Goal: Information Seeking & Learning: Understand process/instructions

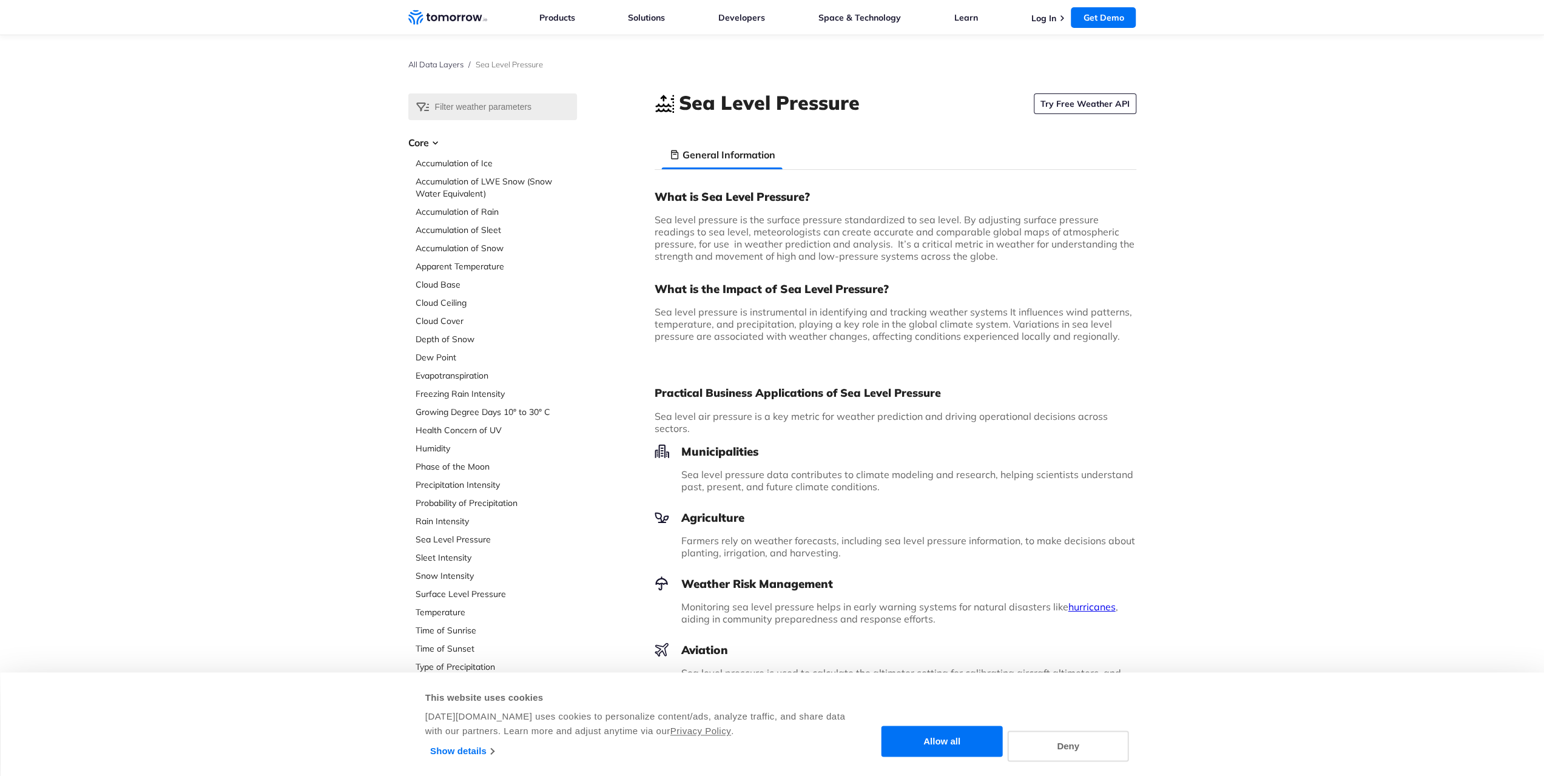
drag, startPoint x: 654, startPoint y: 219, endPoint x: 962, endPoint y: 258, distance: 311.3
click at [962, 258] on div "Select Data Layer Core Accumulation of Ice Accumulation of LWE Snow (Snow Water…" at bounding box center [772, 473] width 728 height 760
click at [962, 258] on p "Sea level pressure is the surface pressure standardized to sea level. By adjust…" at bounding box center [896, 238] width 482 height 49
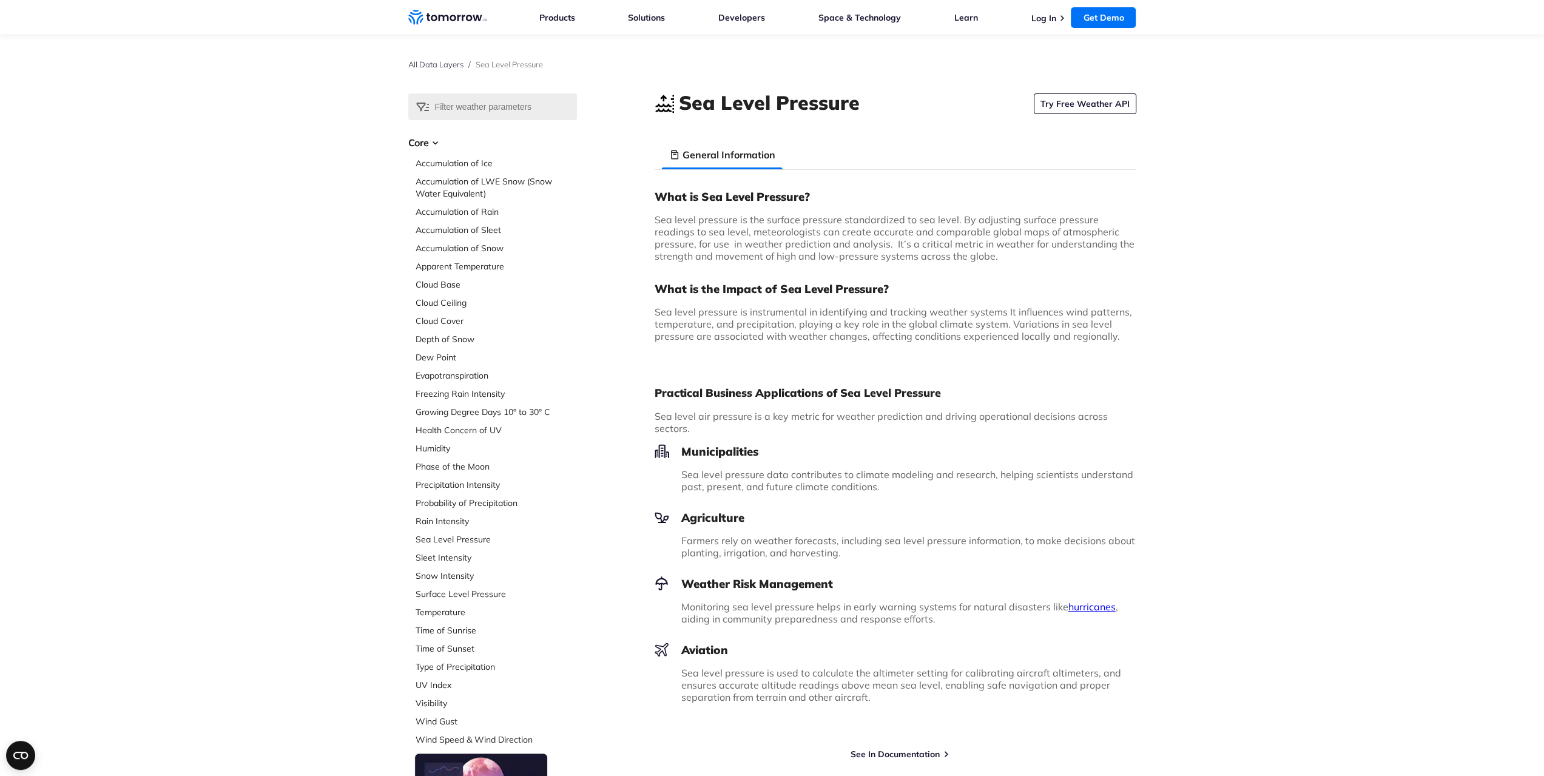
click at [772, 103] on h1 "Sea Level Pressure" at bounding box center [769, 102] width 181 height 27
click at [782, 209] on div "What is Sea Level Pressure? Sea level pressure is the surface pressure standard…" at bounding box center [896, 270] width 482 height 163
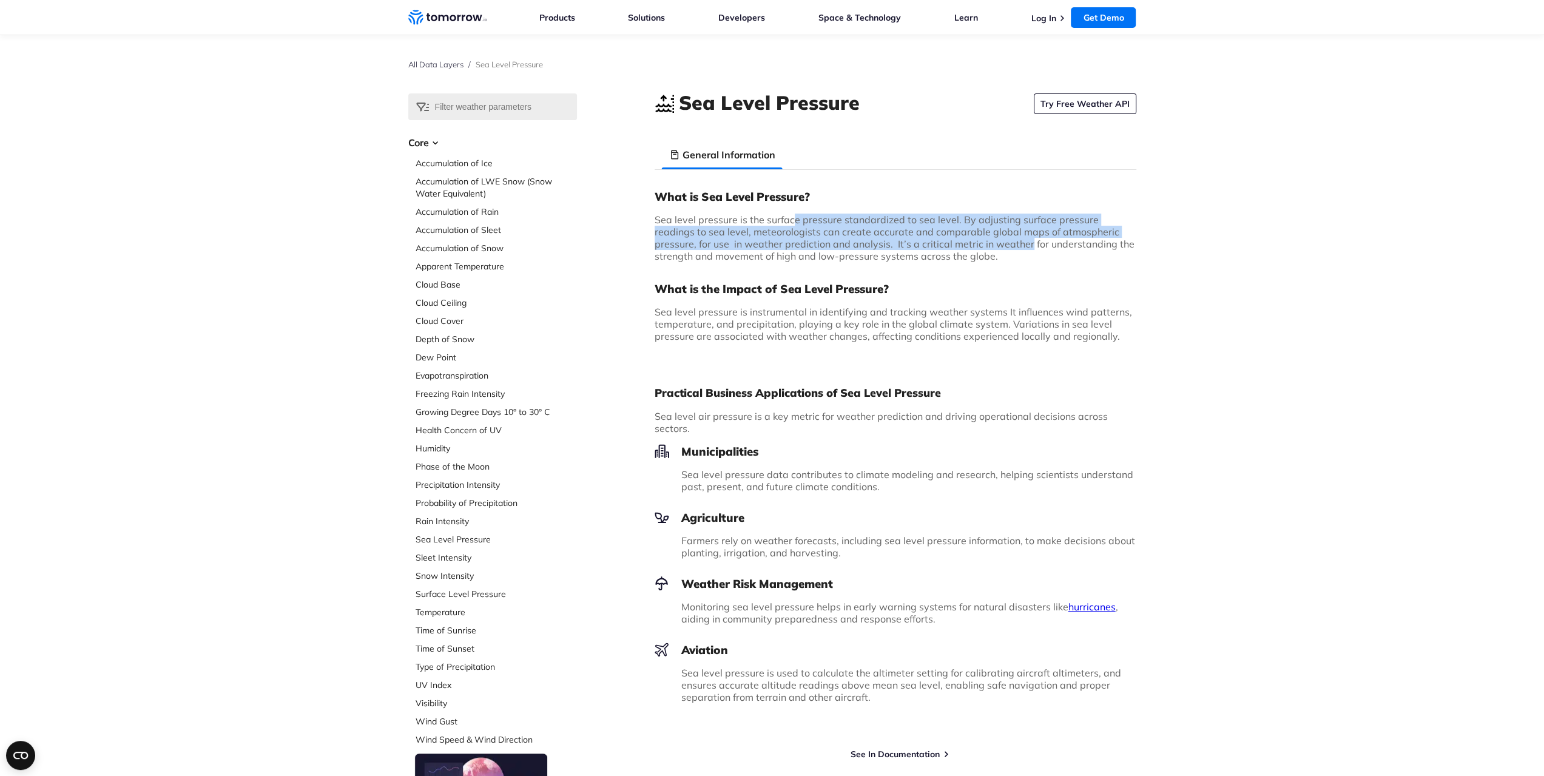
drag, startPoint x: 790, startPoint y: 225, endPoint x: 971, endPoint y: 245, distance: 181.9
click at [971, 245] on span "Sea level pressure is the surface pressure standardized to sea level. By adjust…" at bounding box center [895, 238] width 480 height 49
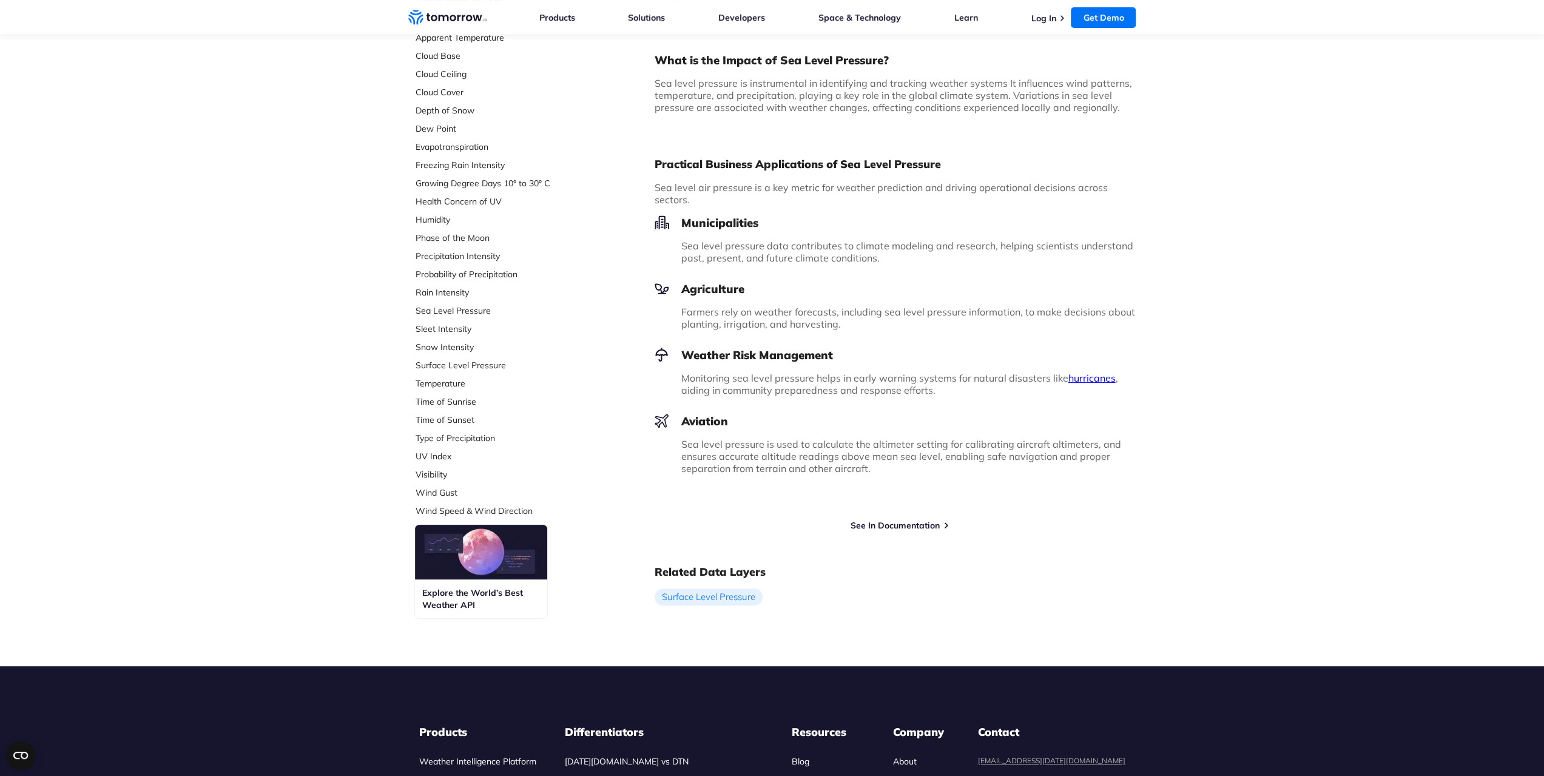
scroll to position [243, 0]
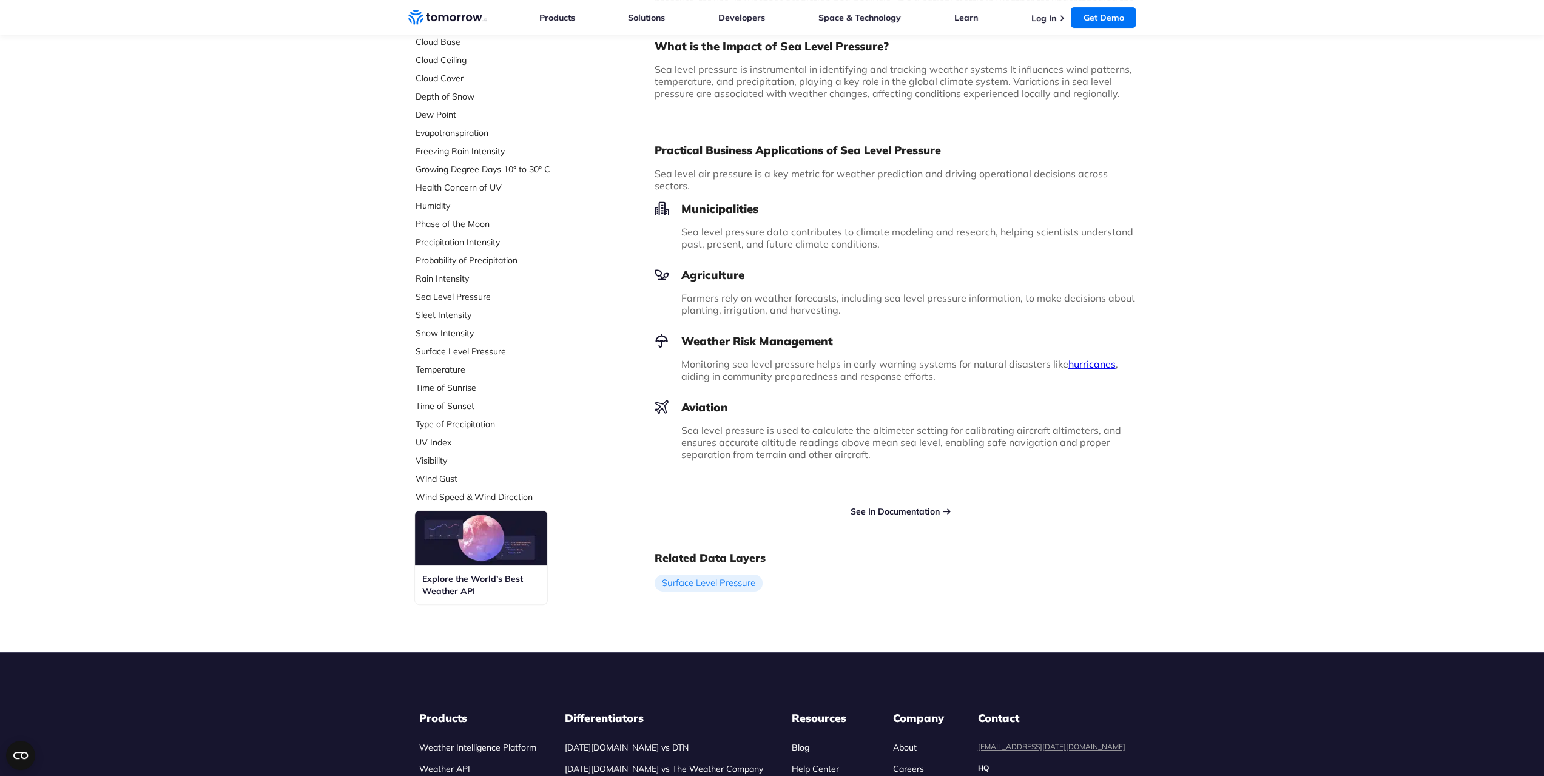
click at [890, 509] on link "See In Documentation" at bounding box center [895, 511] width 89 height 11
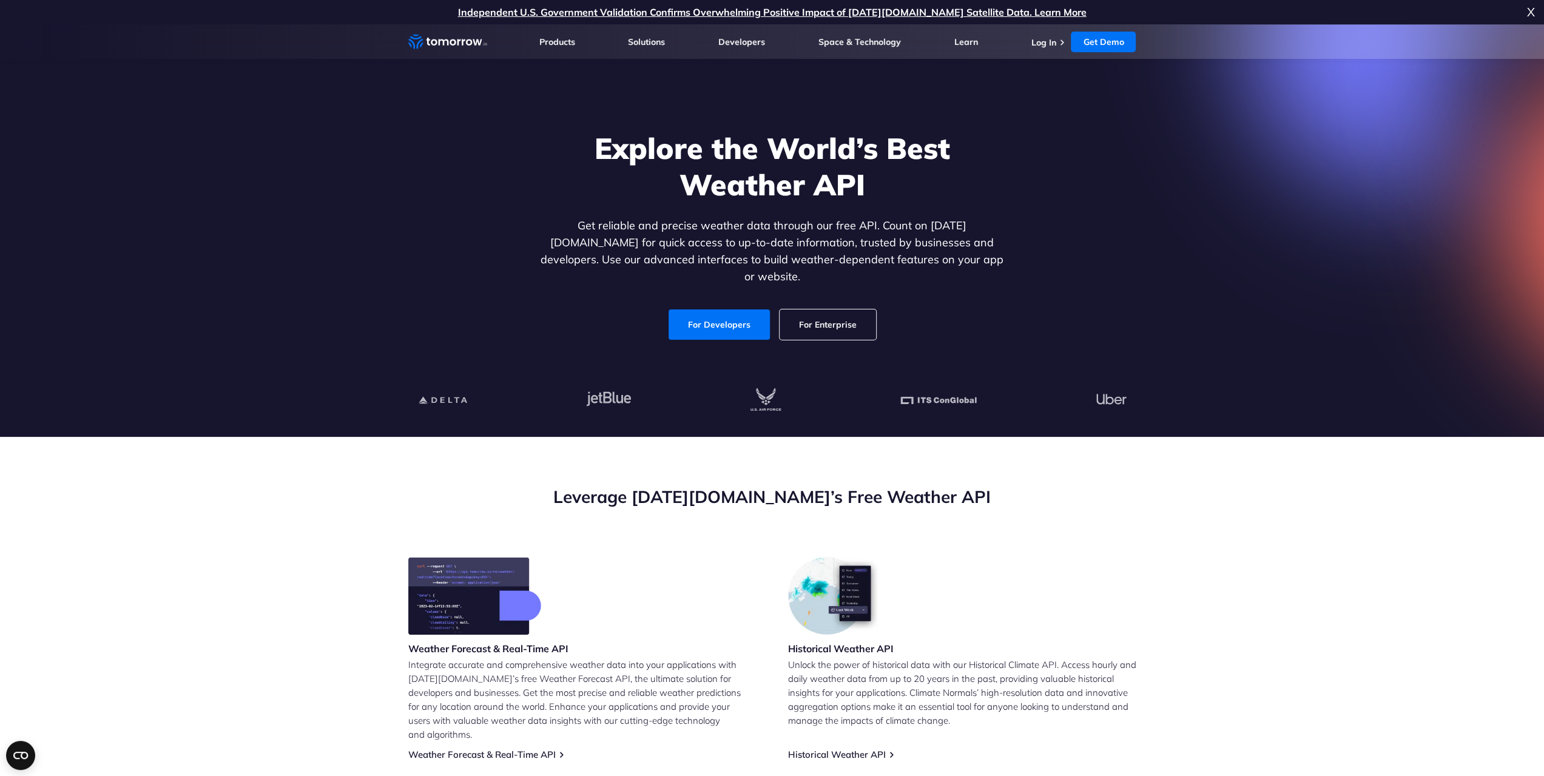
click at [311, 411] on section "Explore the World’s Best Weather API Get reliable and precise weather data thro…" at bounding box center [772, 230] width 1544 height 413
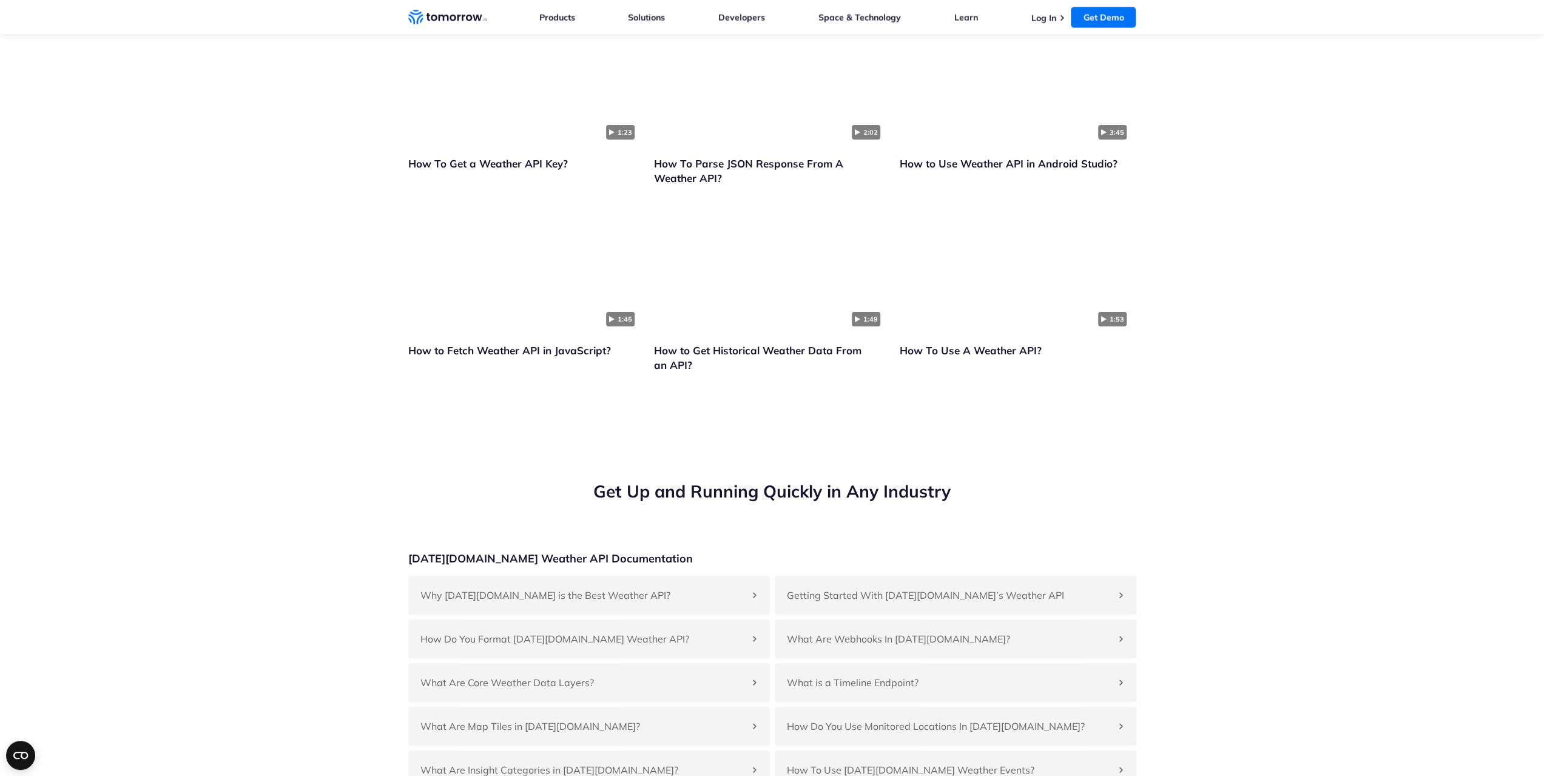
scroll to position [2670, 0]
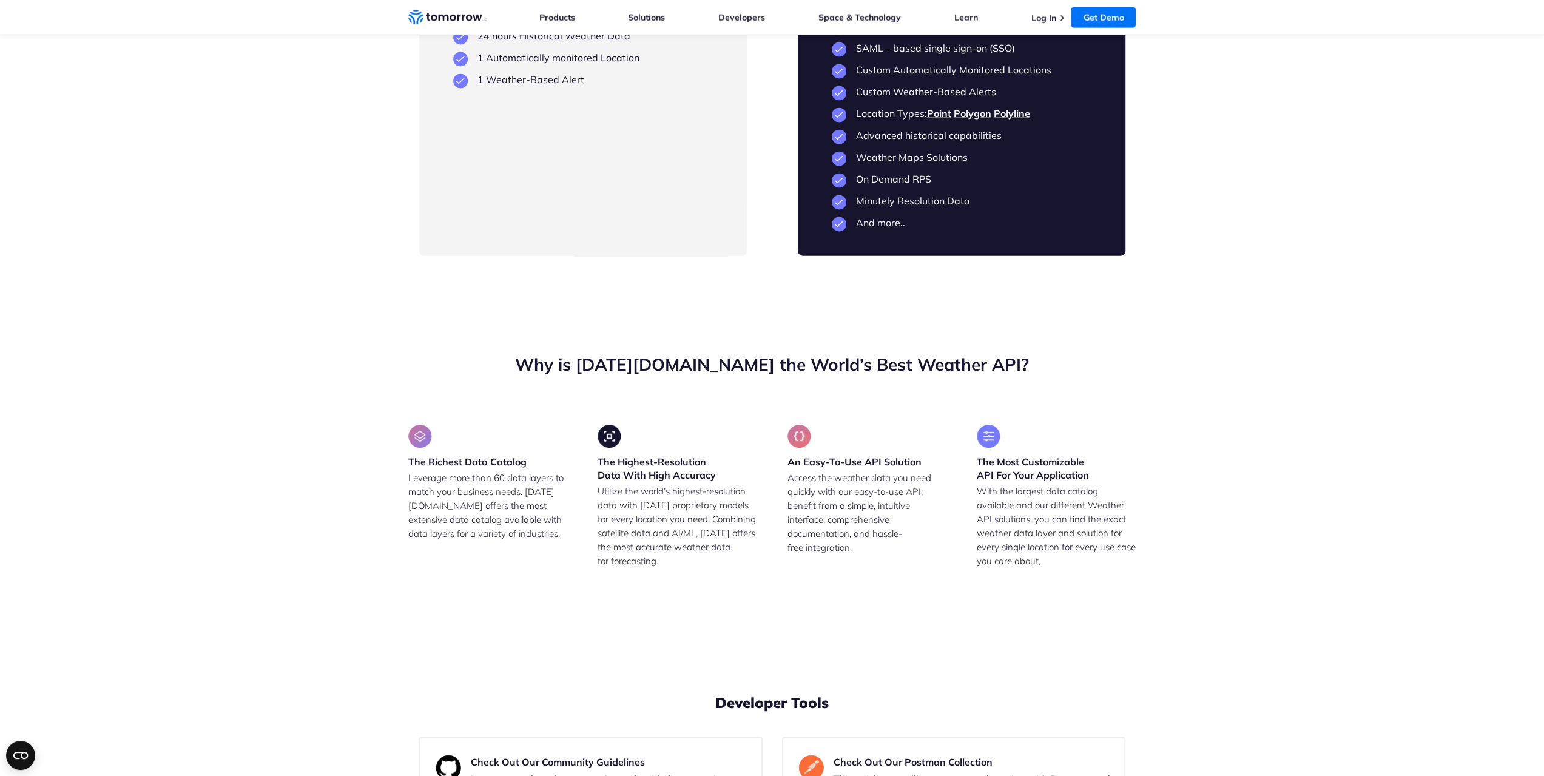
drag, startPoint x: 453, startPoint y: 283, endPoint x: 655, endPoint y: 287, distance: 202.7
drag, startPoint x: 455, startPoint y: 263, endPoint x: 493, endPoint y: 268, distance: 39.1
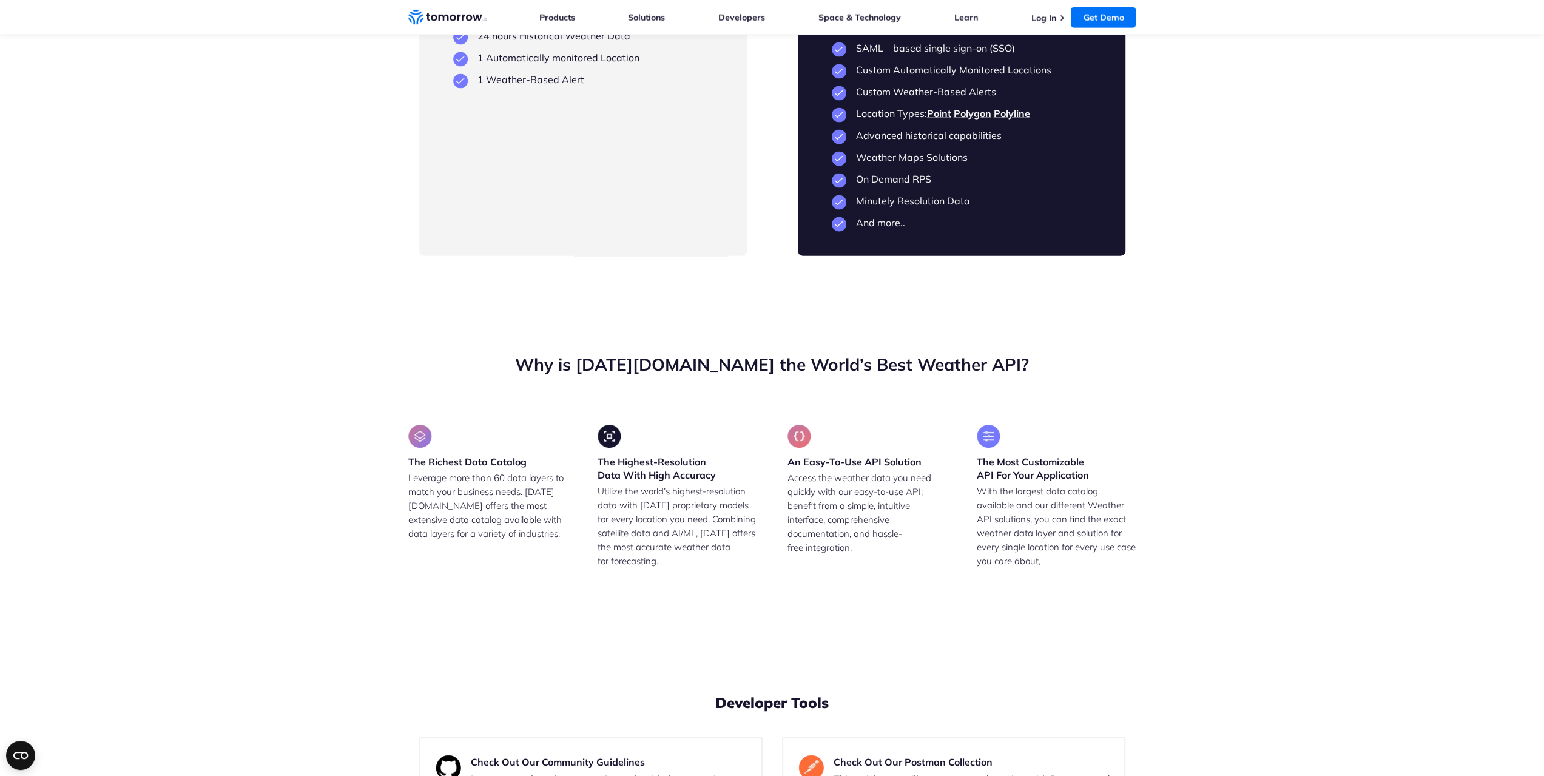
drag, startPoint x: 482, startPoint y: 428, endPoint x: 636, endPoint y: 454, distance: 156.3
click at [636, 86] on ul "5-Day Forecast Weather Timelines and Trendlines Weather API Access Core Weather…" at bounding box center [583, 3] width 260 height 165
drag, startPoint x: 578, startPoint y: 458, endPoint x: 491, endPoint y: 450, distance: 87.2
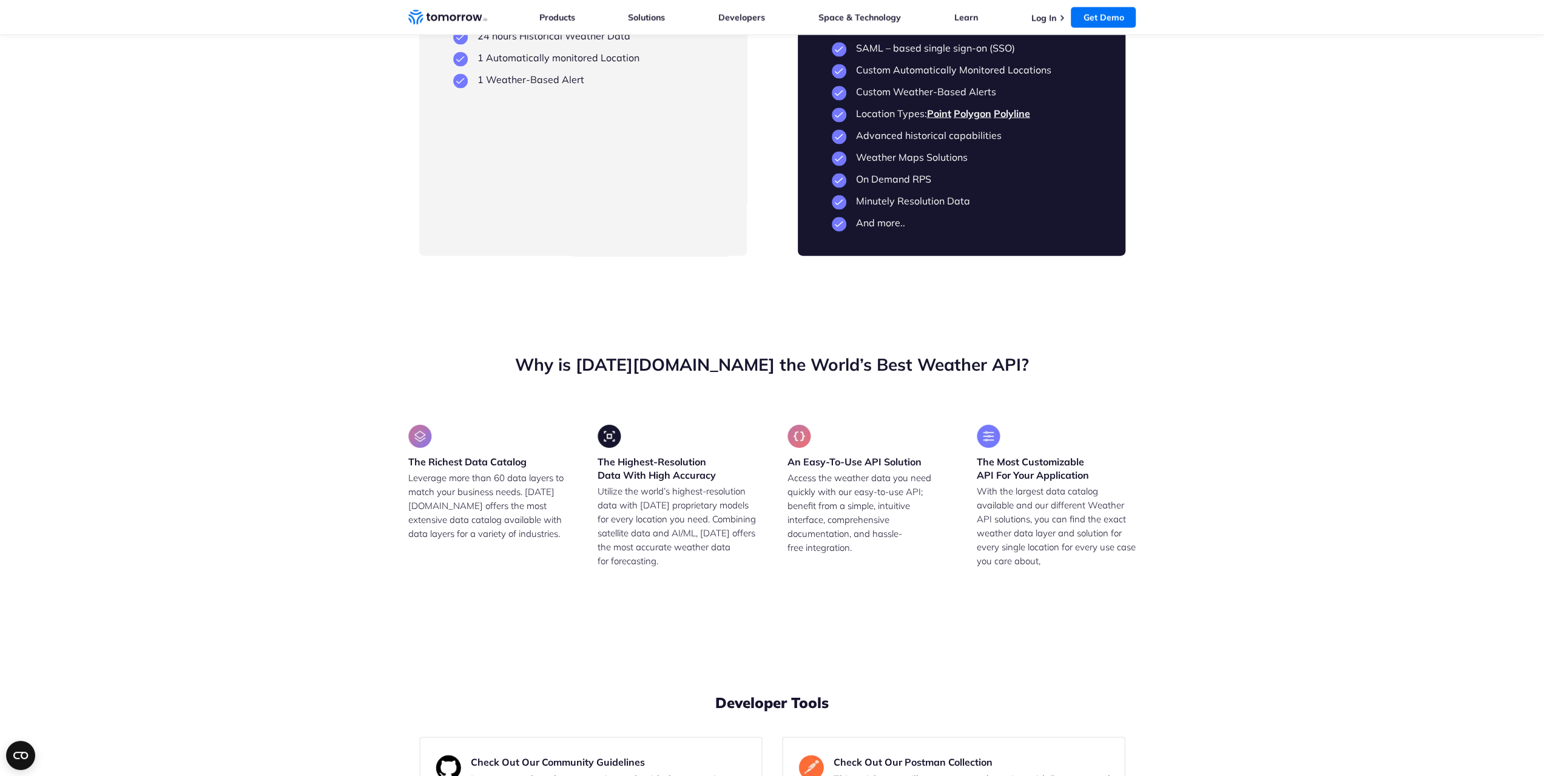
drag, startPoint x: 490, startPoint y: 546, endPoint x: 624, endPoint y: 538, distance: 133.7
click at [624, 64] on li "1 Automatically monitored Location" at bounding box center [583, 58] width 260 height 12
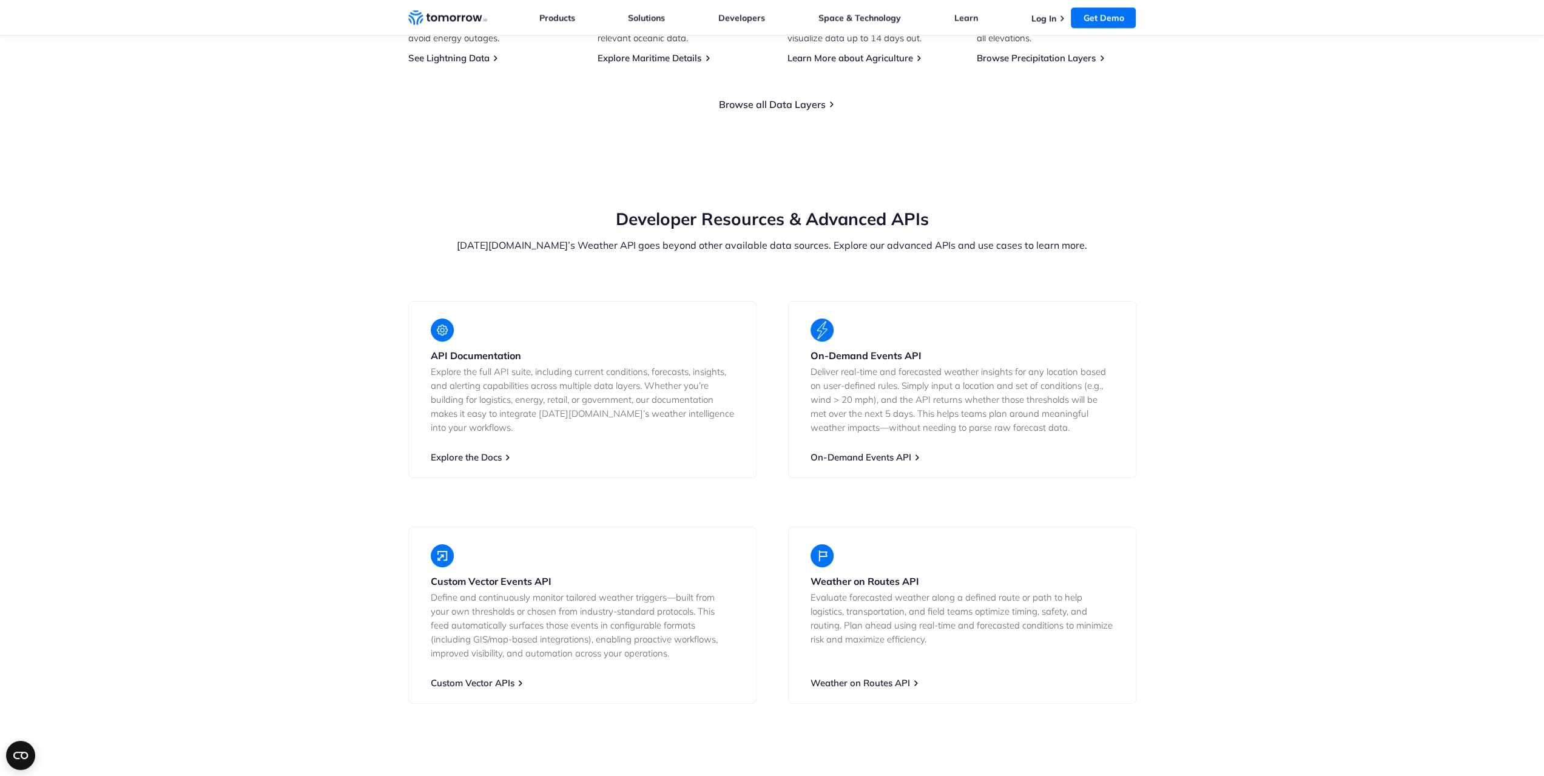
scroll to position [2003, 0]
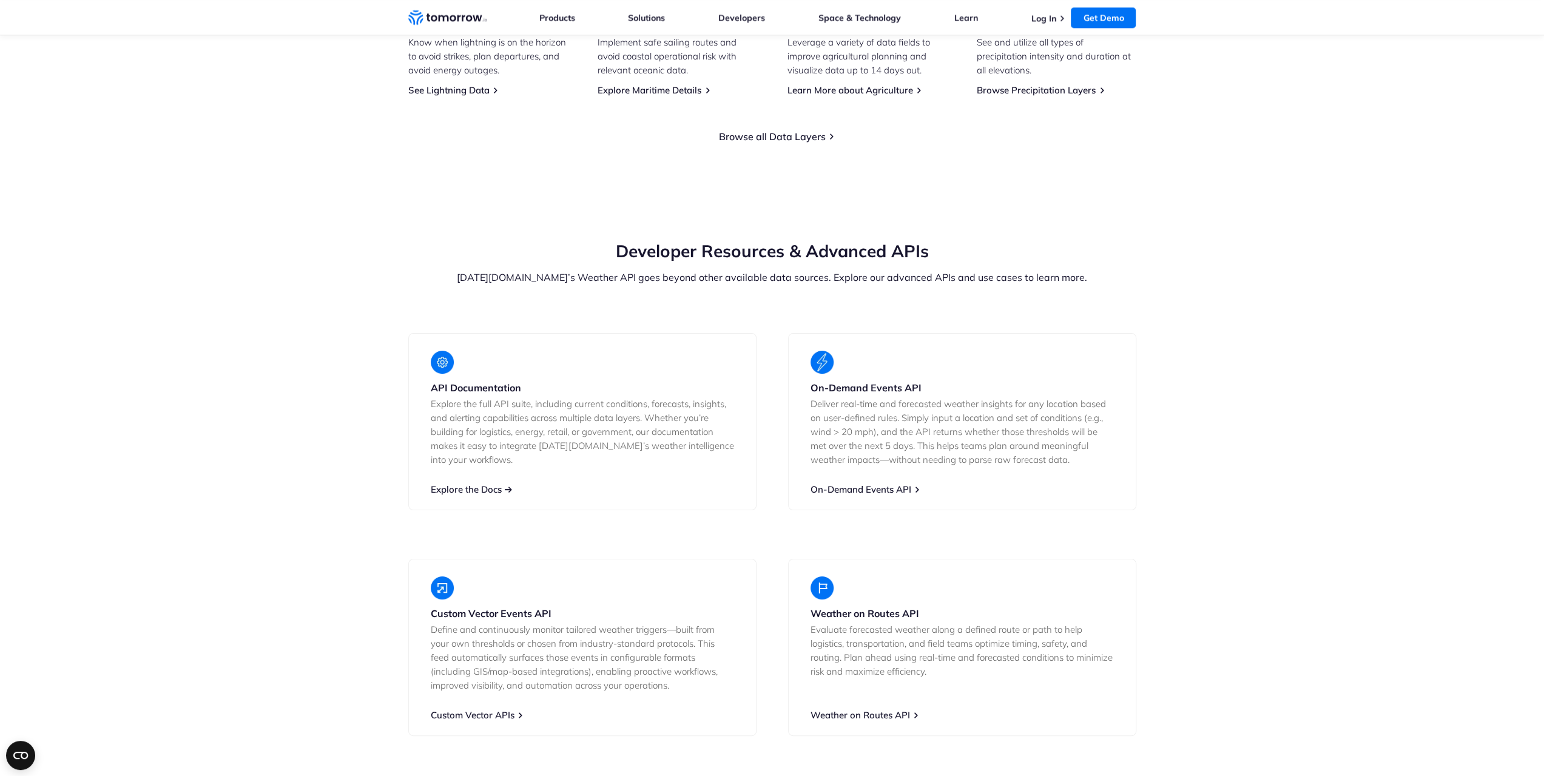
click at [476, 484] on link "Explore the Docs" at bounding box center [466, 490] width 71 height 12
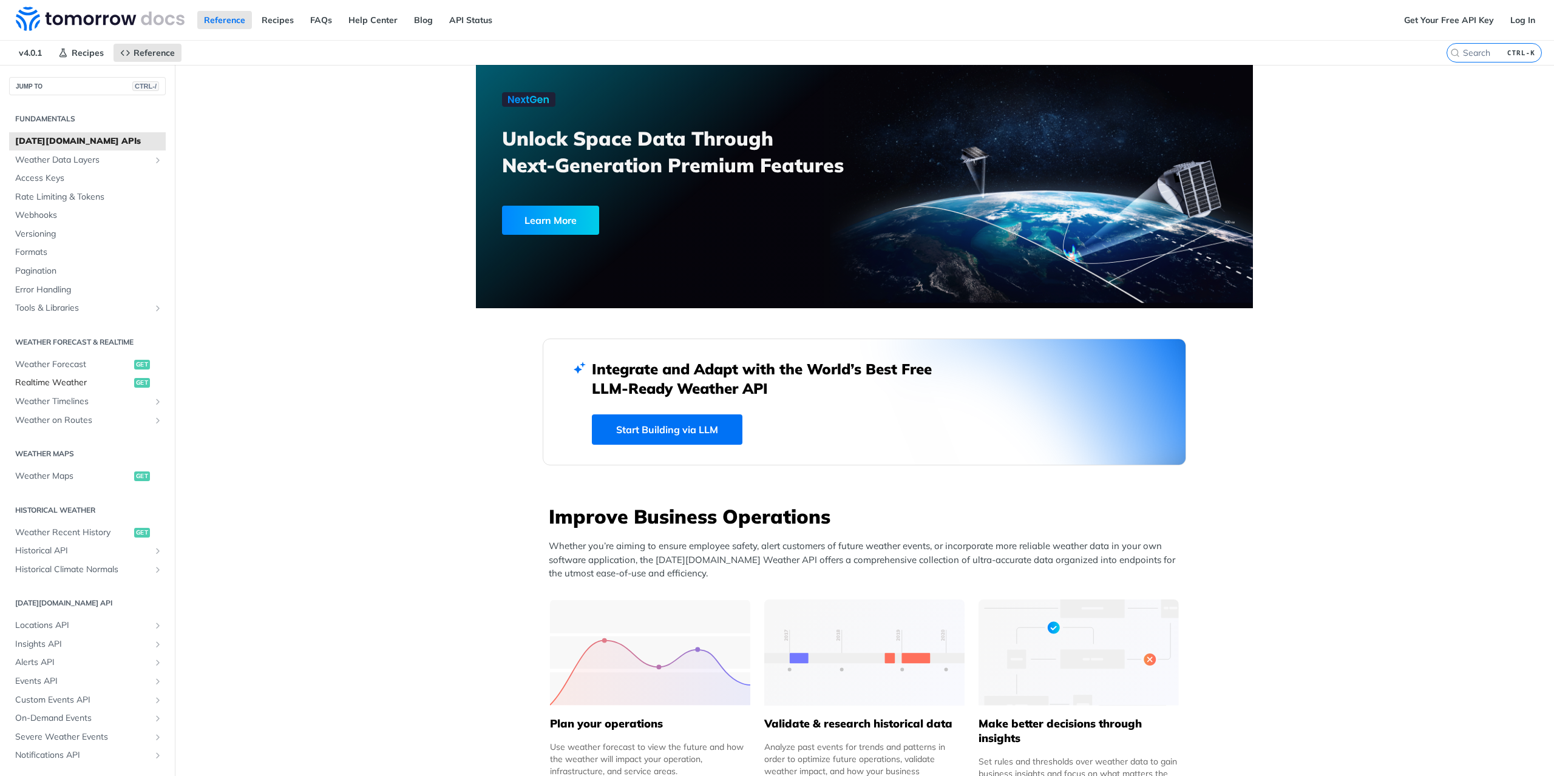
click at [78, 381] on span "Realtime Weather" at bounding box center [73, 383] width 116 height 12
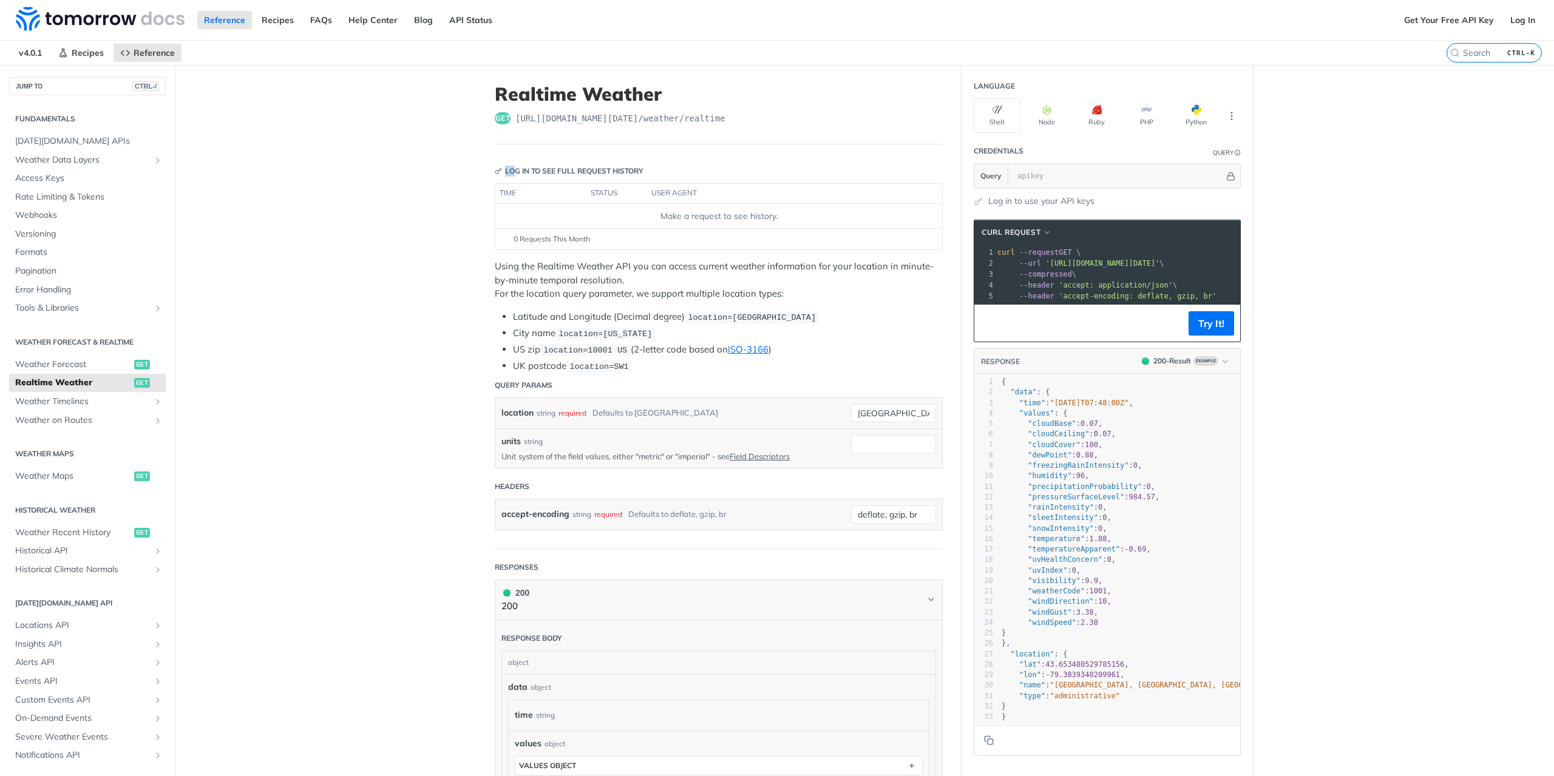
drag, startPoint x: 510, startPoint y: 172, endPoint x: 603, endPoint y: 161, distance: 94.0
click at [603, 161] on header "Log in to see full request history" at bounding box center [719, 171] width 448 height 24
click at [614, 163] on header "Log in to see full request history" at bounding box center [719, 171] width 448 height 24
type textarea "pressureSurfaceLevel"
drag, startPoint x: 1026, startPoint y: 501, endPoint x: 1104, endPoint y: 507, distance: 78.5
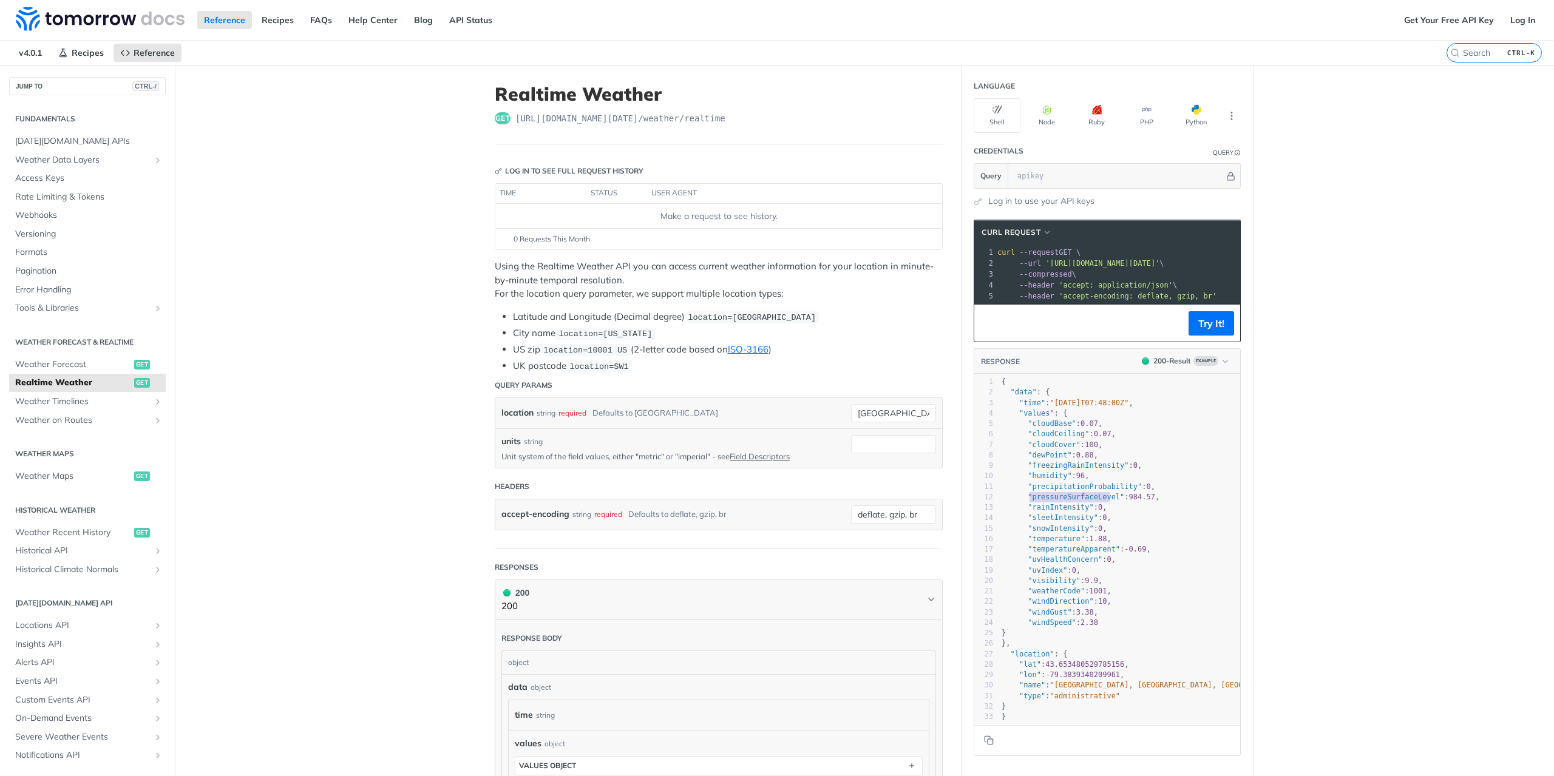
click at [1104, 501] on span ""pressureSurfaceLevel"" at bounding box center [1075, 497] width 96 height 8
click at [989, 498] on div at bounding box center [986, 564] width 25 height 380
click at [1041, 501] on span ""pressureSurfaceLevel"" at bounding box center [1075, 497] width 96 height 8
type textarea "pressureSurfaceLevel"
click at [1041, 501] on span ""pressureSurfaceLevel"" at bounding box center [1075, 497] width 96 height 8
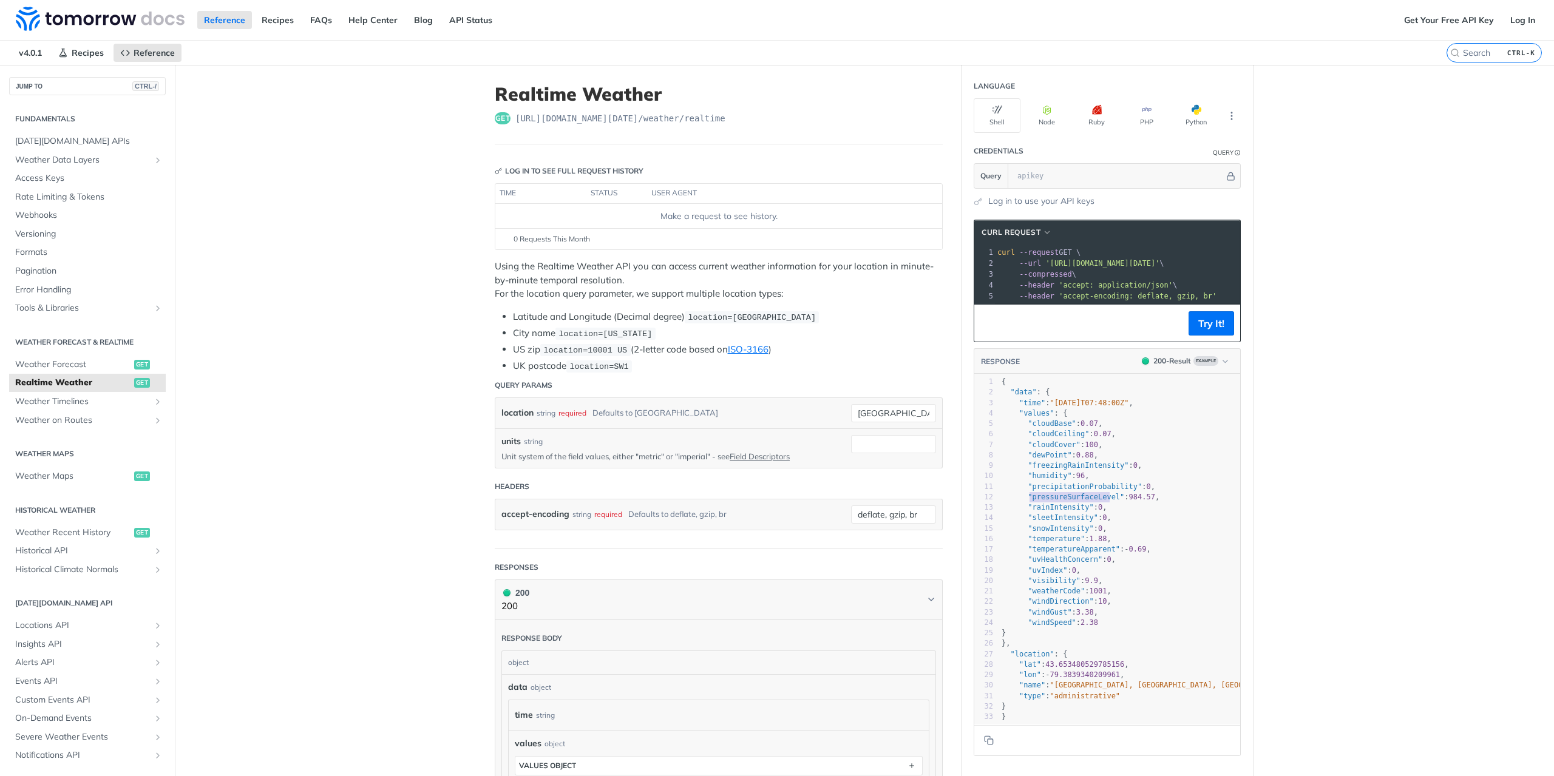
click at [1067, 510] on span ""rainIntensity"" at bounding box center [1060, 507] width 66 height 8
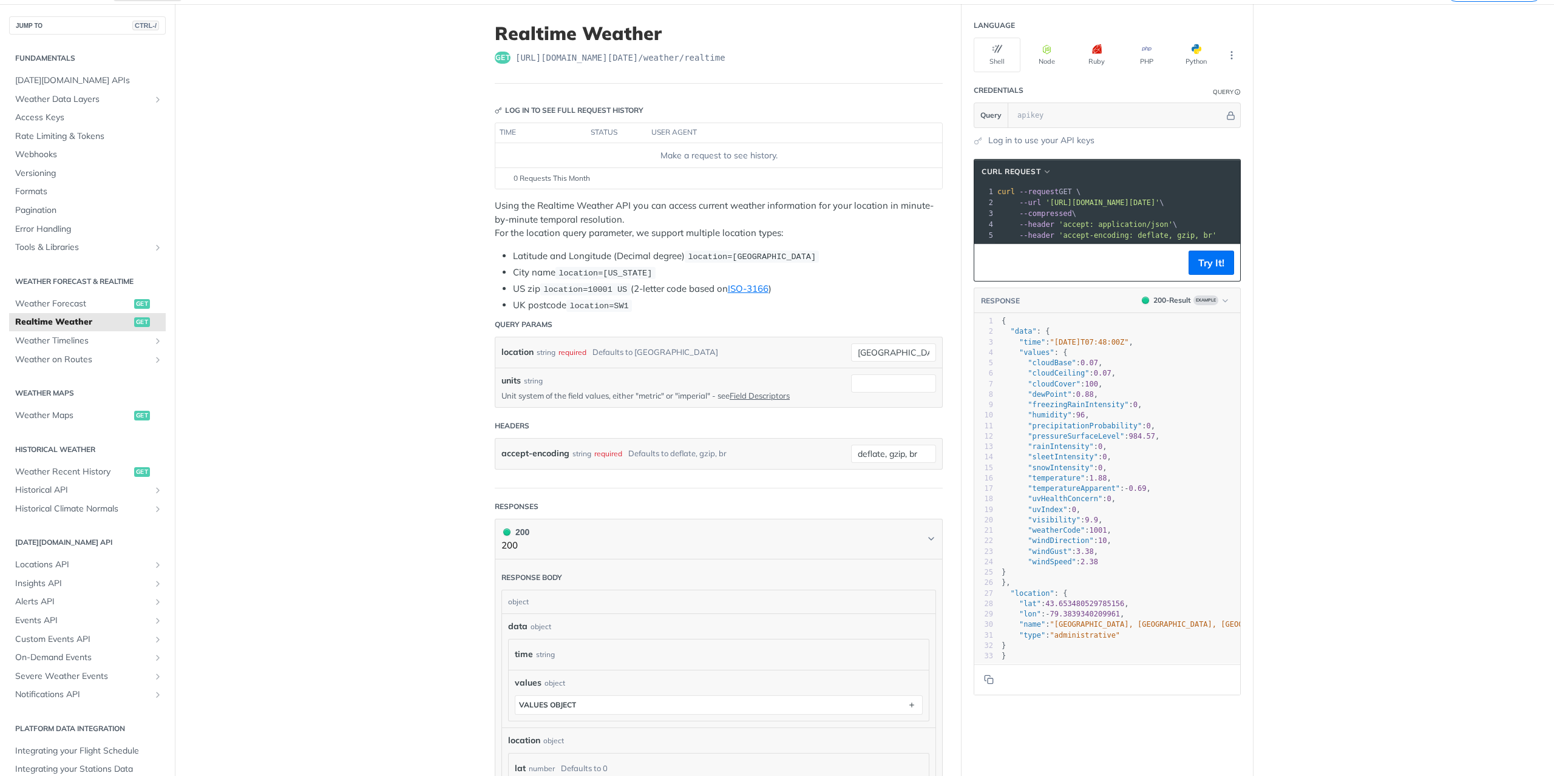
scroll to position [0, 58]
click at [534, 377] on div "string" at bounding box center [533, 381] width 19 height 11
drag, startPoint x: 509, startPoint y: 393, endPoint x: 694, endPoint y: 396, distance: 185.1
click at [694, 396] on p "Unit system of the field values, either "metric" or "imperial" - see Field Desc…" at bounding box center [666, 395] width 331 height 11
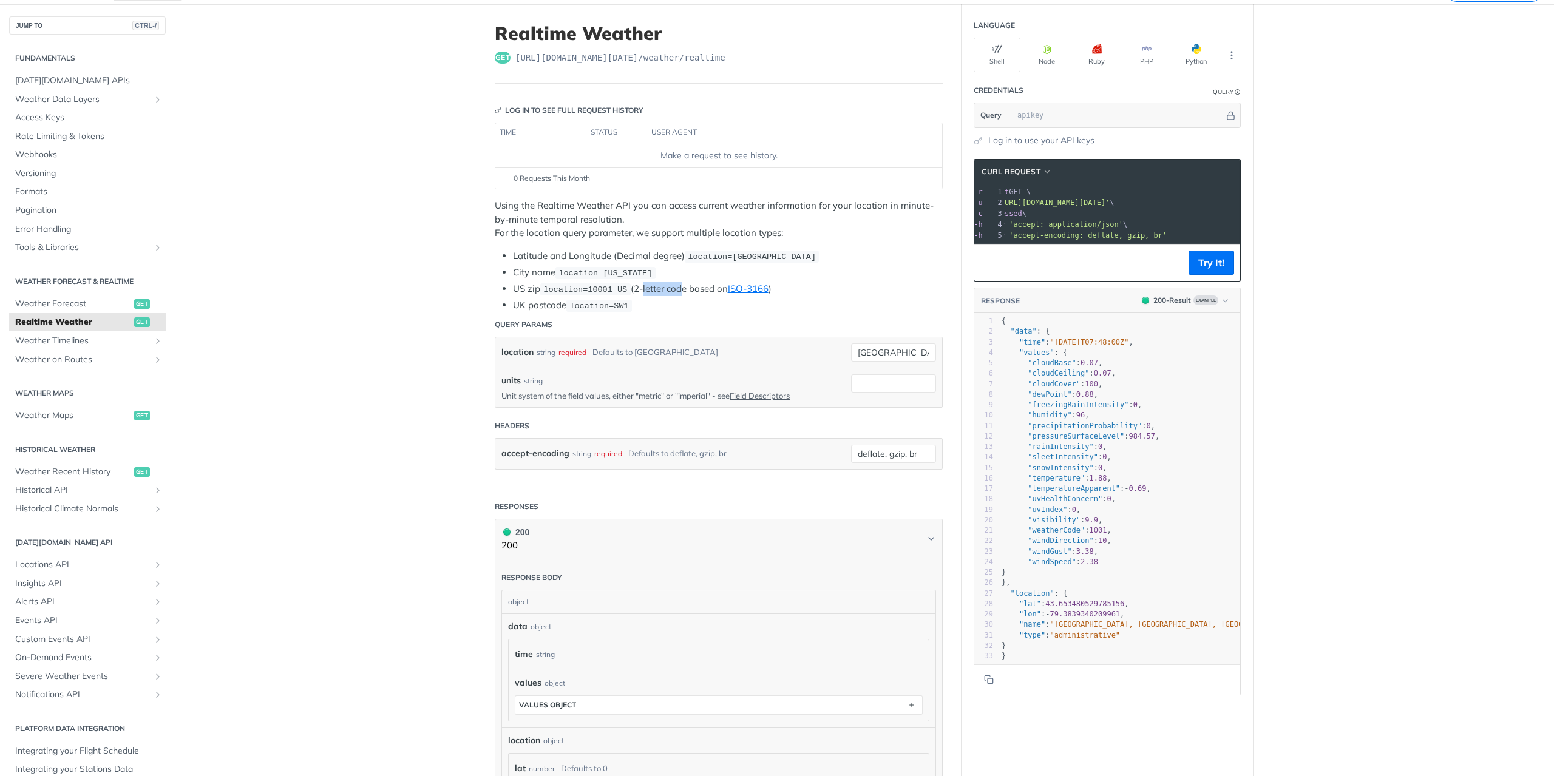
drag, startPoint x: 632, startPoint y: 289, endPoint x: 668, endPoint y: 287, distance: 35.9
click at [668, 287] on li "US zip location=10001 US (2-letter code based on ISO-3166 )" at bounding box center [728, 289] width 430 height 14
drag, startPoint x: 685, startPoint y: 253, endPoint x: 800, endPoint y: 254, distance: 115.9
click at [800, 254] on span "location=[GEOGRAPHIC_DATA]" at bounding box center [752, 256] width 128 height 9
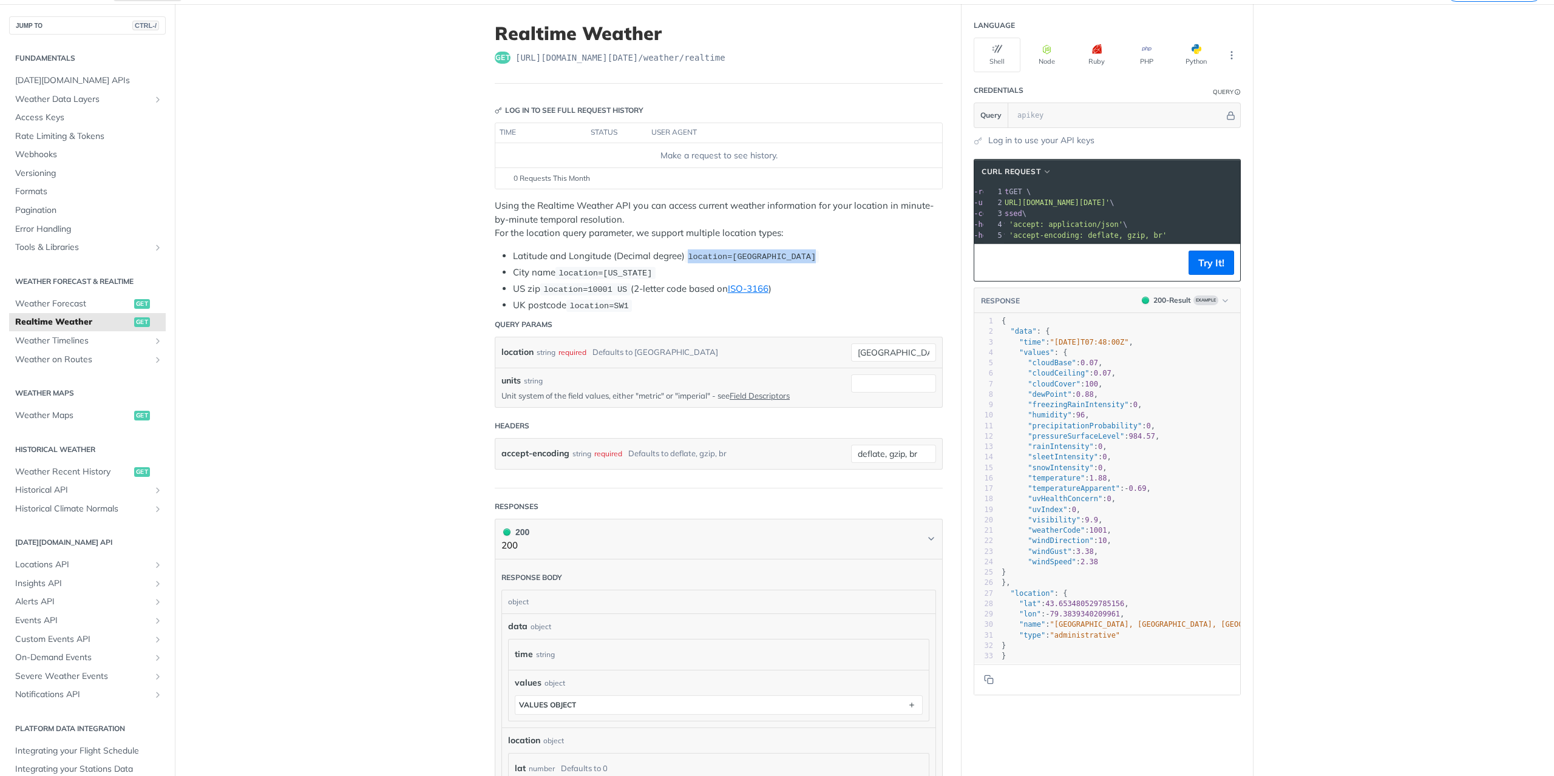
copy span "location=[GEOGRAPHIC_DATA]"
click at [1216, 270] on button "Try It!" at bounding box center [1211, 263] width 46 height 24
click at [1226, 112] on icon "Hide" at bounding box center [1230, 115] width 9 height 9
click at [1227, 115] on icon "Show" at bounding box center [1231, 115] width 9 height 9
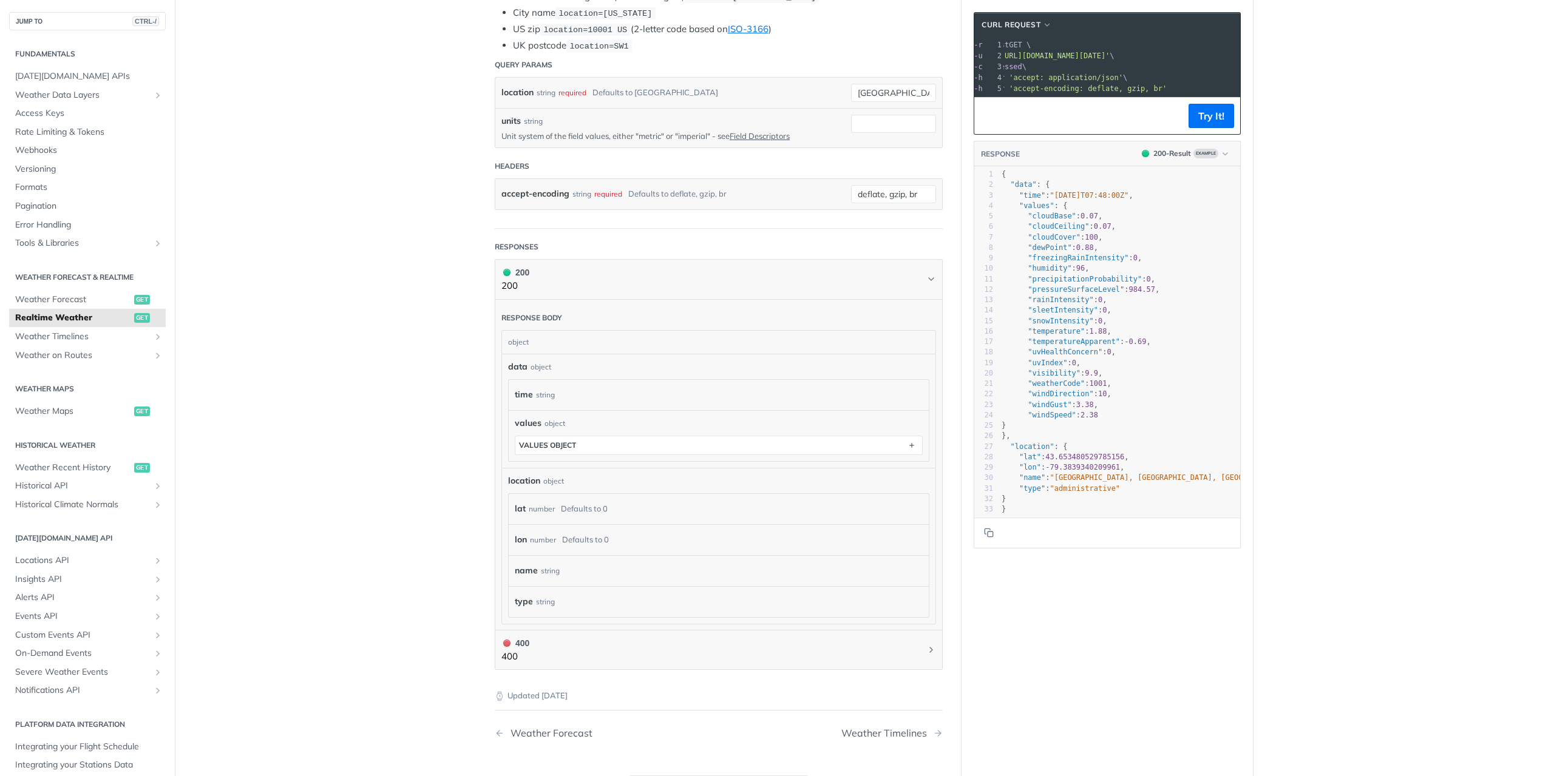
scroll to position [121, 0]
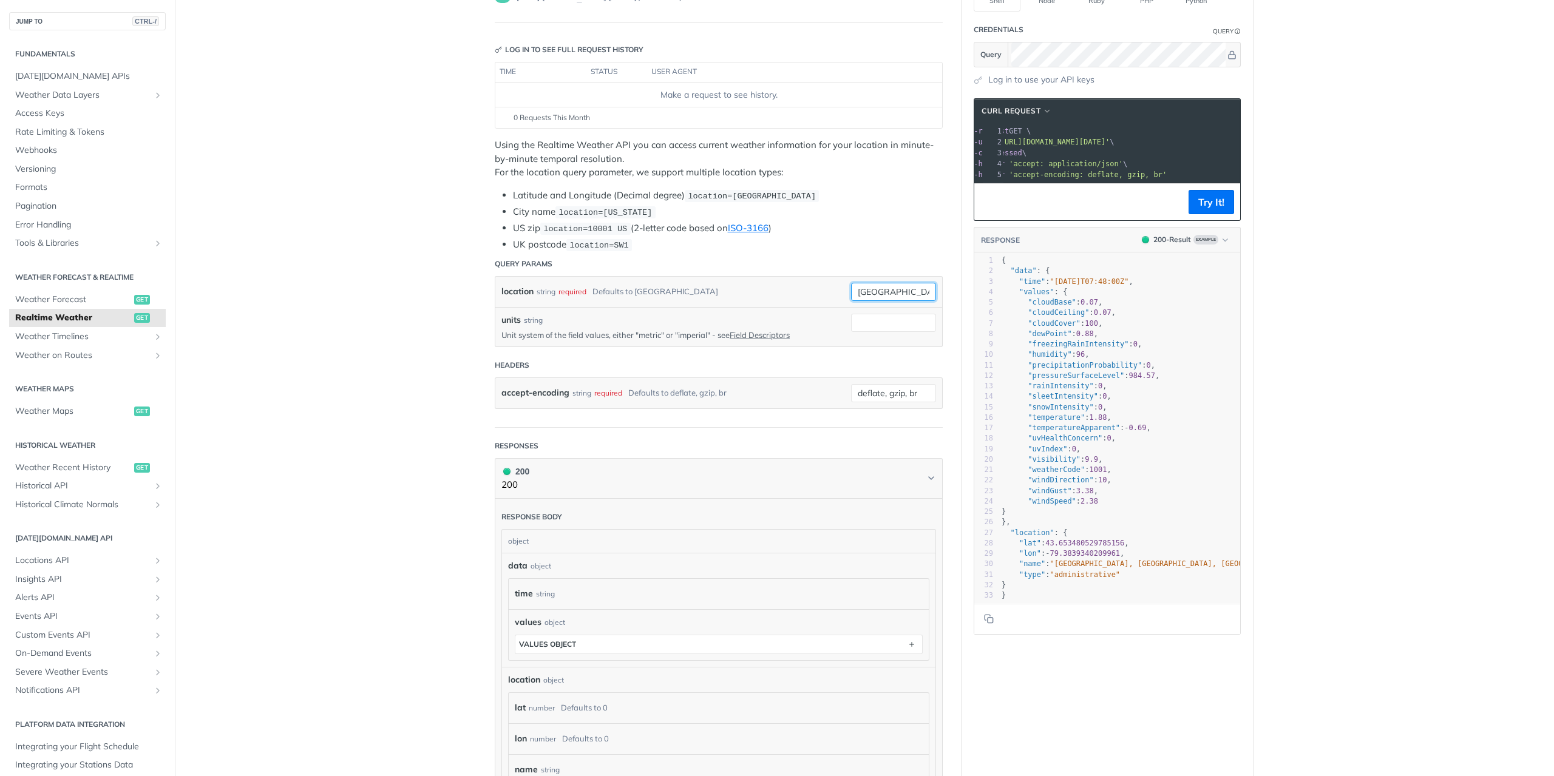
click at [892, 285] on input "[GEOGRAPHIC_DATA]" at bounding box center [893, 292] width 85 height 18
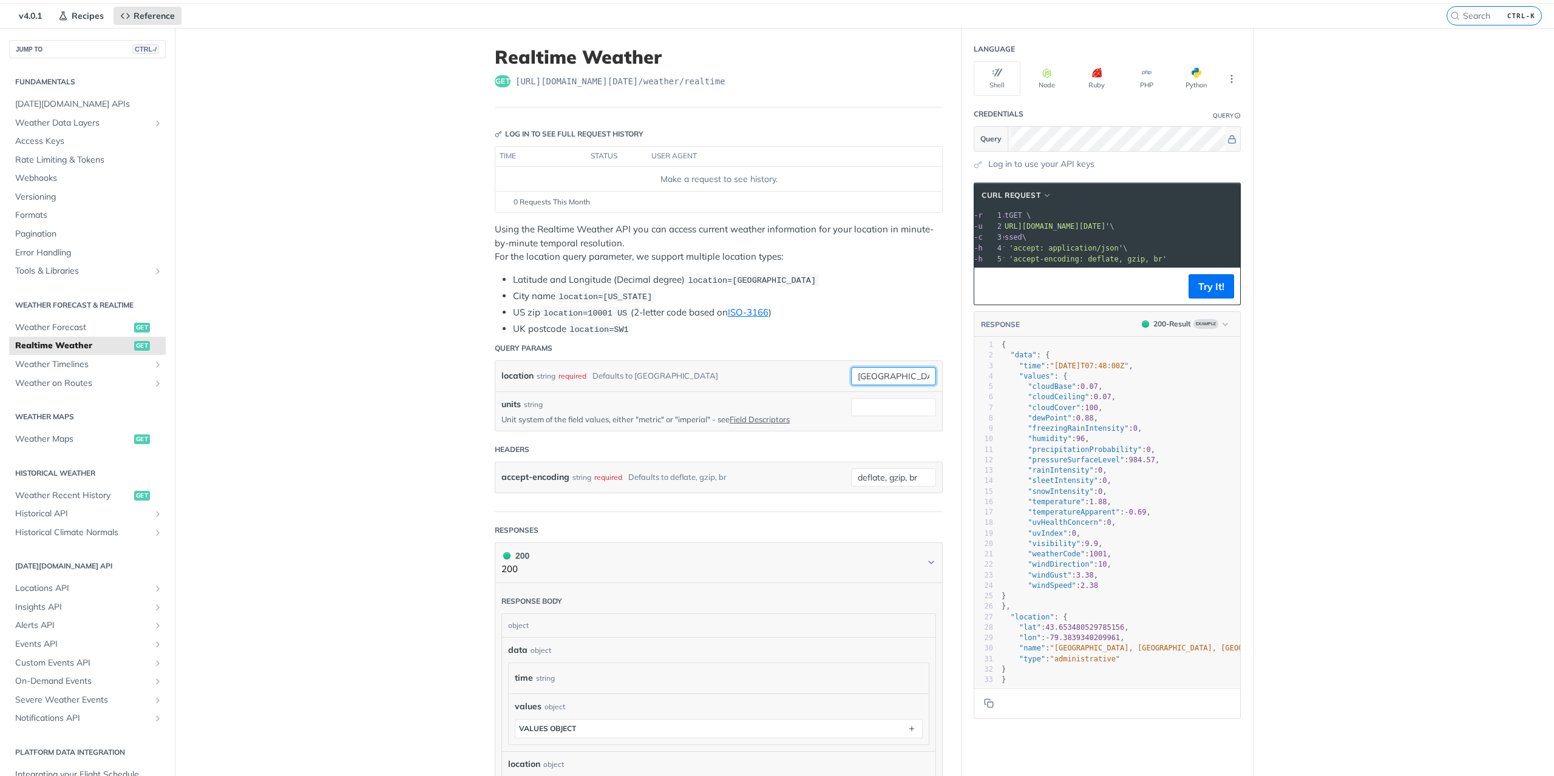
scroll to position [0, 0]
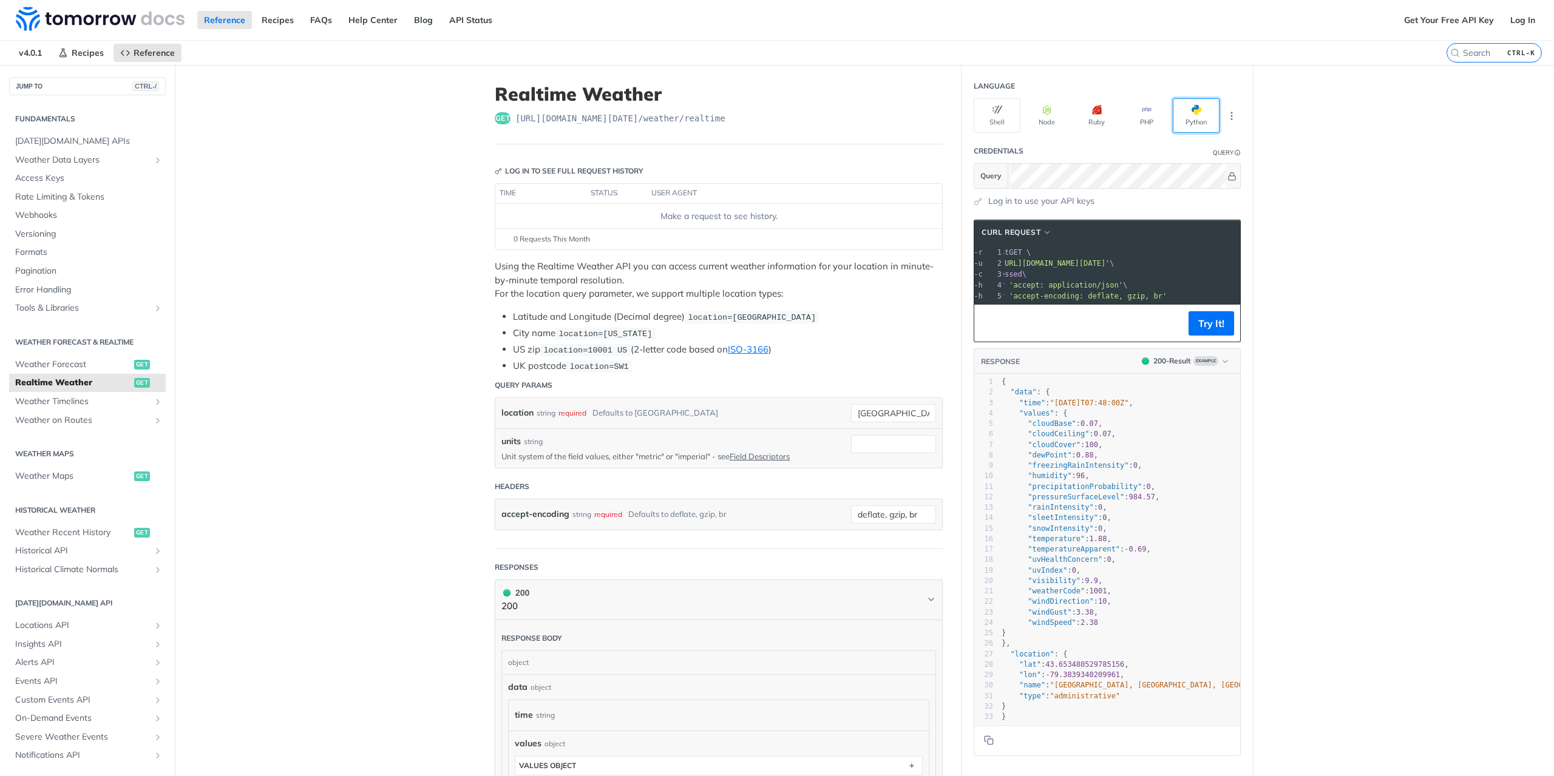
click at [1201, 109] on span "button" at bounding box center [1201, 110] width 0 height 10
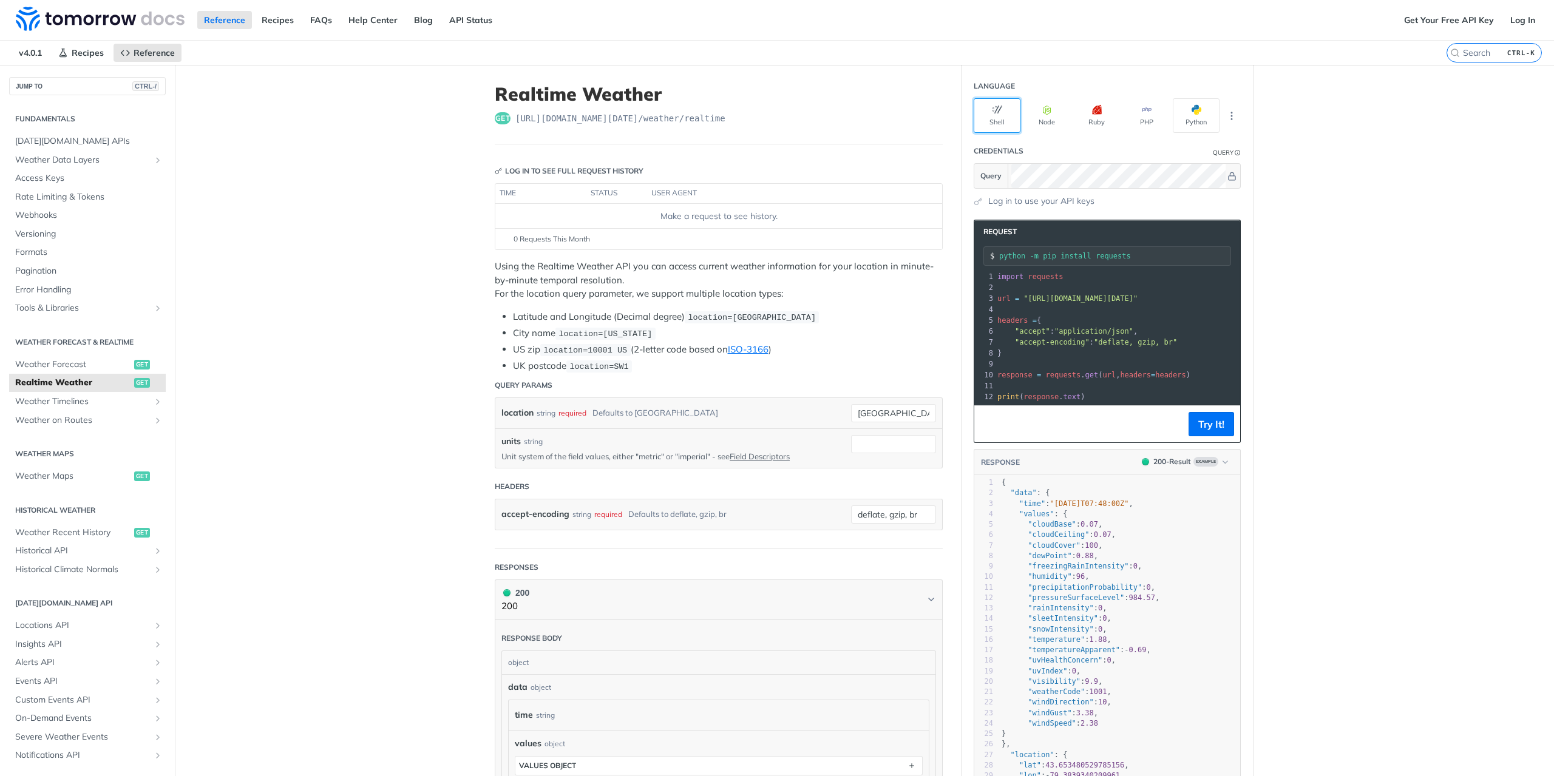
click at [999, 111] on button "Shell" at bounding box center [996, 115] width 47 height 35
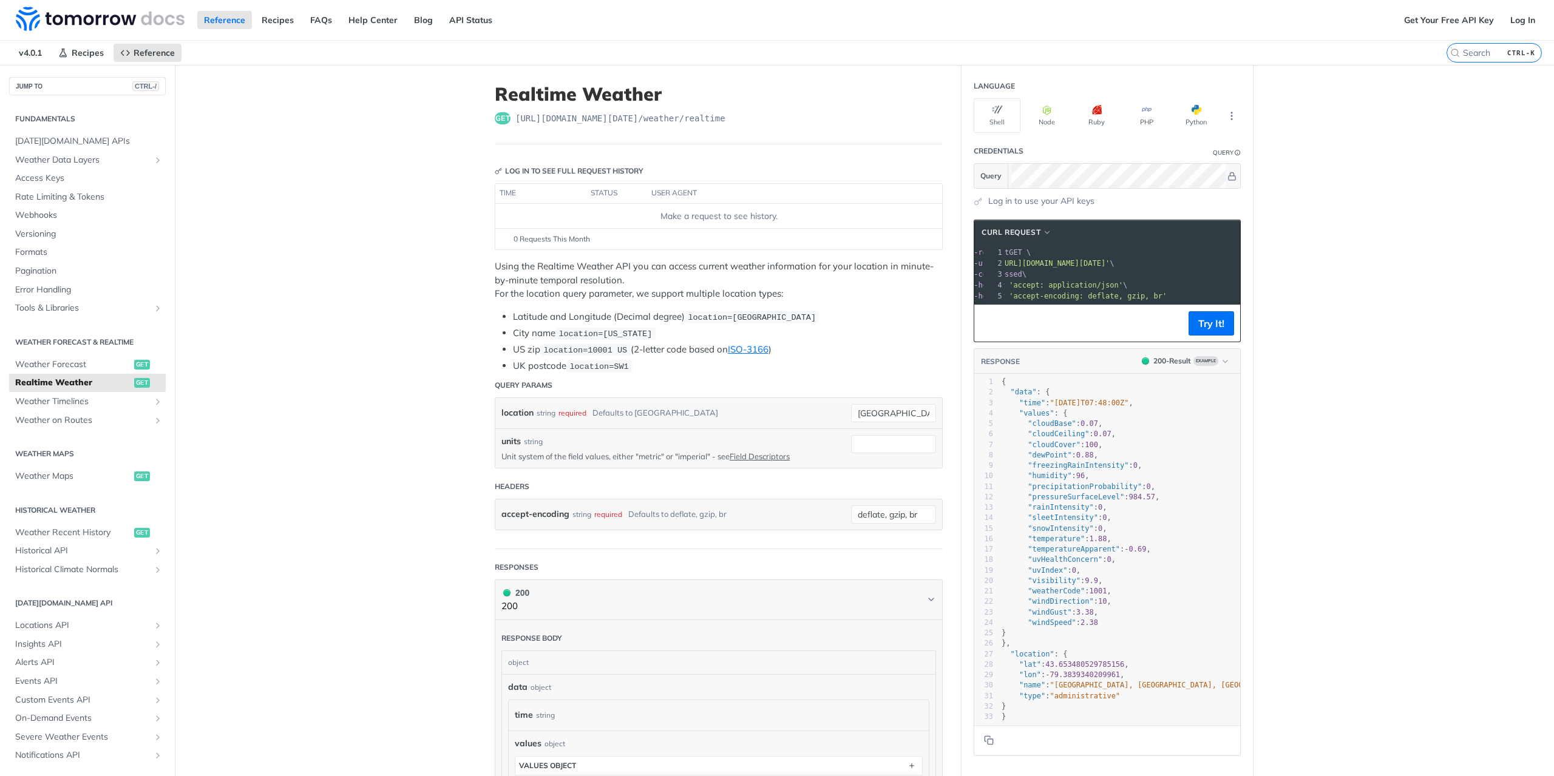
drag, startPoint x: 1040, startPoint y: 260, endPoint x: 1222, endPoint y: 262, distance: 181.5
click at [1109, 262] on span "'https://api.tomorrow.io/v4/weather/realtime?location=toronto'" at bounding box center [1052, 263] width 114 height 8
copy span "https://api.tomorrow.io/v4/weather/realtime?location=toronto"
click at [1109, 259] on span "'https://api.tomorrow.io/v4/weather/realtime?location=toronto'" at bounding box center [1052, 263] width 114 height 8
click at [1232, 113] on button "More Languages" at bounding box center [1231, 116] width 18 height 18
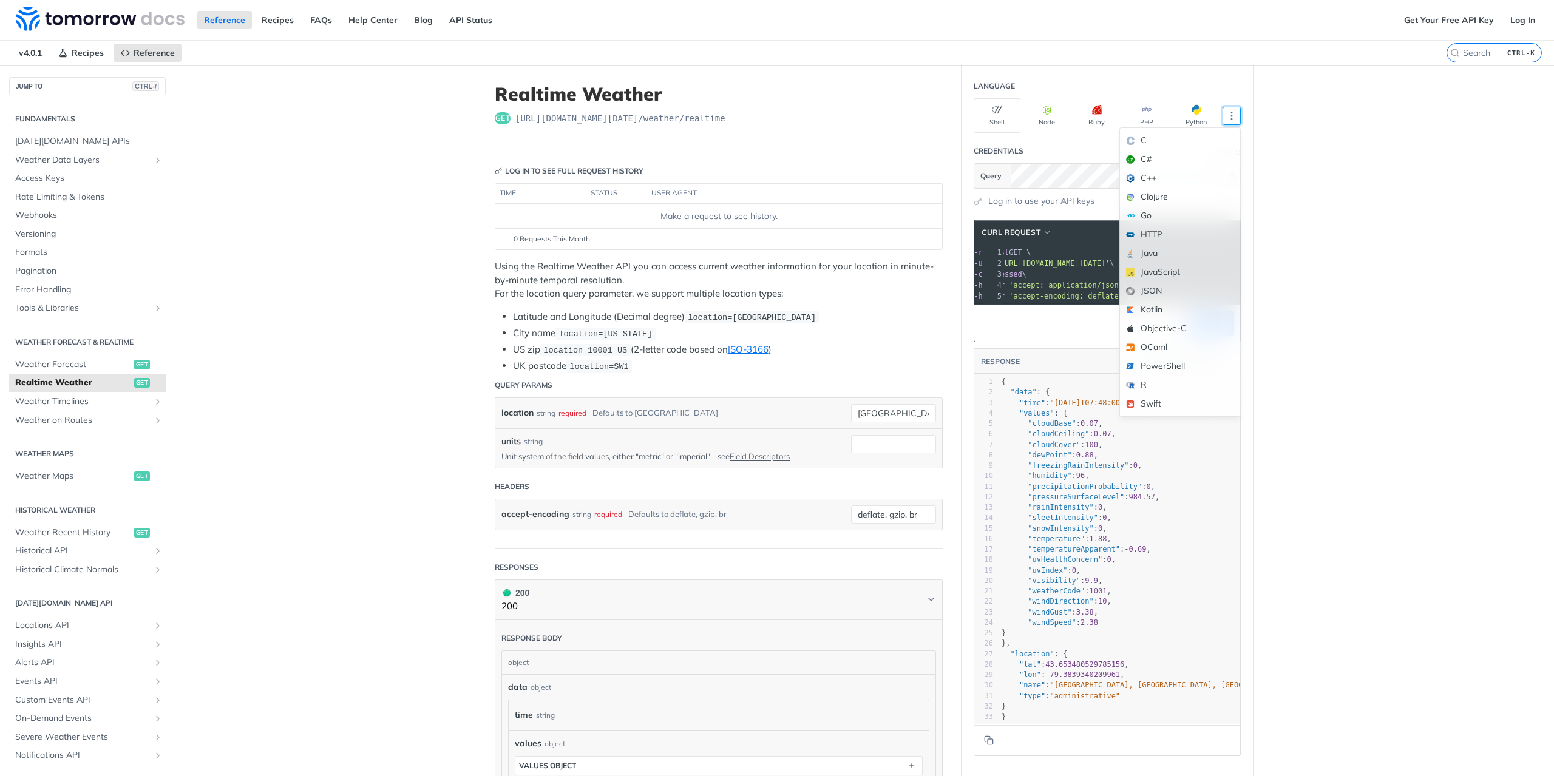
click at [1317, 261] on main "JUMP TO CTRL-/ Fundamentals [DATE][DOMAIN_NAME] APIs Weather Data Layers Core P…" at bounding box center [777, 614] width 1554 height 1099
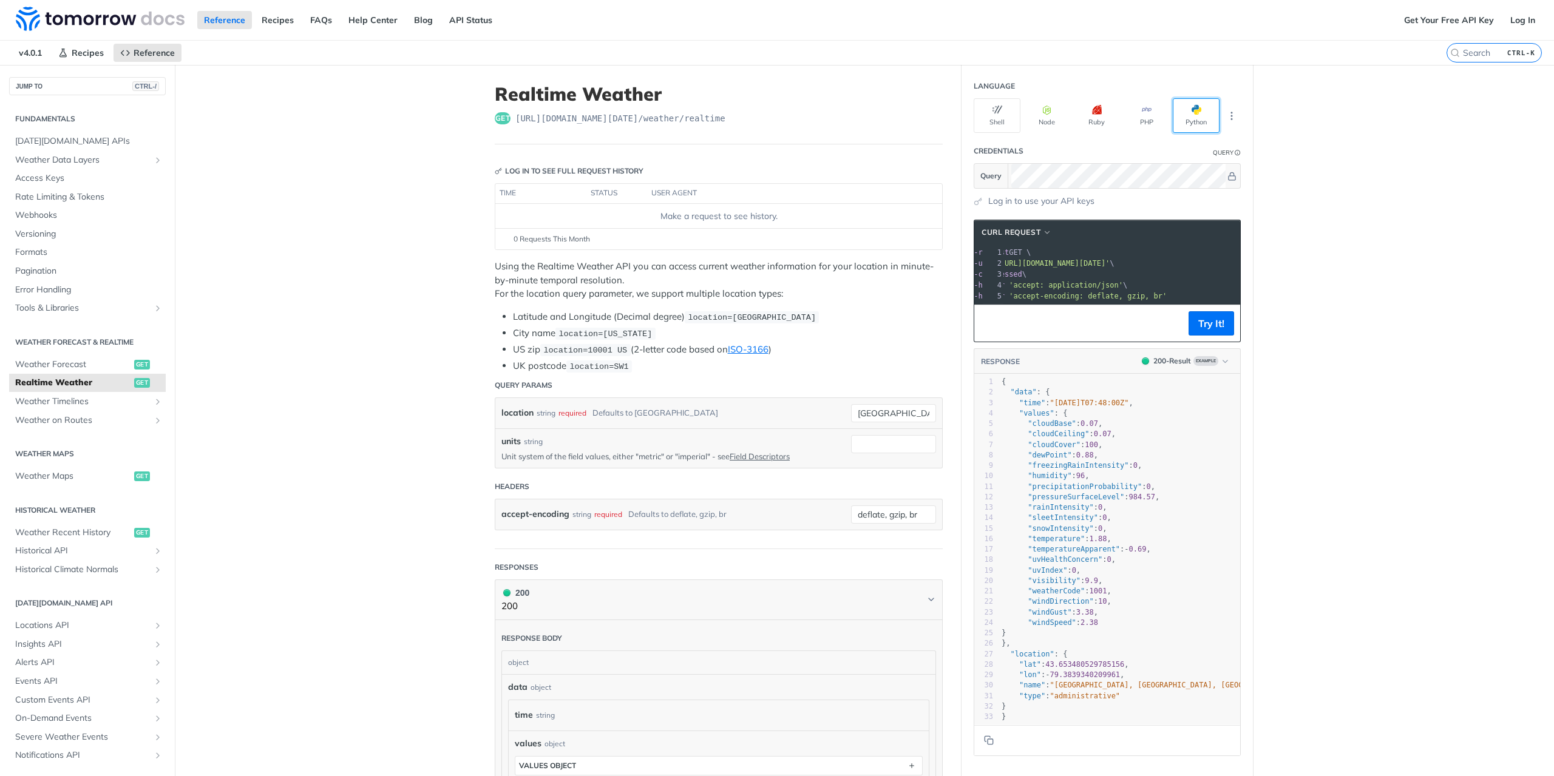
click at [1199, 116] on button "Python" at bounding box center [1195, 115] width 47 height 35
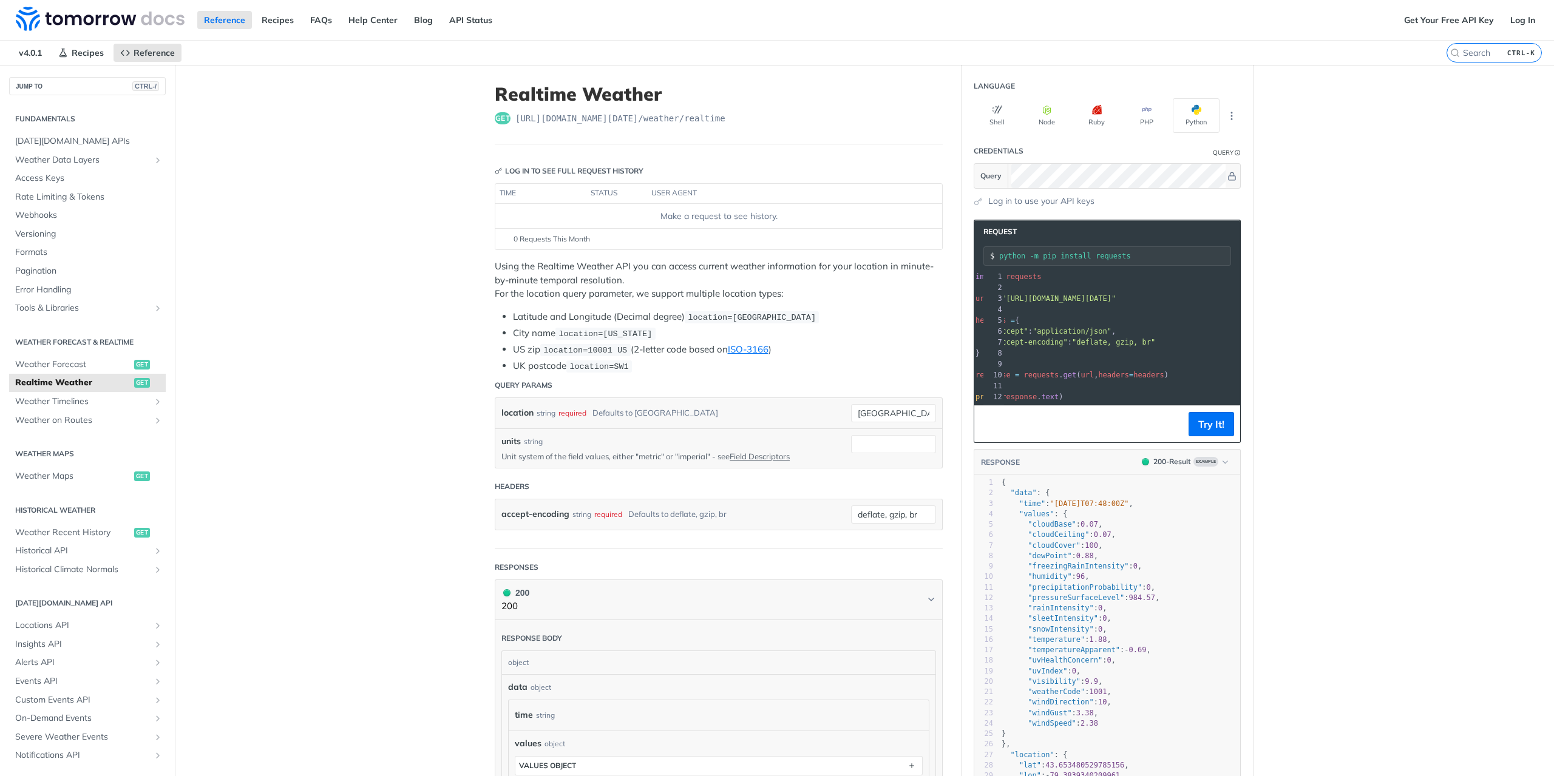
click at [1032, 331] on span ""application/json"" at bounding box center [1071, 331] width 79 height 8
click at [1000, 348] on pre "}" at bounding box center [1133, 353] width 277 height 11
drag, startPoint x: 1023, startPoint y: 350, endPoint x: 1037, endPoint y: 356, distance: 15.2
click at [1037, 357] on div "1 import requests 2 ​ 3 url = "https://api.tomorrow.io/v4/weather/realtime?loca…" at bounding box center [1133, 336] width 277 height 131
click at [1037, 350] on pre "}" at bounding box center [1133, 353] width 277 height 11
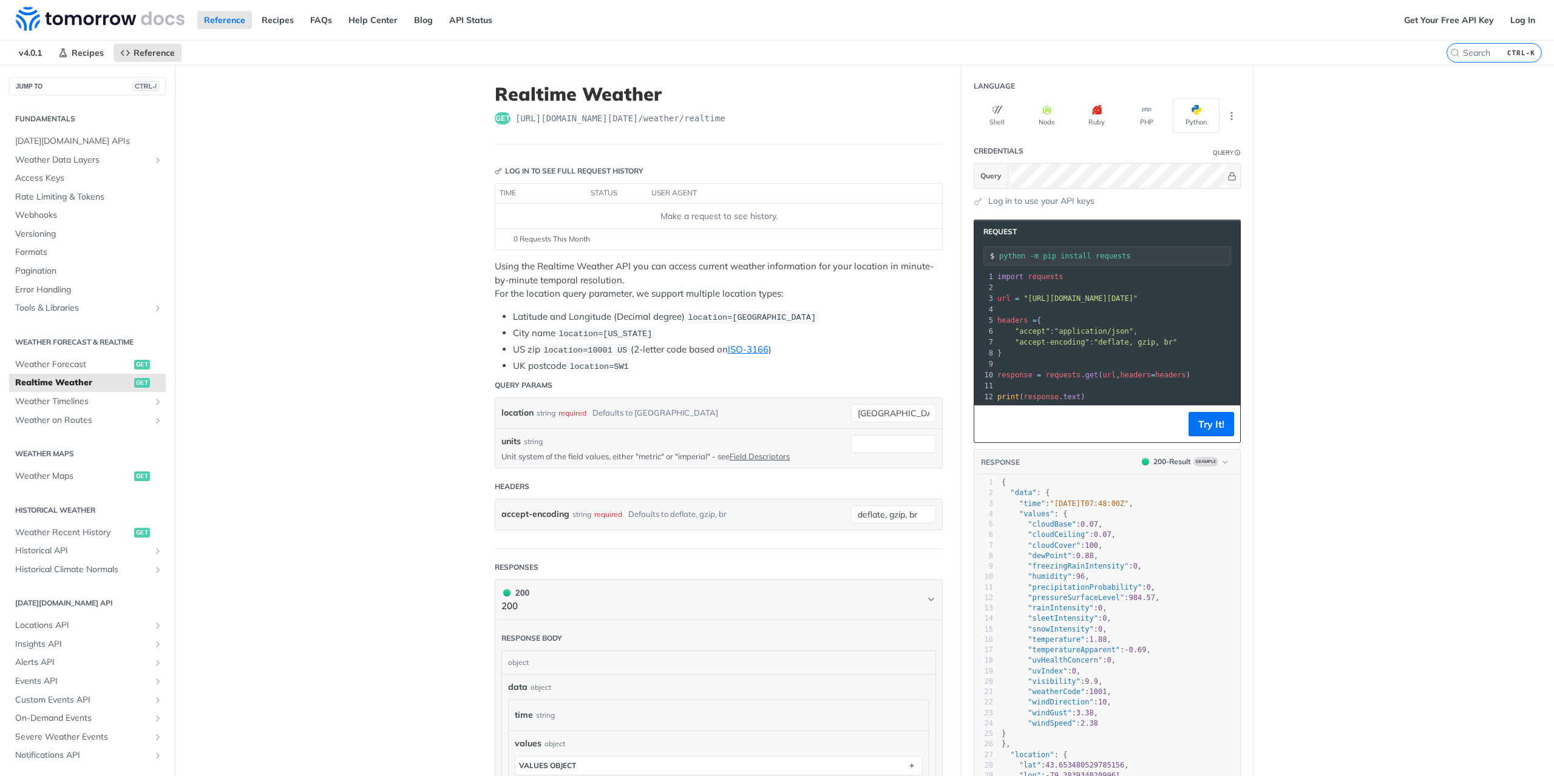
click at [1056, 259] on div "python -m pip install requests" at bounding box center [1107, 255] width 248 height 19
click at [989, 269] on div "xxxxxxxxxx 12 5 12 1 import requests 2 ​ 3 url = "https://api.tomorrow.io/v4/we…" at bounding box center [1122, 352] width 296 height 166
click at [1105, 271] on pre "import requests" at bounding box center [1133, 276] width 277 height 11
drag, startPoint x: 566, startPoint y: 366, endPoint x: 690, endPoint y: 342, distance: 126.6
click at [690, 342] on ul "Latitude and Longitude (Decimal degree) location=[GEOGRAPHIC_DATA] City name lo…" at bounding box center [719, 341] width 448 height 63
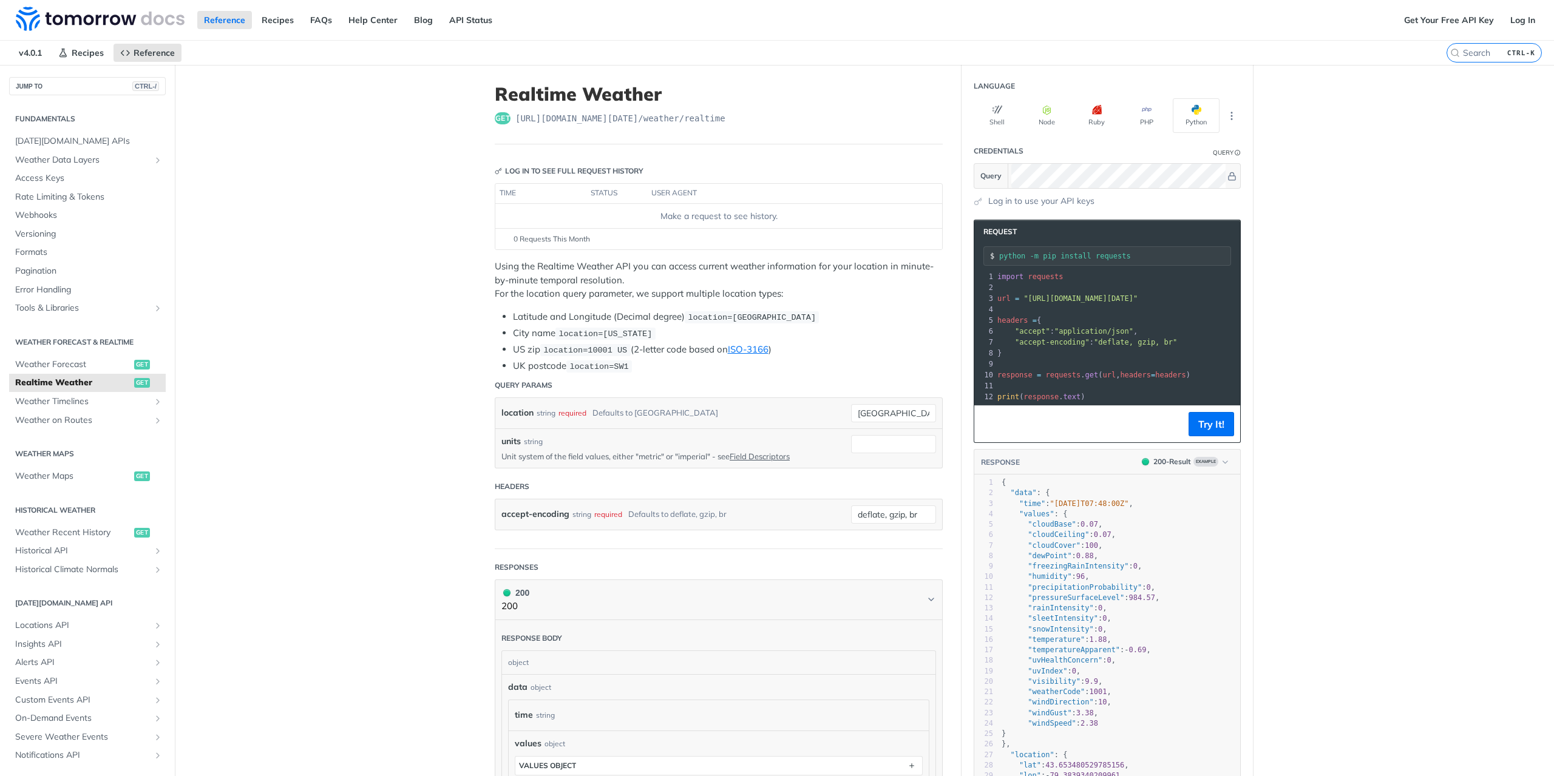
click at [655, 367] on li "UK postcode location=SW1" at bounding box center [728, 366] width 430 height 14
click at [1044, 198] on link "Log in to use your API keys" at bounding box center [1041, 201] width 106 height 13
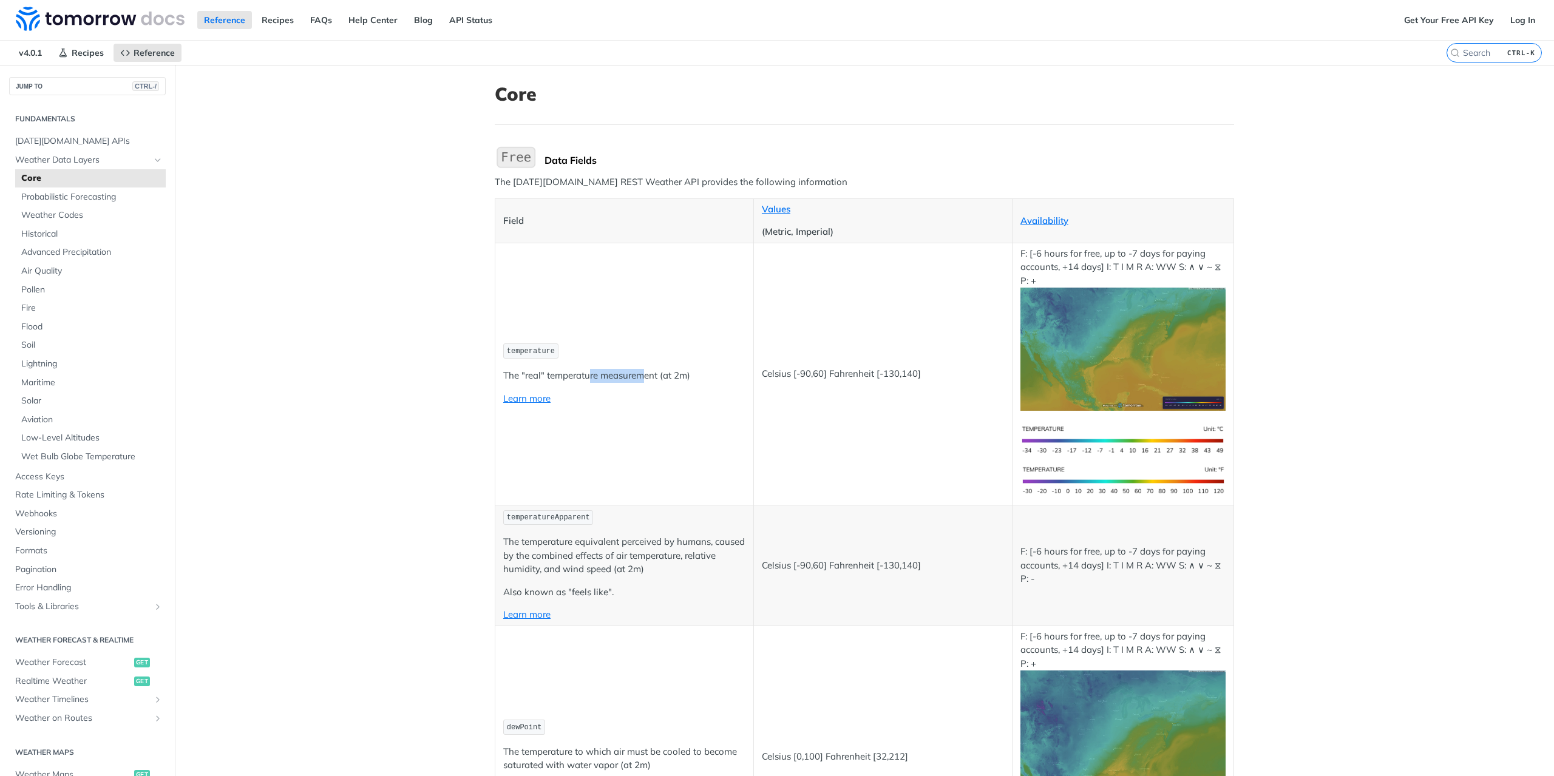
drag, startPoint x: 586, startPoint y: 374, endPoint x: 642, endPoint y: 375, distance: 55.8
click at [642, 375] on p "The "real" temperature measurement (at 2m)" at bounding box center [624, 376] width 242 height 14
drag, startPoint x: 646, startPoint y: 376, endPoint x: 590, endPoint y: 376, distance: 55.8
click at [590, 376] on p "The "real" temperature measurement (at 2m)" at bounding box center [624, 376] width 242 height 14
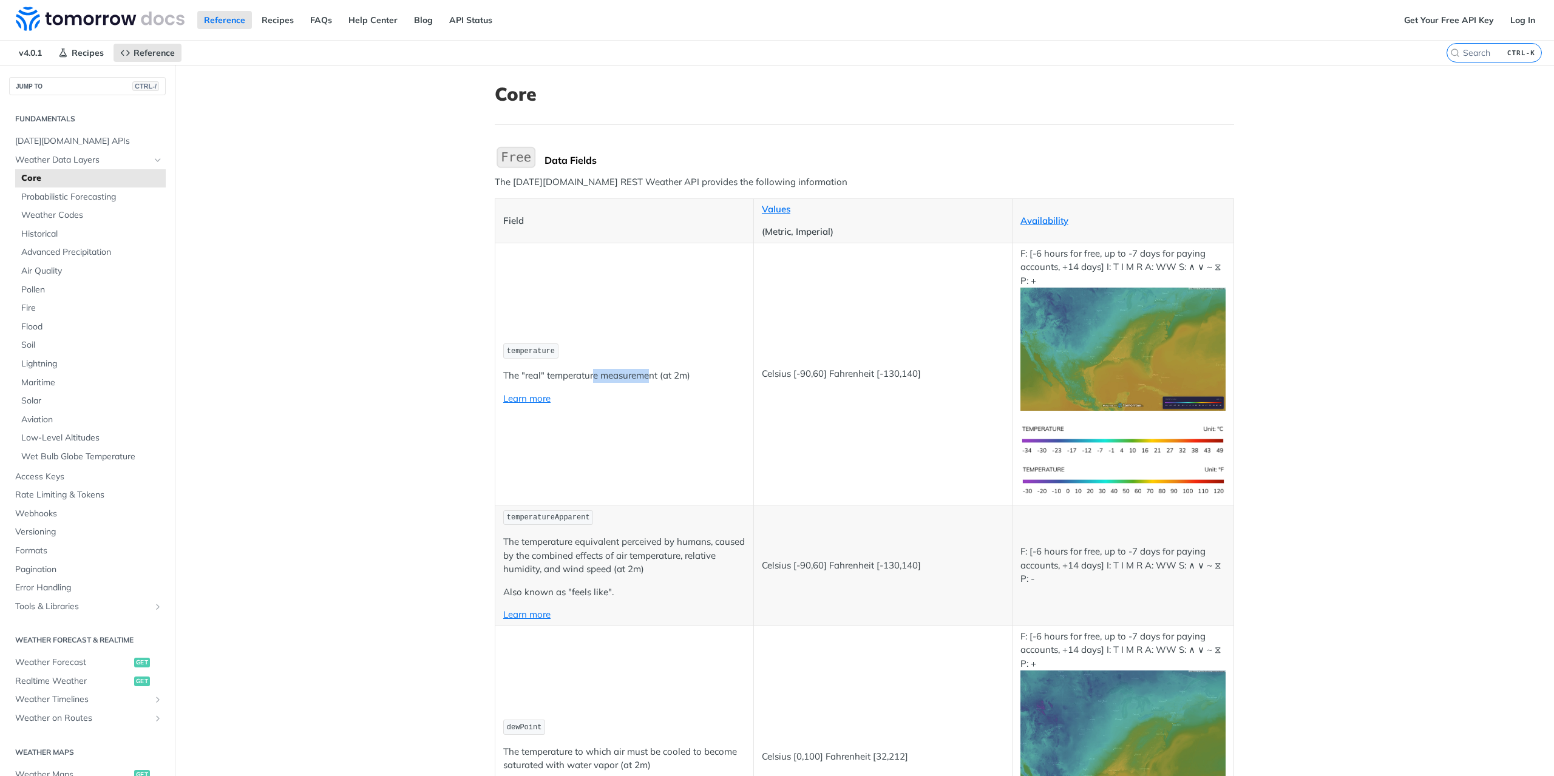
click at [590, 376] on p "The "real" temperature measurement (at 2m)" at bounding box center [624, 376] width 242 height 14
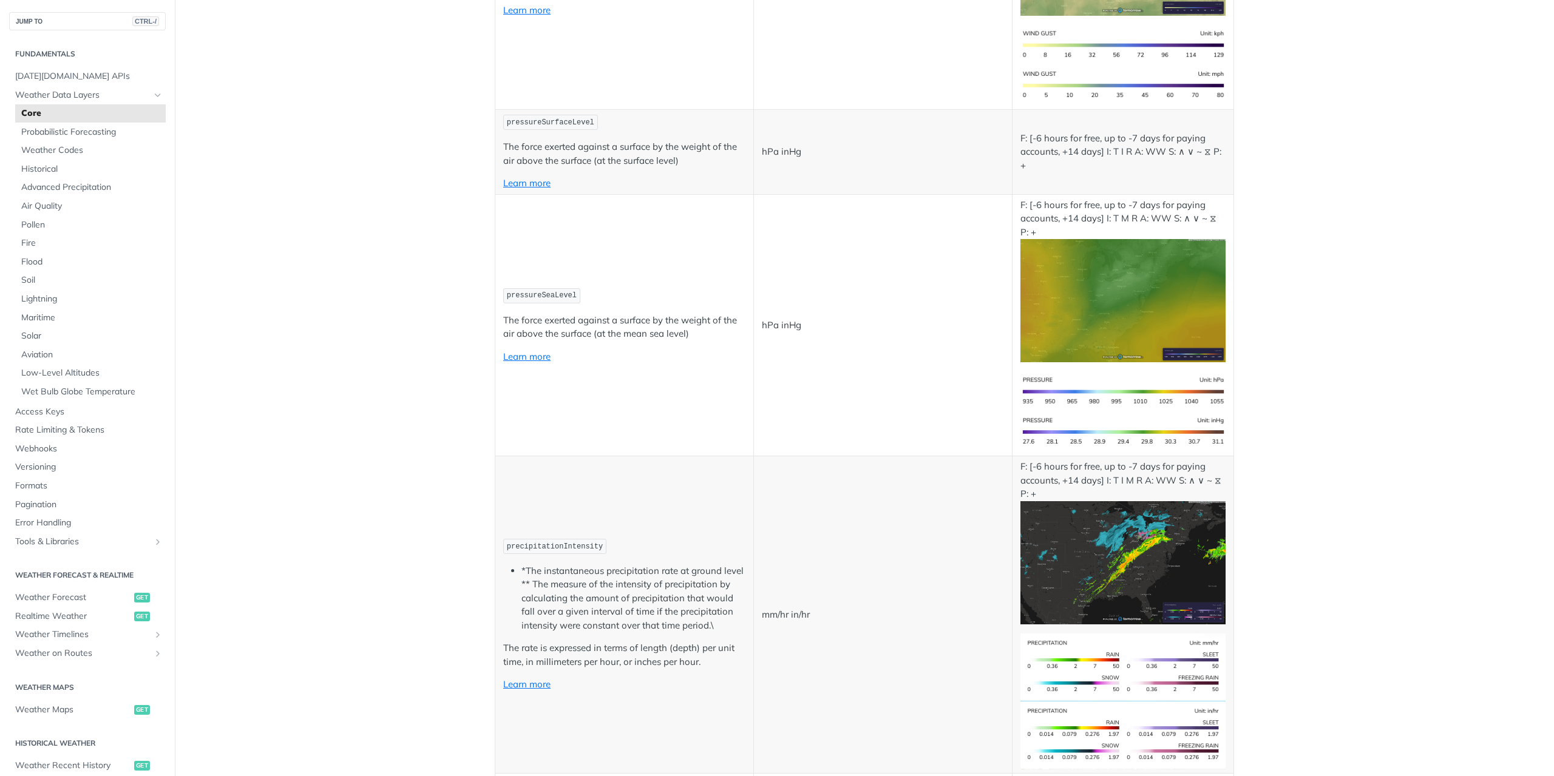
scroll to position [1760, 0]
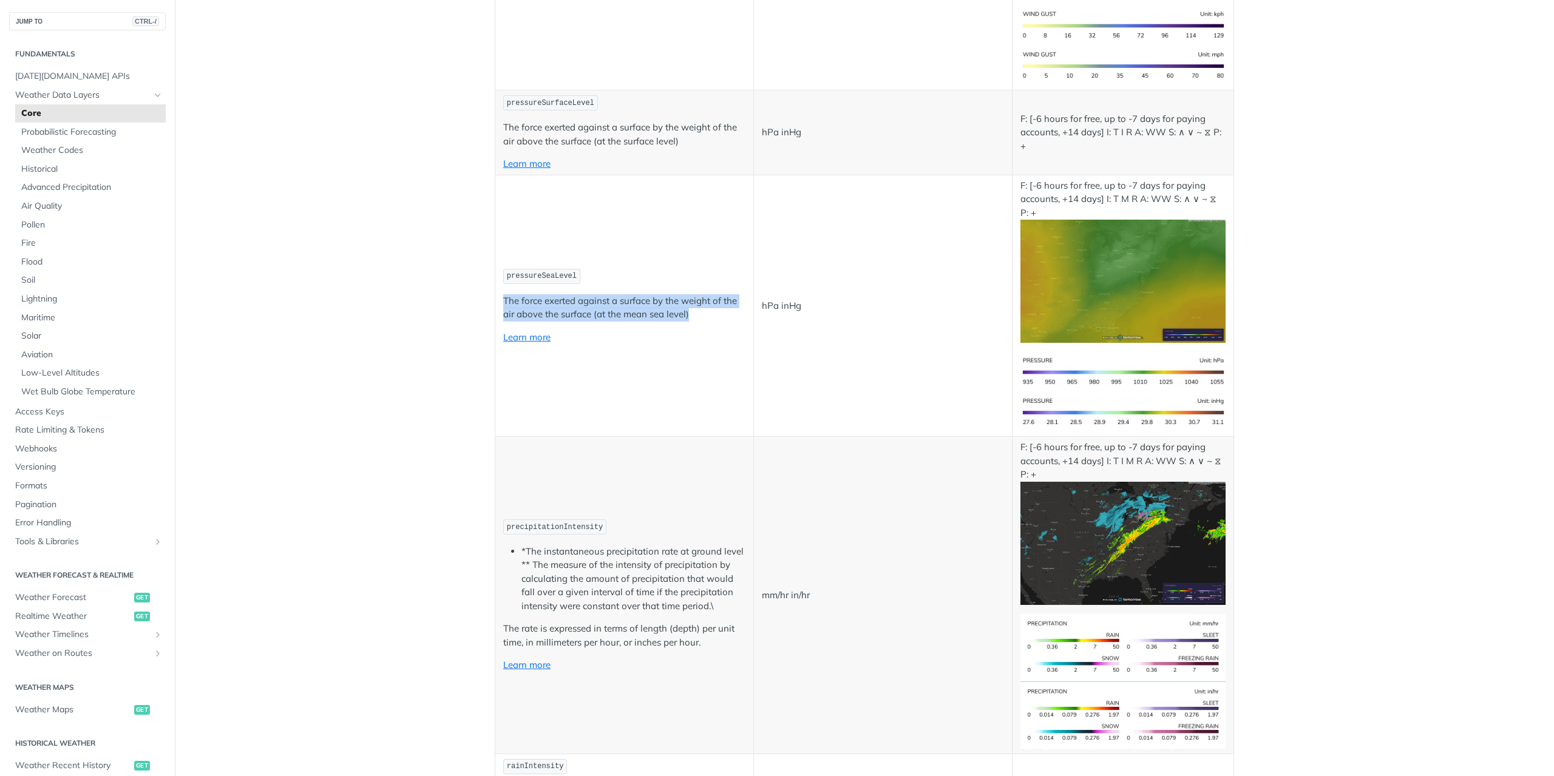
drag, startPoint x: 500, startPoint y: 297, endPoint x: 705, endPoint y: 317, distance: 206.0
click at [705, 317] on p "The force exerted against a surface by the weight of the air above the surface …" at bounding box center [624, 307] width 242 height 27
drag, startPoint x: 705, startPoint y: 317, endPoint x: 496, endPoint y: 302, distance: 209.9
click at [496, 302] on td "pressureSeaLevel The force exerted against a surface by the weight of the air a…" at bounding box center [624, 306] width 259 height 262
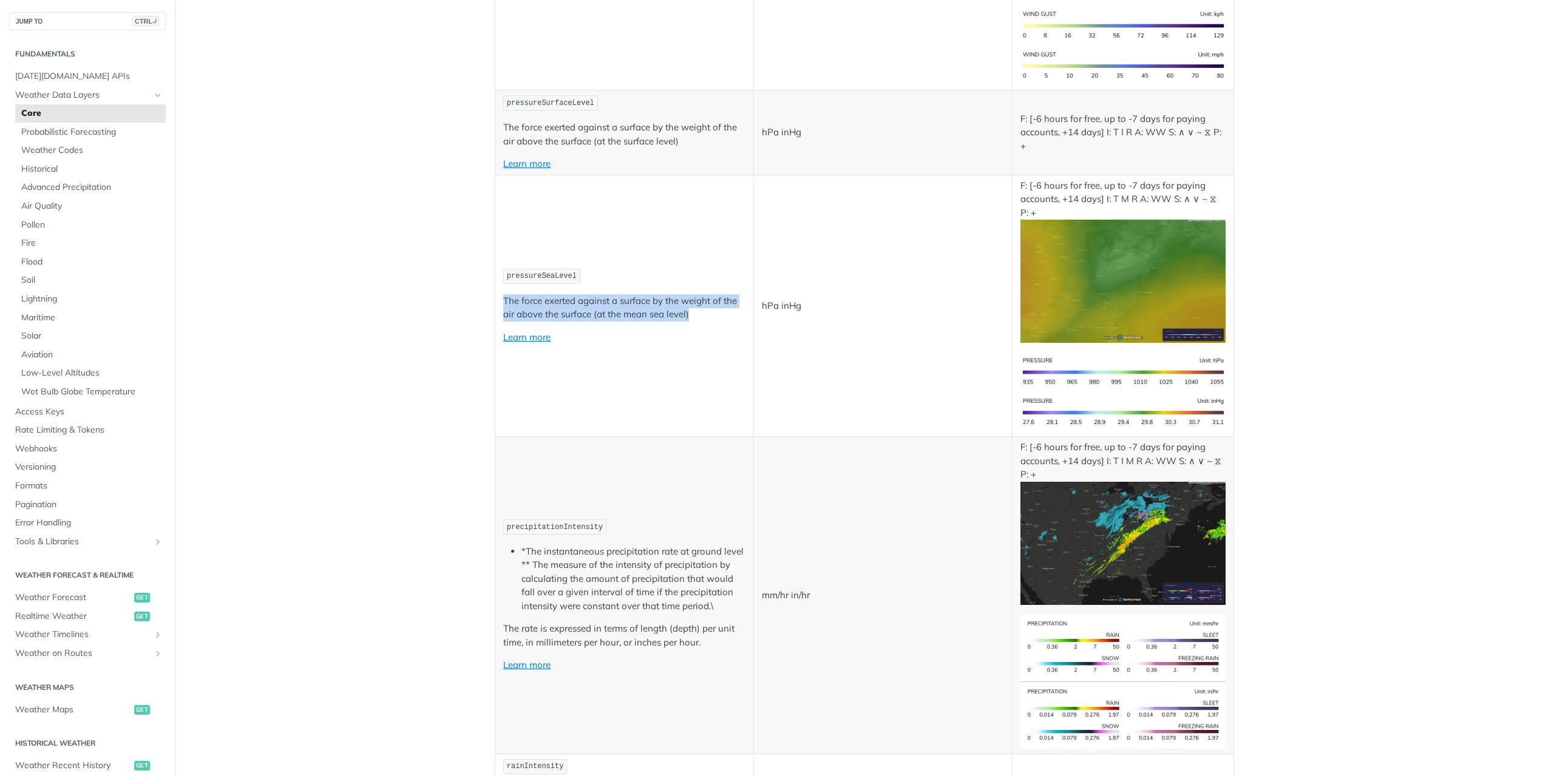
click at [496, 302] on td "pressureSeaLevel The force exerted against a surface by the weight of the air a…" at bounding box center [624, 306] width 259 height 262
drag, startPoint x: 496, startPoint y: 302, endPoint x: 692, endPoint y: 309, distance: 196.1
click at [692, 309] on td "pressureSeaLevel The force exerted against a surface by the weight of the air a…" at bounding box center [624, 306] width 259 height 262
click at [692, 309] on p "The force exerted against a surface by the weight of the air above the surface …" at bounding box center [624, 307] width 242 height 27
click at [553, 272] on span "pressureSeaLevel" at bounding box center [542, 276] width 70 height 8
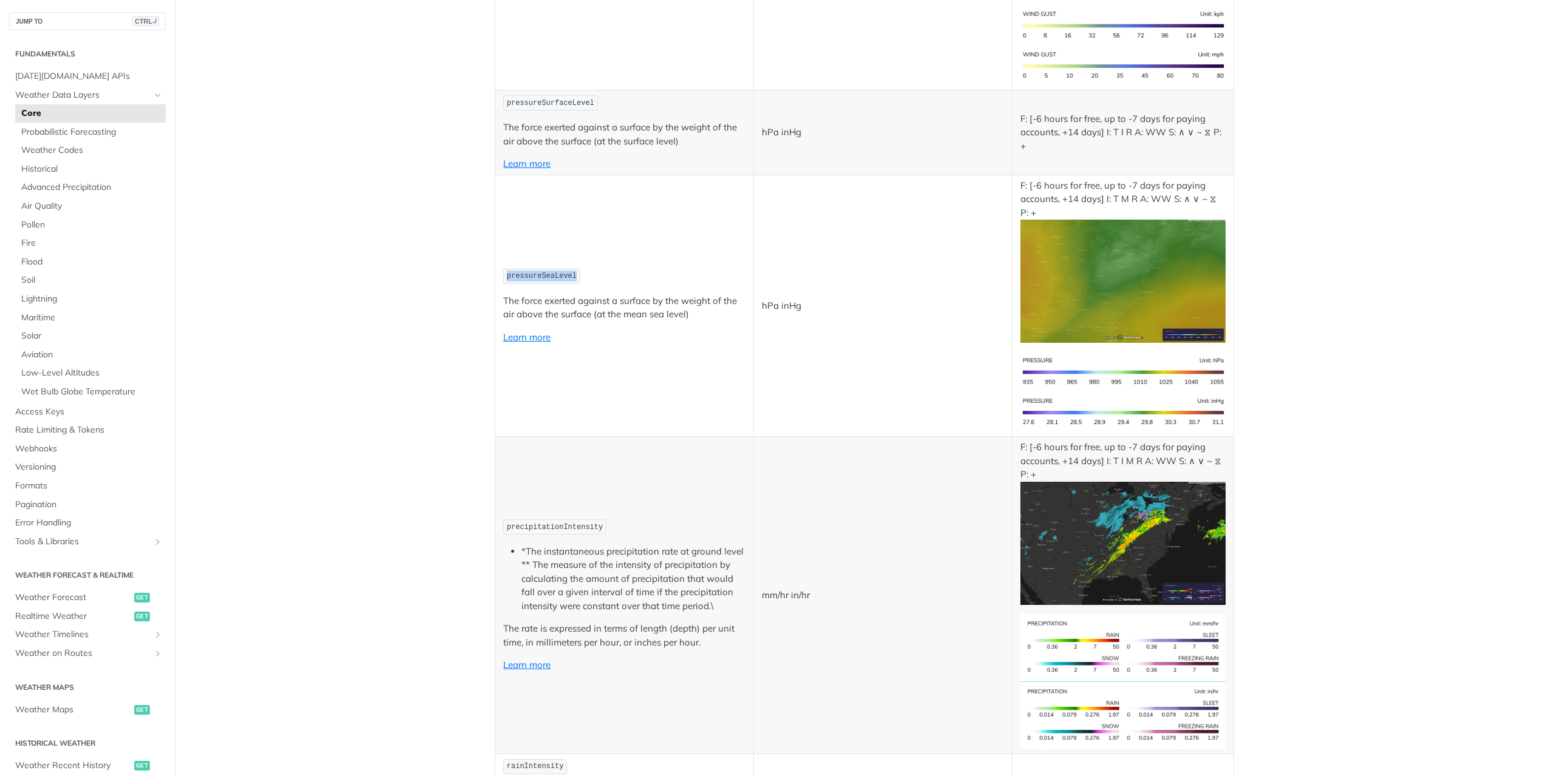
click at [553, 272] on span "pressureSeaLevel" at bounding box center [542, 276] width 70 height 8
copy span "pressureSeaLevel"
click at [604, 287] on td "pressureSeaLevel The force exerted against a surface by the weight of the air a…" at bounding box center [624, 306] width 259 height 262
drag, startPoint x: 1058, startPoint y: 198, endPoint x: 1085, endPoint y: 198, distance: 26.7
click at [1085, 198] on p "F: [-6 hours for free, up to -7 days for paying accounts, +14 days] I: T M R A:…" at bounding box center [1122, 261] width 205 height 164
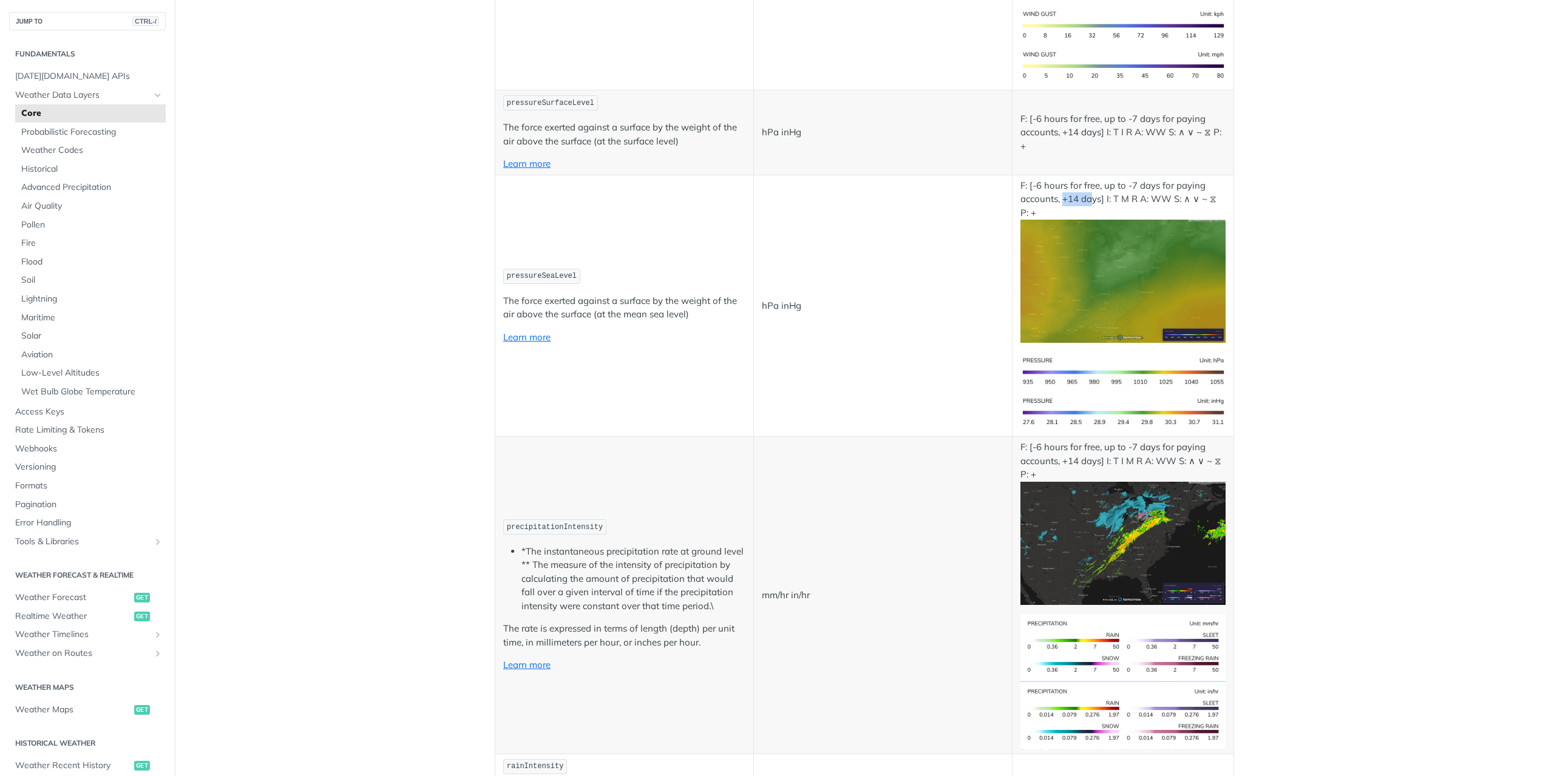
click at [1087, 198] on p "F: [-6 hours for free, up to -7 days for paying accounts, +14 days] I: T M R A:…" at bounding box center [1122, 261] width 205 height 164
click at [518, 335] on link "Learn more" at bounding box center [526, 337] width 47 height 12
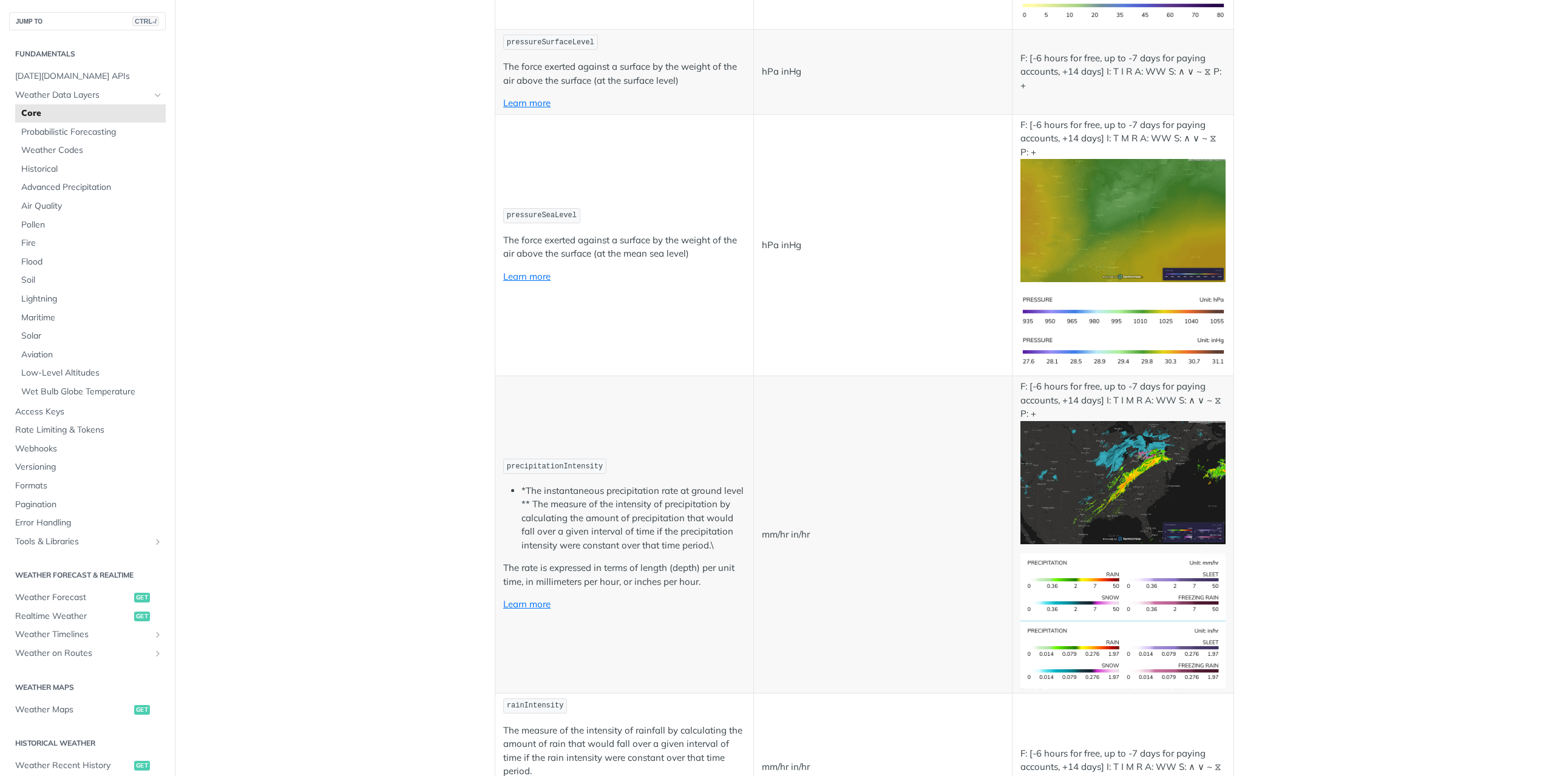
scroll to position [1699, 0]
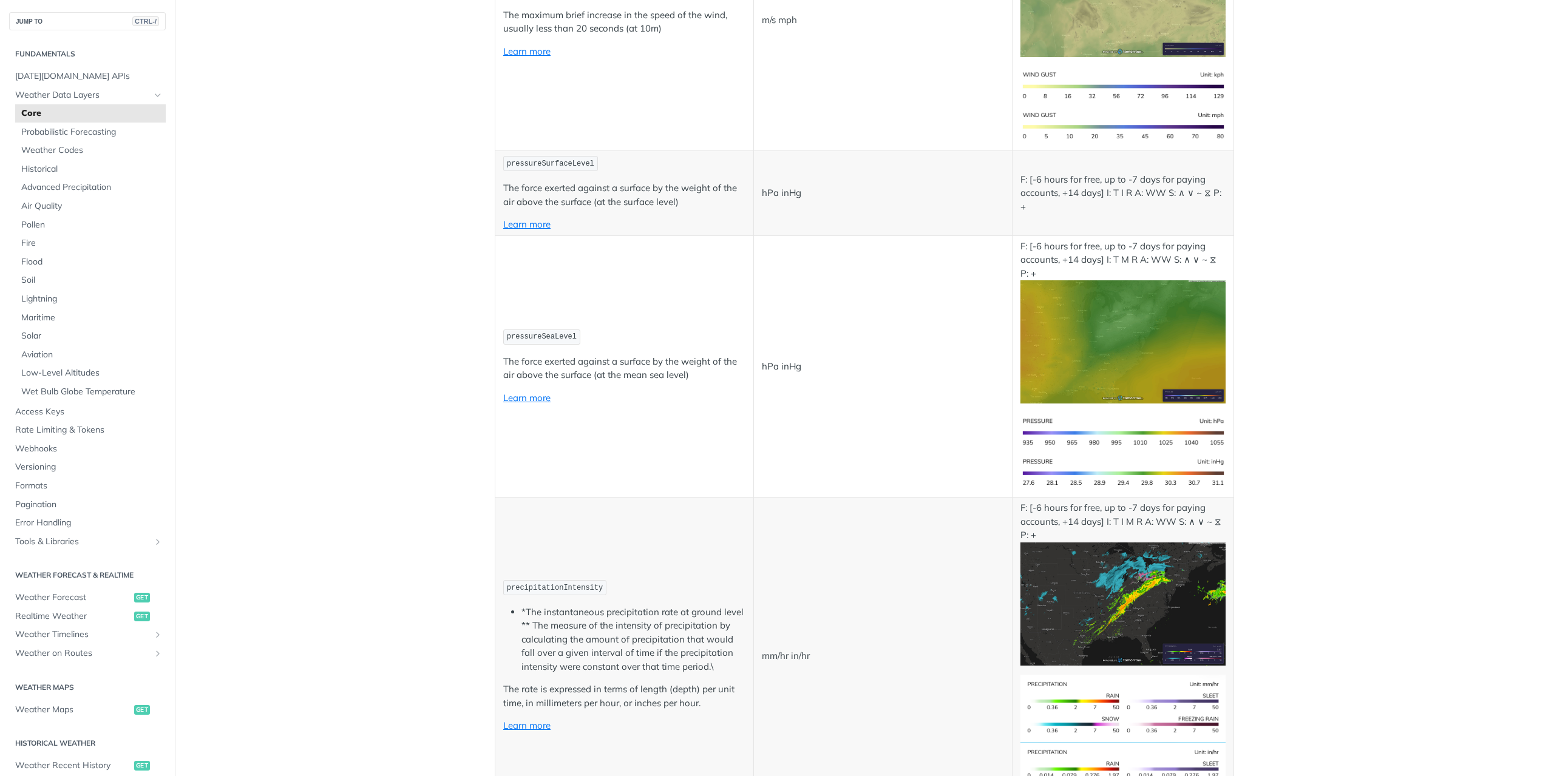
click at [589, 370] on p "The force exerted against a surface by the weight of the air above the surface …" at bounding box center [624, 368] width 242 height 27
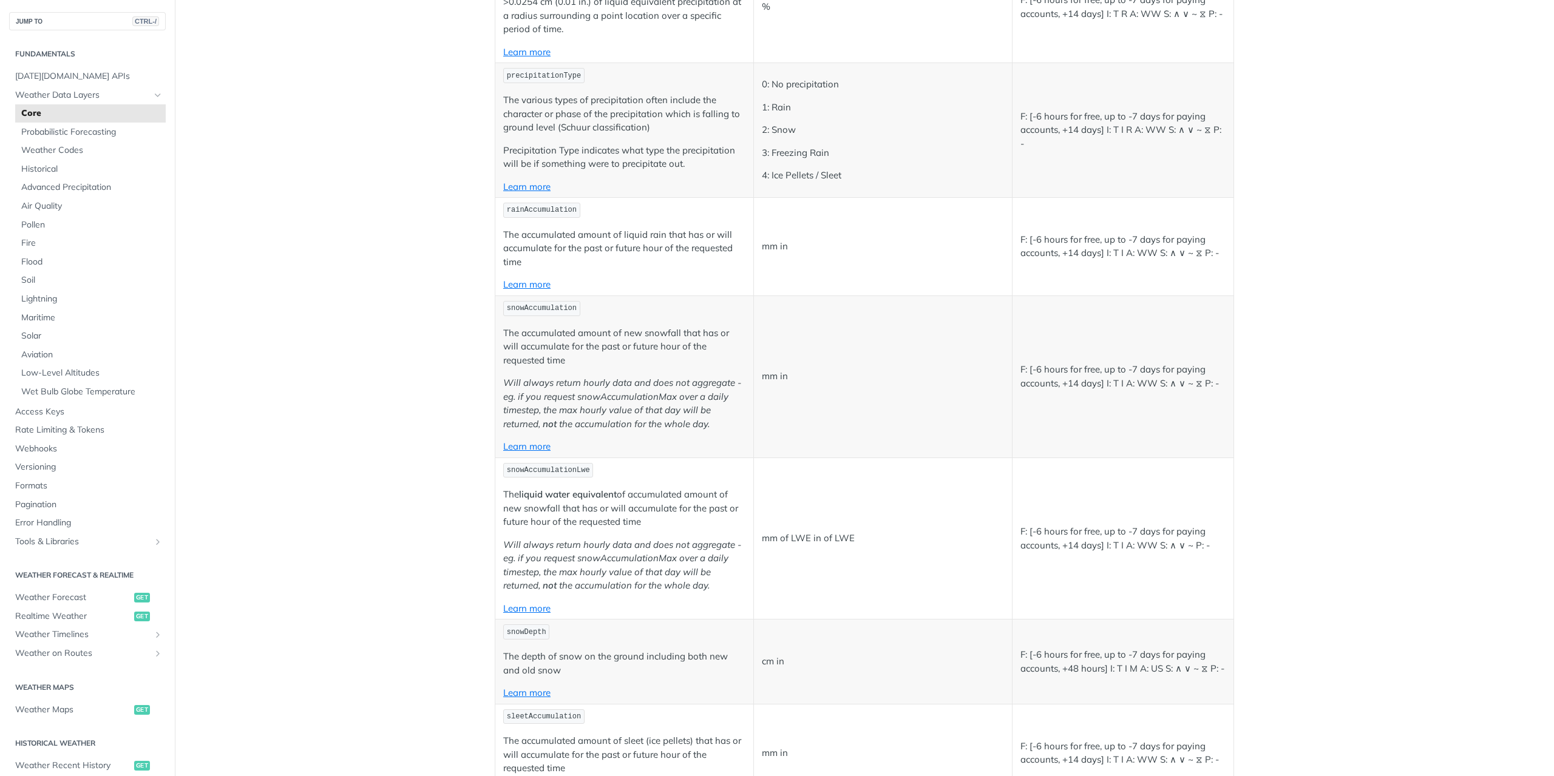
scroll to position [2974, 0]
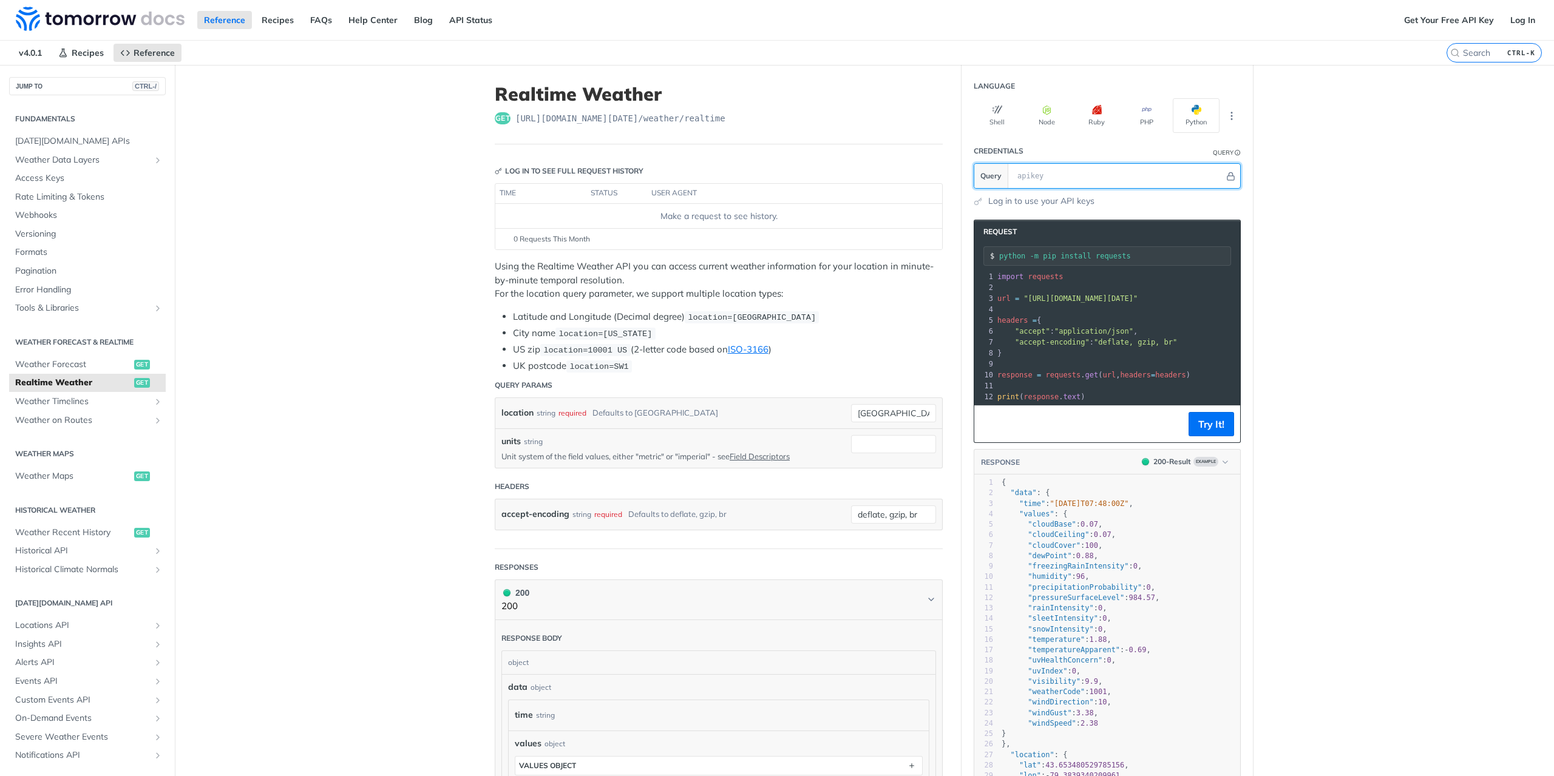
click at [1060, 177] on input "text" at bounding box center [1117, 176] width 213 height 24
paste input "vWAkkAouRySM5NboqCeAUBnVlSiJS48b"
type input "vWAkkAouRySM5NboqCeAUBnVlSiJS48b"
click at [1226, 175] on icon "Hide" at bounding box center [1230, 176] width 9 height 9
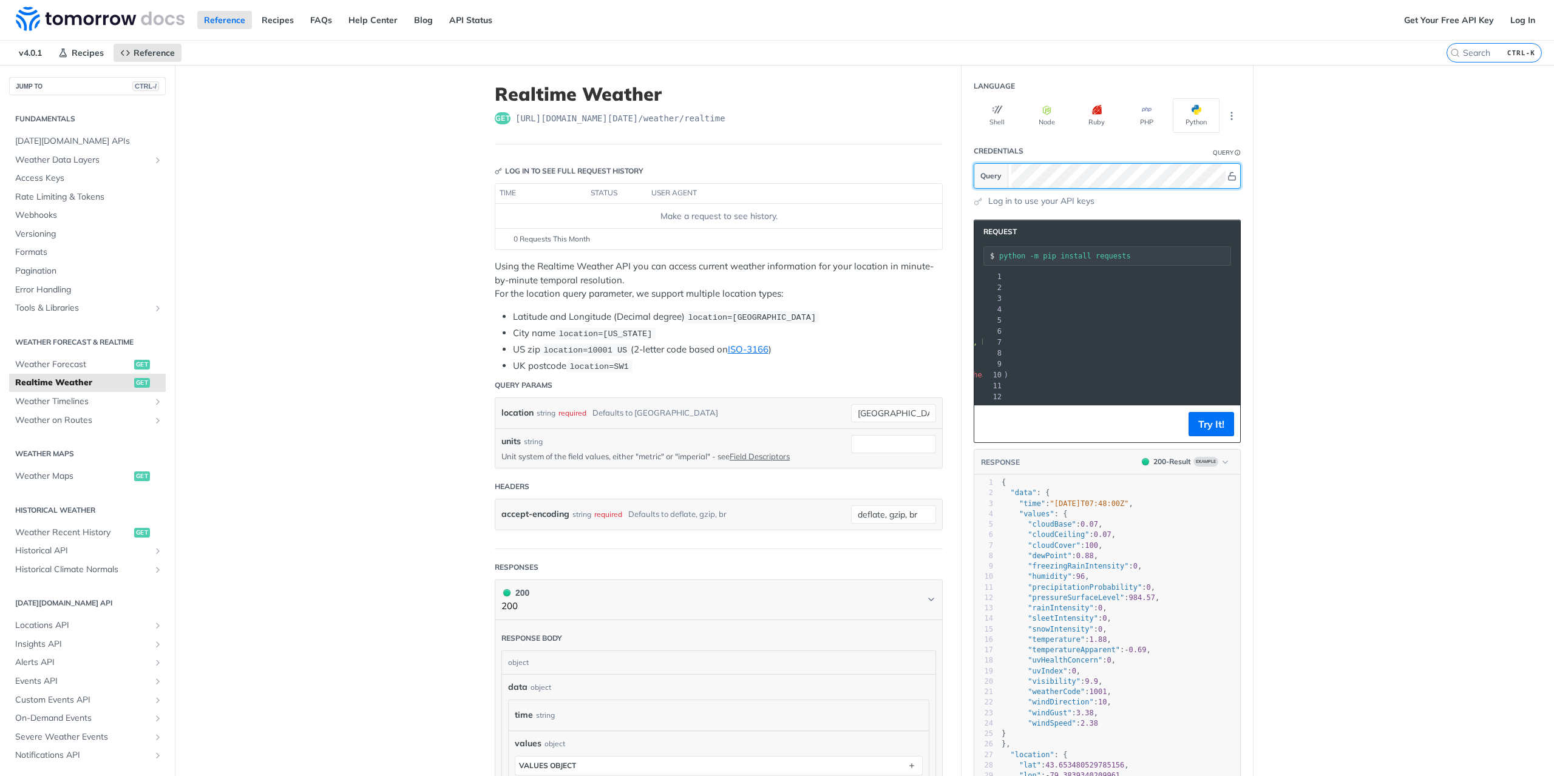
click at [1227, 175] on icon "Show" at bounding box center [1231, 176] width 9 height 9
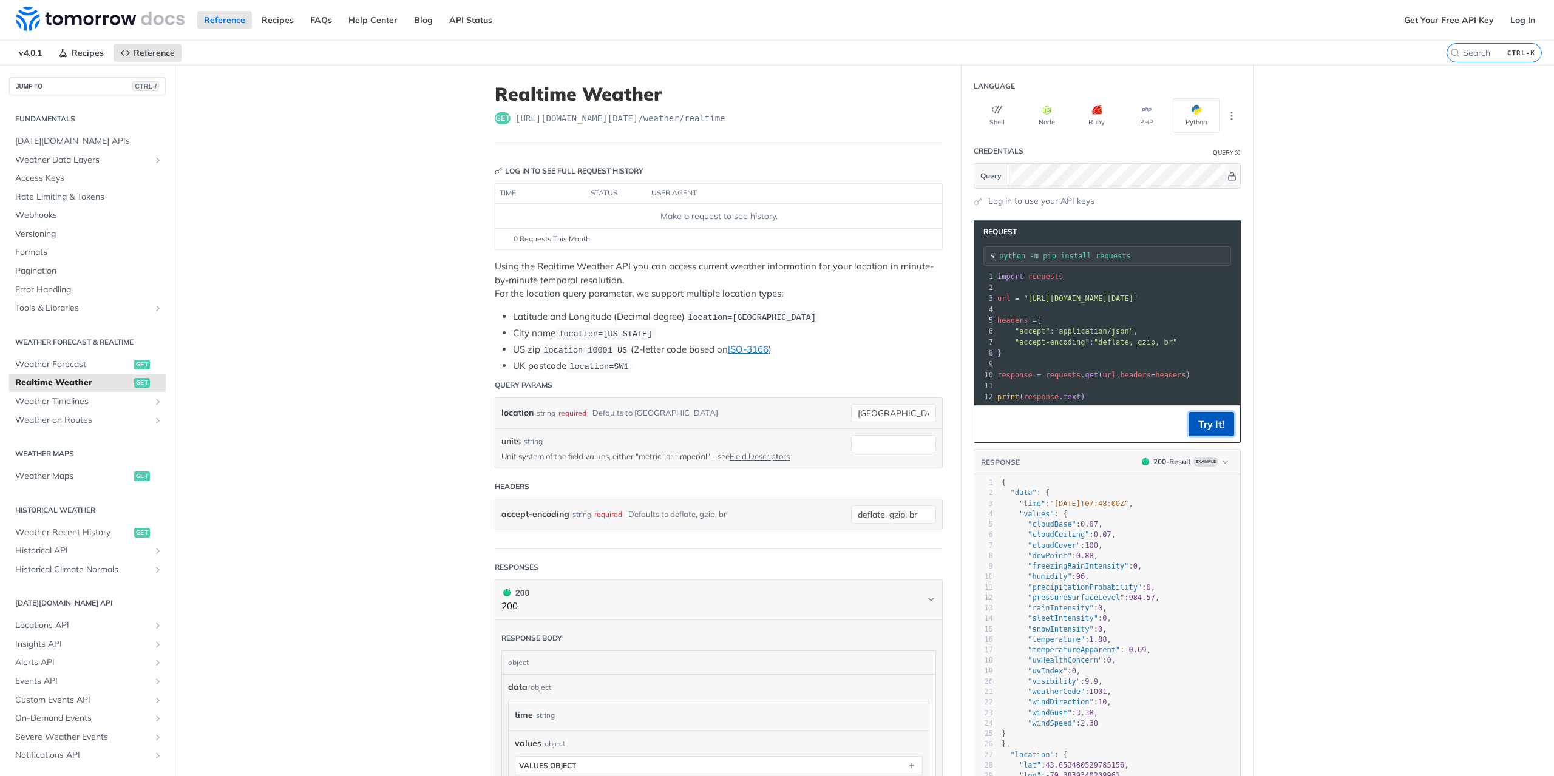
click at [1195, 436] on button "Try It!" at bounding box center [1211, 424] width 46 height 24
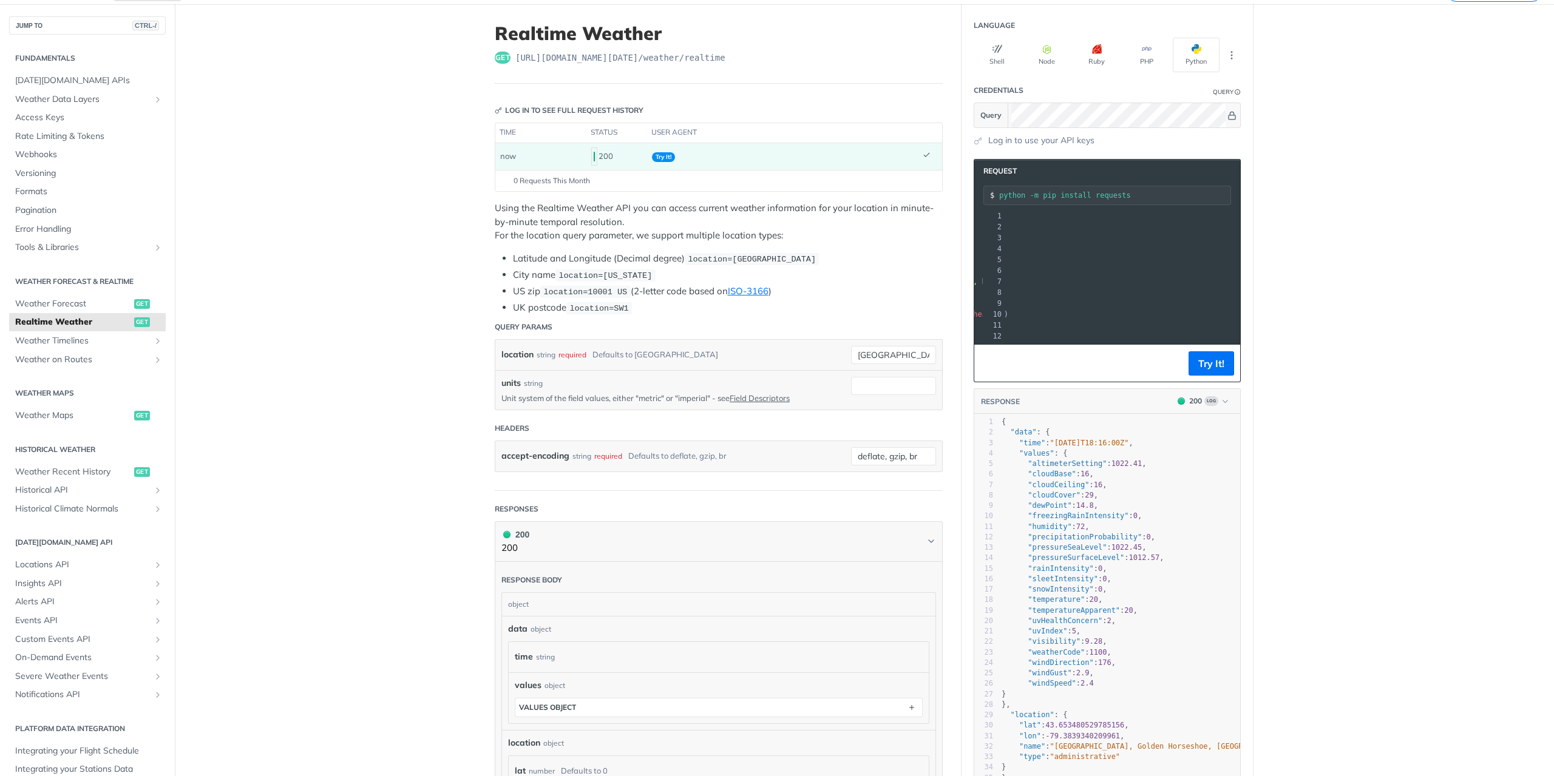
scroll to position [0, 172]
click at [878, 347] on input "[GEOGRAPHIC_DATA]" at bounding box center [893, 355] width 85 height 18
drag, startPoint x: 888, startPoint y: 351, endPoint x: 820, endPoint y: 347, distance: 68.7
click at [820, 347] on div "location string required Defaults to [GEOGRAPHIC_DATA] [GEOGRAPHIC_DATA] requir…" at bounding box center [718, 355] width 435 height 18
paste input "30.153843, -97.408879"
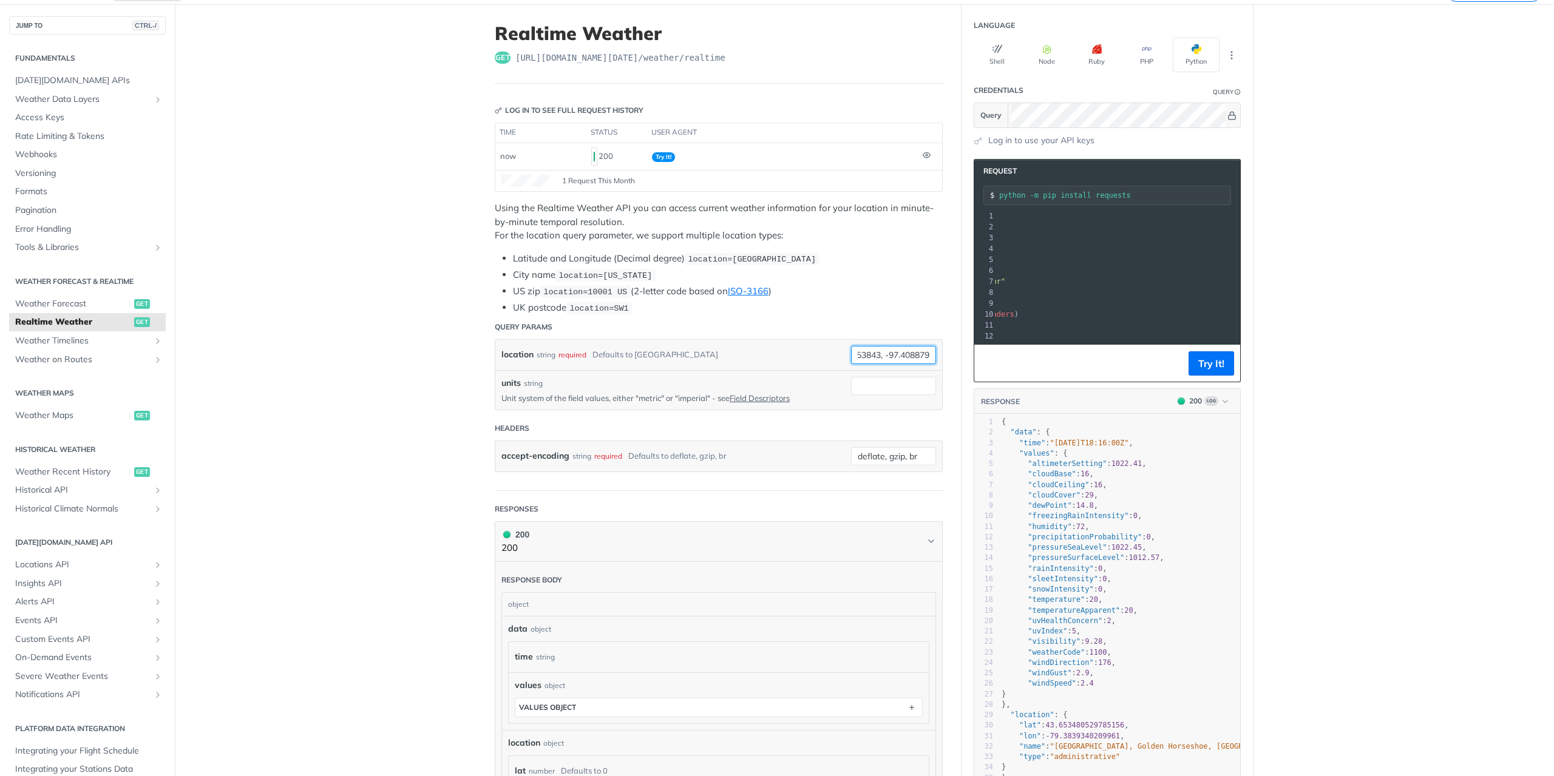
scroll to position [0, 0]
drag, startPoint x: 891, startPoint y: 350, endPoint x: 798, endPoint y: 346, distance: 92.9
click at [798, 346] on div "location string required Defaults to [GEOGRAPHIC_DATA] 30.153843, -97.408879" at bounding box center [718, 355] width 435 height 18
click at [892, 350] on input "30.153843, -97.408879" at bounding box center [893, 355] width 85 height 18
type input "30.153843, -97.408879"
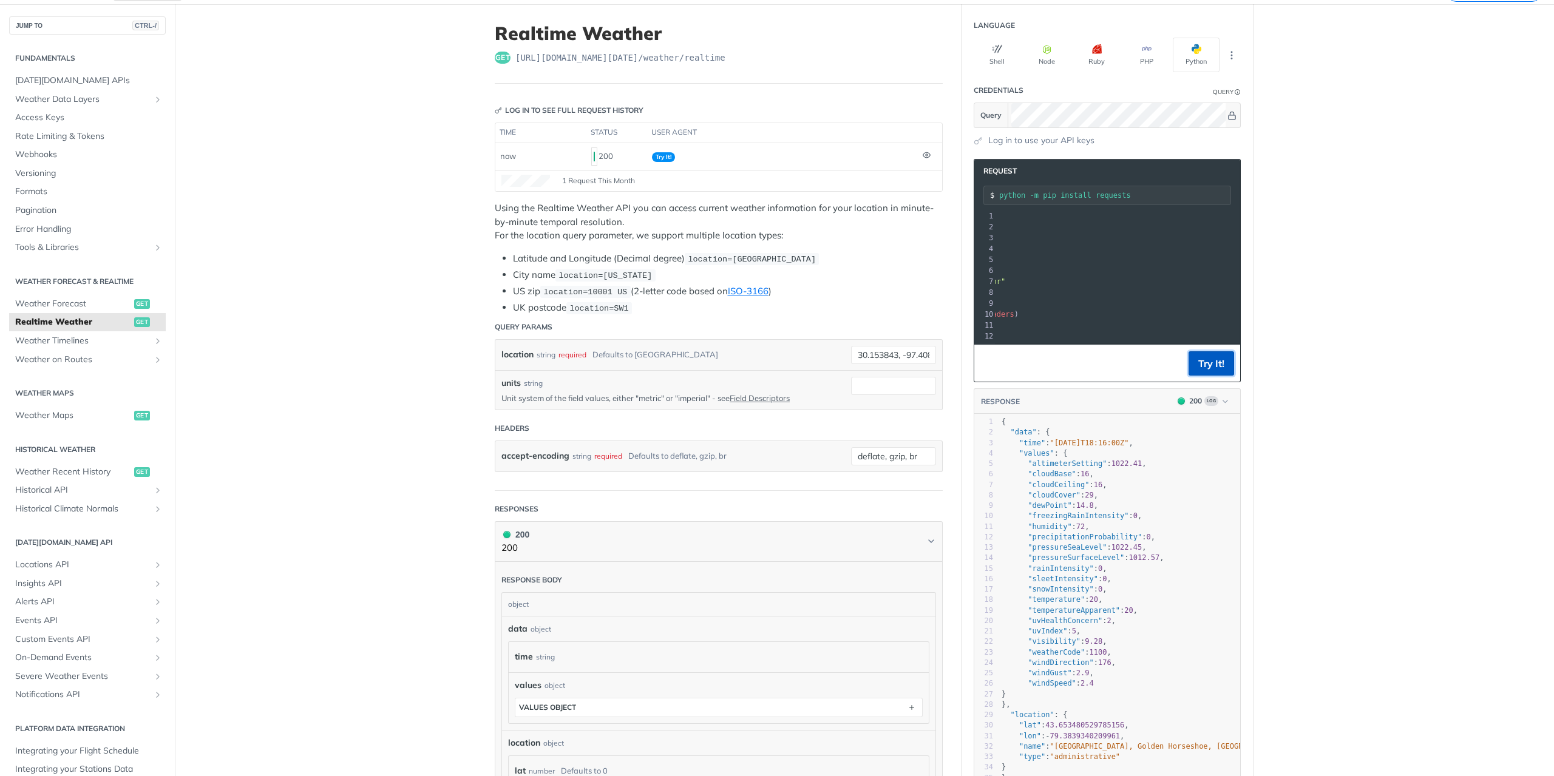
click at [1202, 370] on button "Try It!" at bounding box center [1211, 363] width 46 height 24
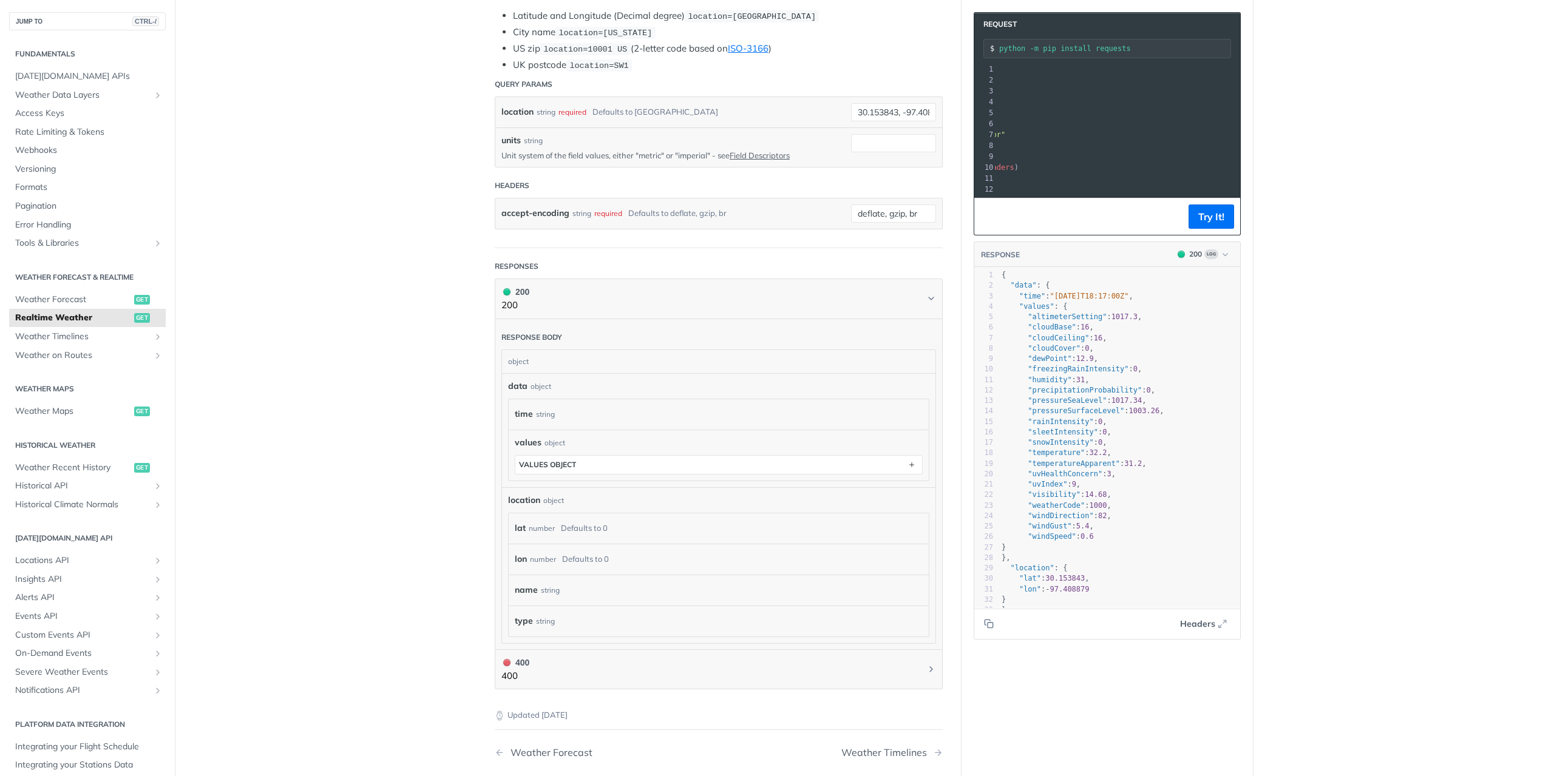
scroll to position [330, 0]
type textarea ""pressureSeaLevel": 1017.34,"
drag, startPoint x: 1020, startPoint y: 408, endPoint x: 1161, endPoint y: 405, distance: 141.4
click at [1161, 405] on pre ""pressureSeaLevel" : 1017.34 ," at bounding box center [1124, 401] width 251 height 10
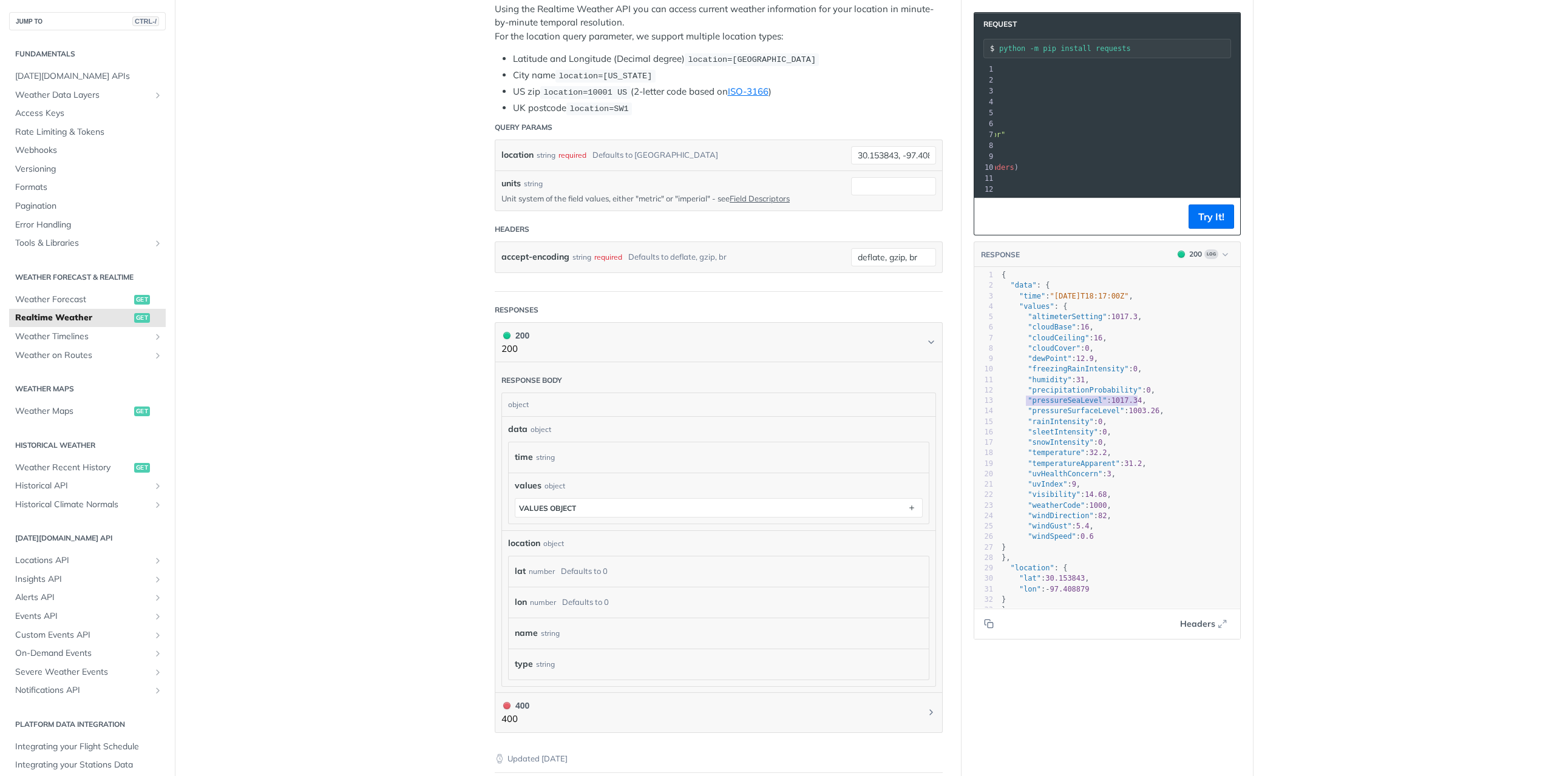
scroll to position [269, 0]
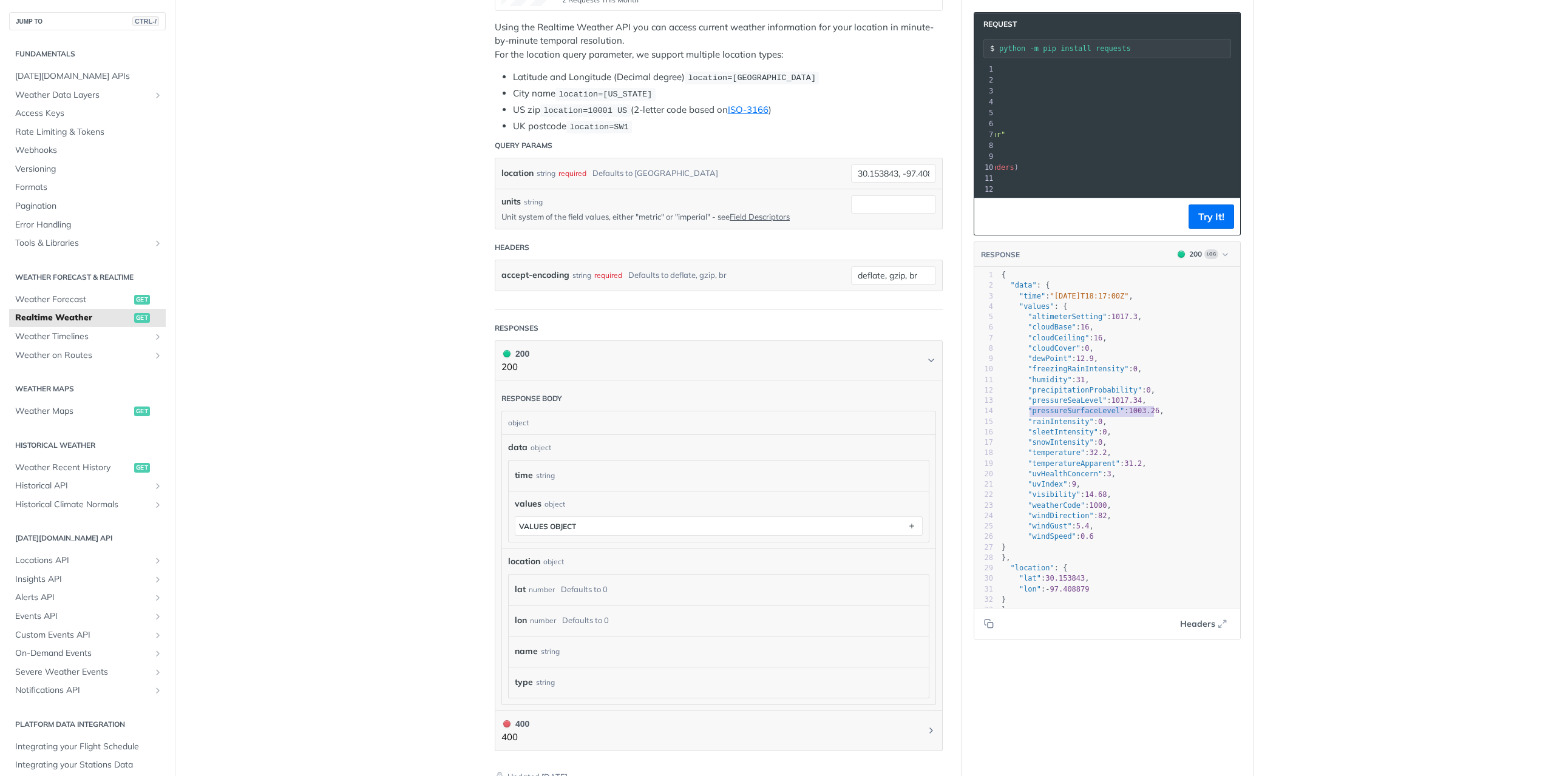
type textarea ""pressureSurfaceLevel": 1003.26,"
drag, startPoint x: 1147, startPoint y: 418, endPoint x: 1021, endPoint y: 419, distance: 125.6
click at [1021, 415] on span ""pressureSurfaceLevel" : 1003.26 ," at bounding box center [1082, 411] width 162 height 8
type textarea "1017.34"
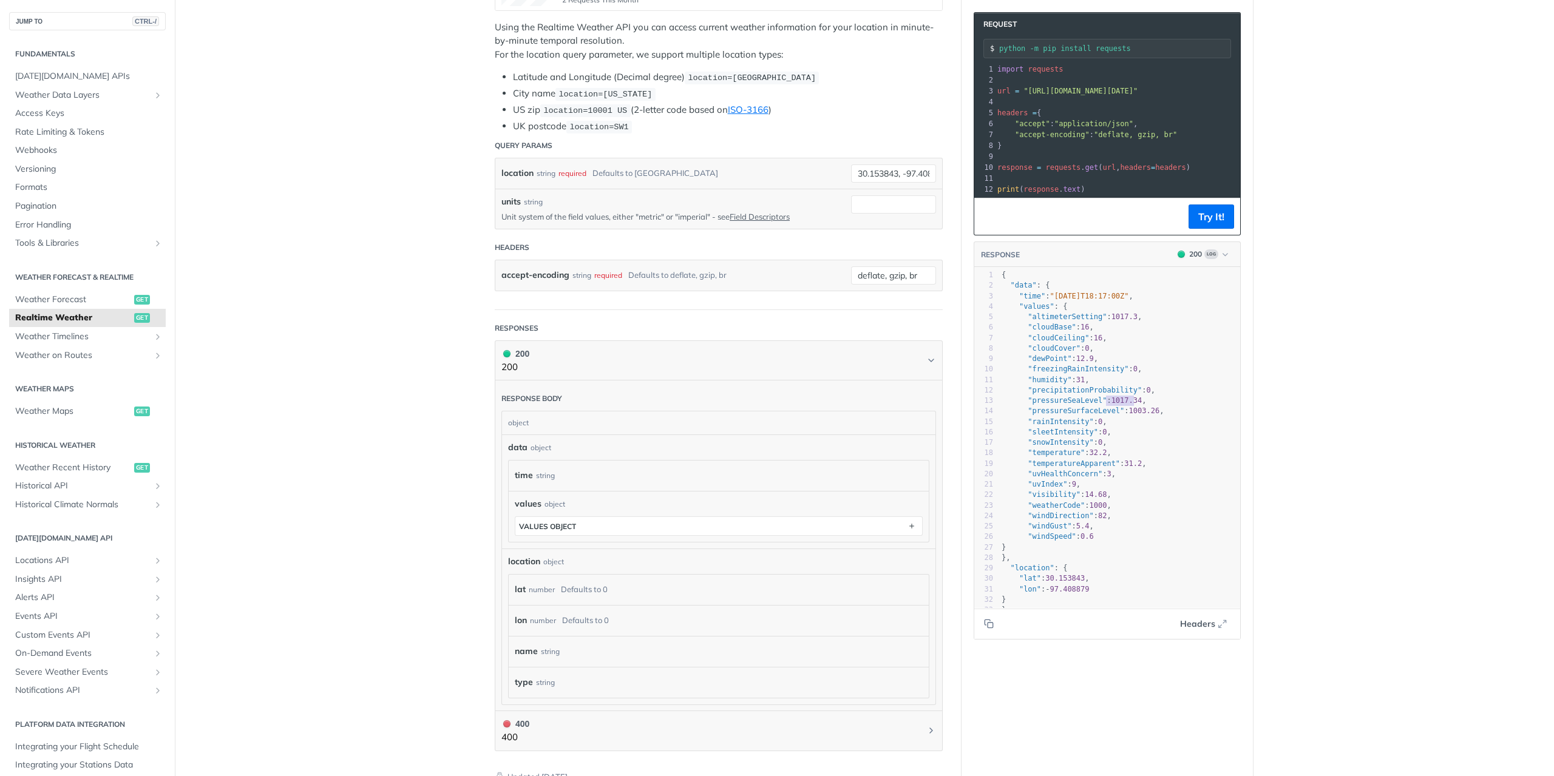
drag, startPoint x: 1130, startPoint y: 409, endPoint x: 1101, endPoint y: 411, distance: 28.6
click at [1101, 405] on span ""pressureSeaLevel" : 1017.34 ," at bounding box center [1073, 400] width 145 height 8
click at [1089, 457] on span "32.2" at bounding box center [1098, 452] width 18 height 8
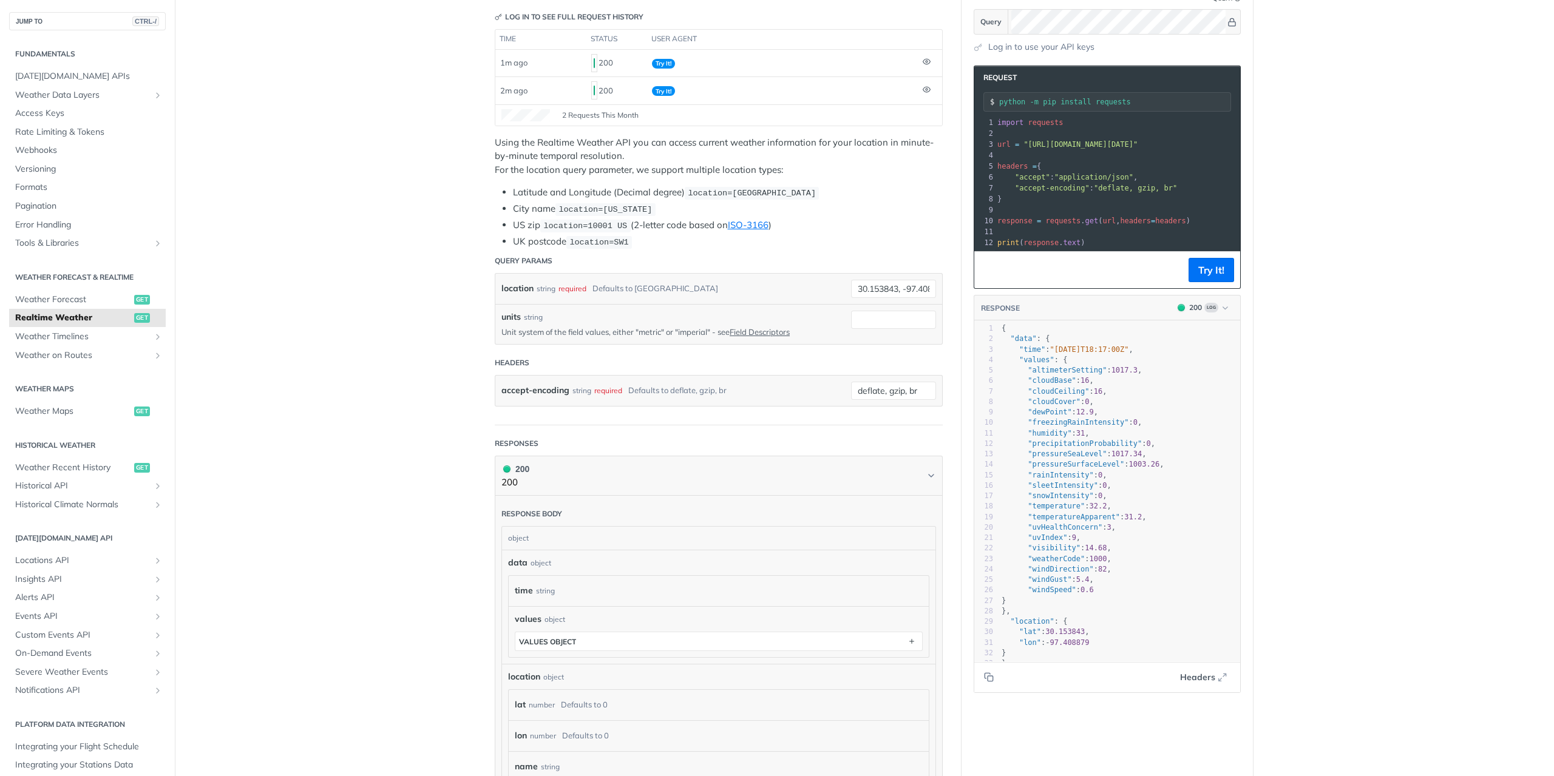
scroll to position [148, 0]
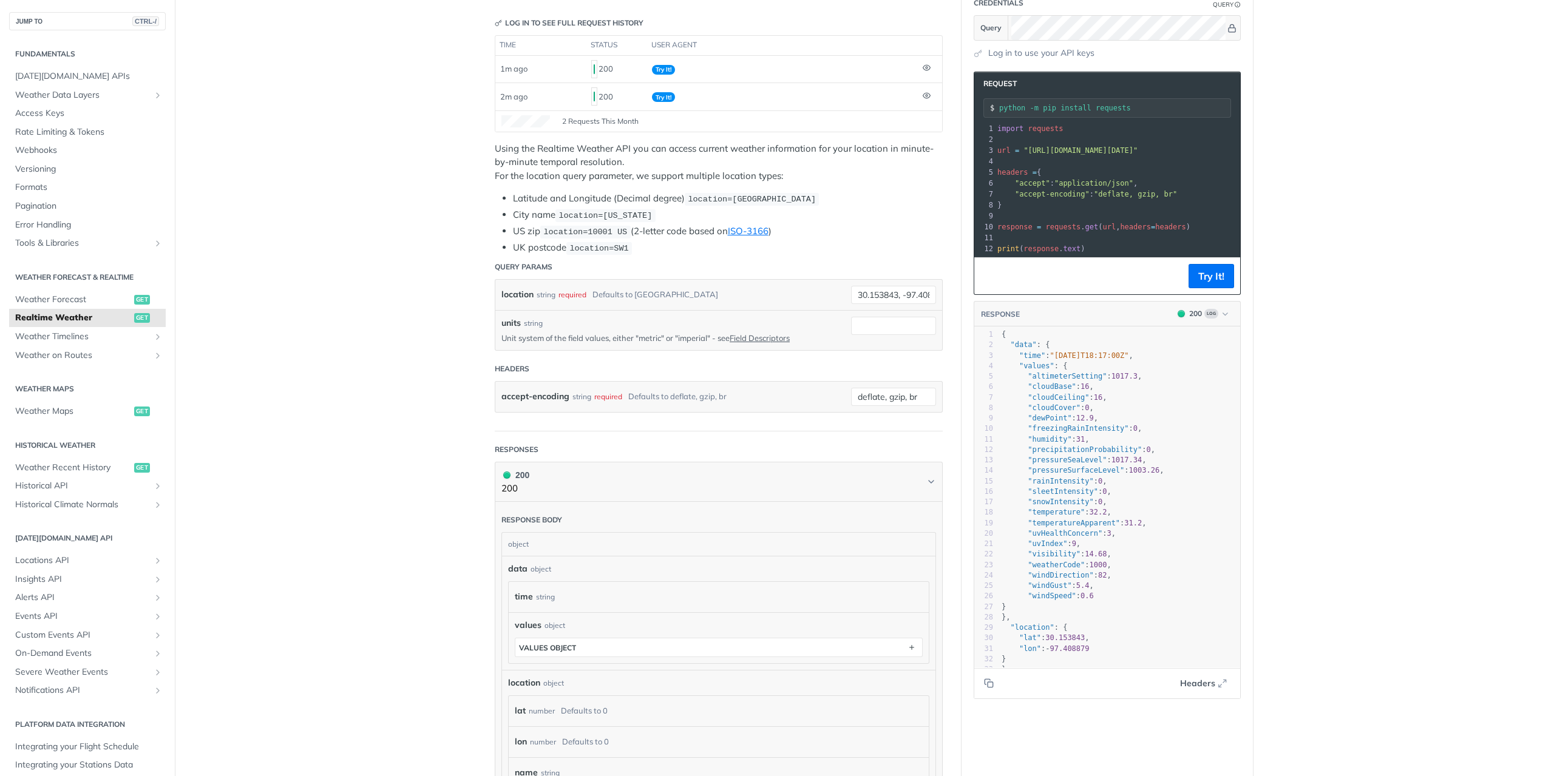
click at [545, 142] on p "Using the Realtime Weather API you can access current weather information for y…" at bounding box center [719, 162] width 448 height 41
drag, startPoint x: 549, startPoint y: 158, endPoint x: 607, endPoint y: 164, distance: 58.6
click at [601, 163] on p "Using the Realtime Weather API you can access current weather information for y…" at bounding box center [719, 162] width 448 height 41
click at [610, 164] on p "Using the Realtime Weather API you can access current weather information for y…" at bounding box center [719, 162] width 448 height 41
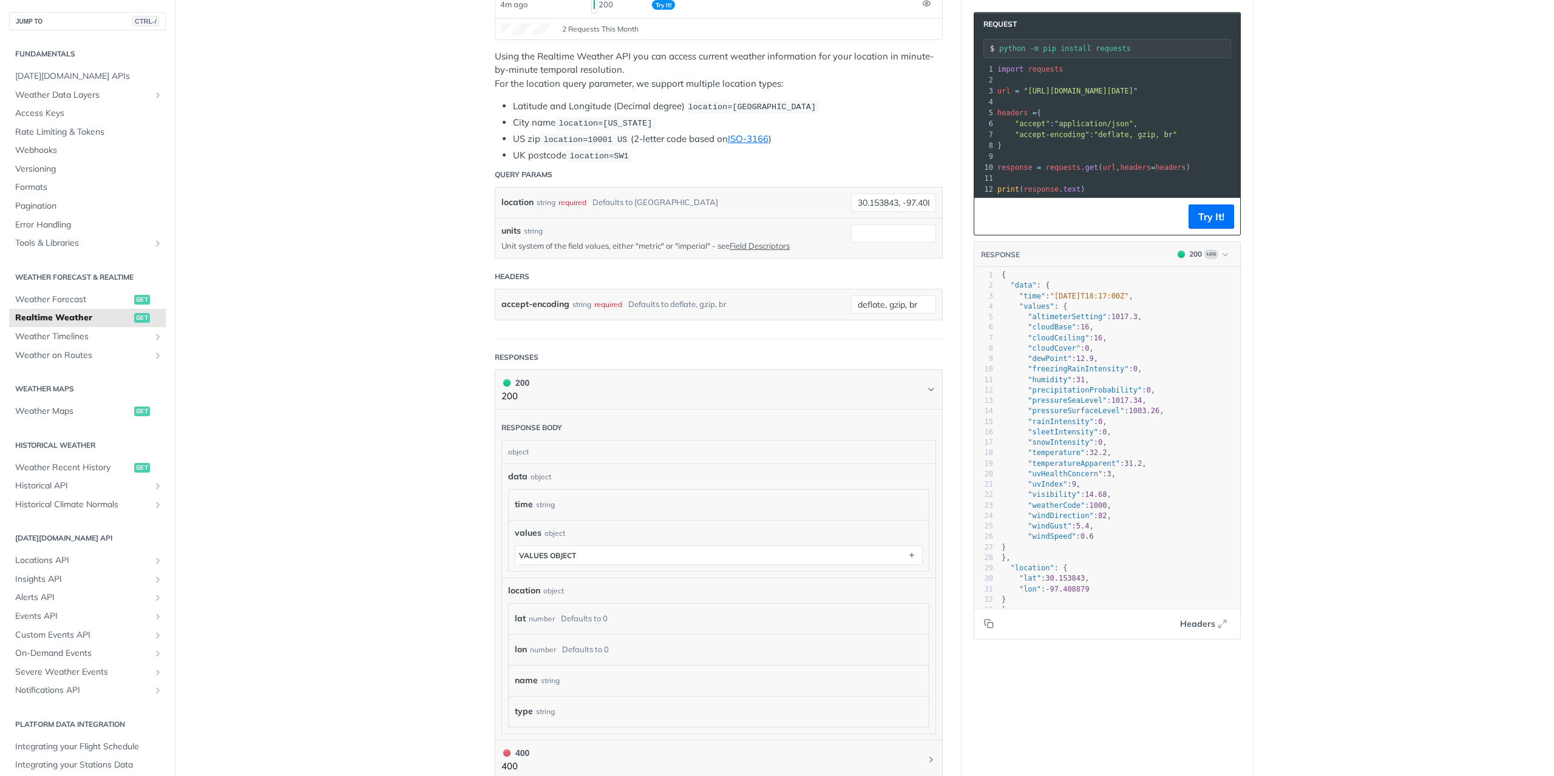
scroll to position [243, 0]
type textarea "dewPoint": 12.9,"
drag, startPoint x: 1024, startPoint y: 364, endPoint x: 1103, endPoint y: 371, distance: 79.2
click at [1103, 371] on div "1 { 2 "data" : { 3 "time" : "[DATE]T18:17:00Z" , 4 "values" : { 5 "altimeterSet…" at bounding box center [1124, 442] width 251 height 345
click at [1200, 394] on pre ""precipitationProbability" : 0 ," at bounding box center [1124, 390] width 251 height 10
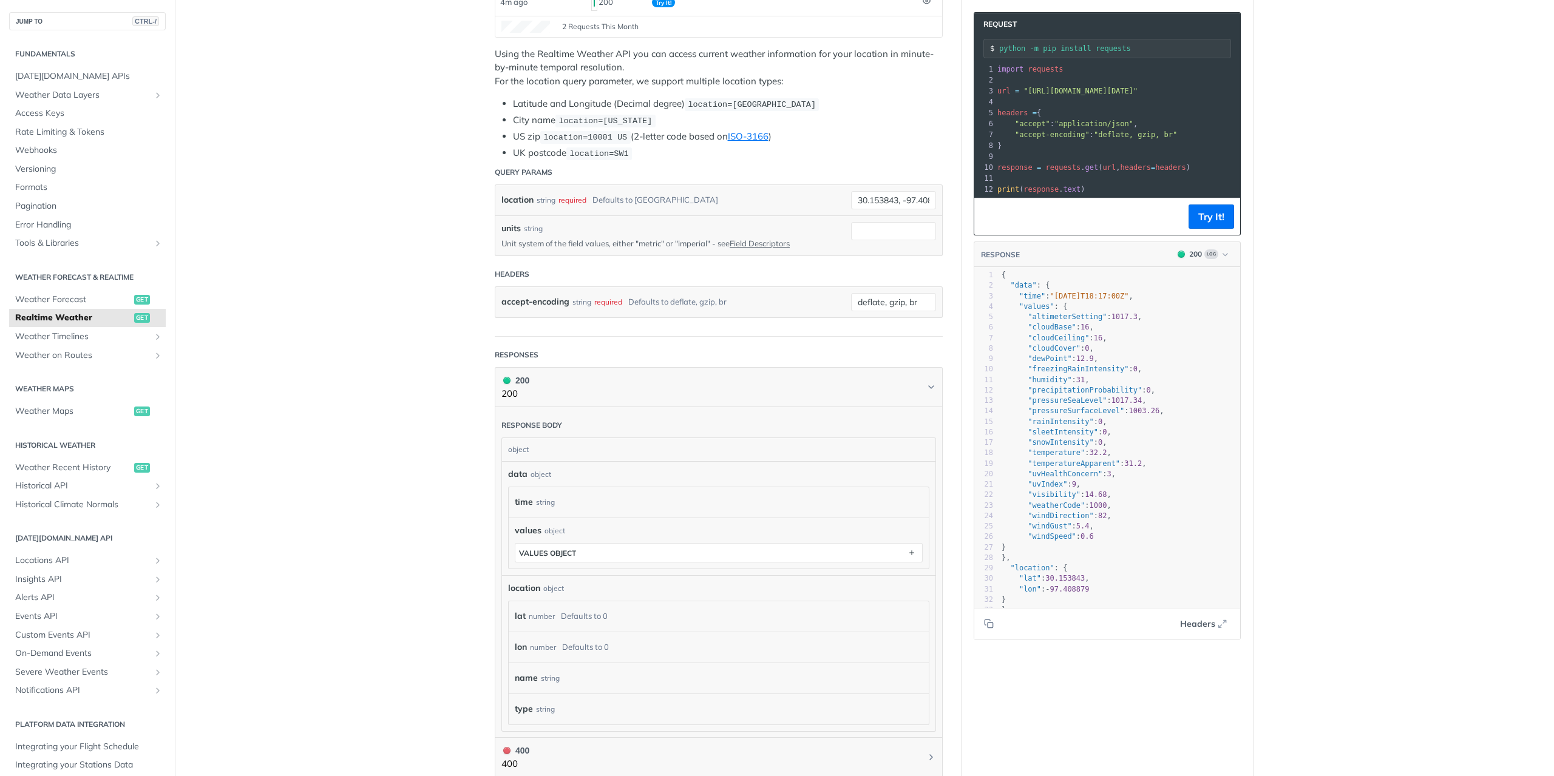
click at [1333, 378] on main "JUMP TO CTRL-/ Fundamentals [DATE][DOMAIN_NAME] APIs Weather Data Layers Core P…" at bounding box center [777, 386] width 1554 height 1129
type textarea ""uvHealthConcern": 3,"
type textarea ""uvIndex": 9, "visibility": 14.68, "weatherCode": 1000, "windDirection": 82, "w…"
drag, startPoint x: 1104, startPoint y: 483, endPoint x: 1113, endPoint y: 554, distance: 71.5
click at [1113, 554] on div "1 { 2 "data" : { 3 "time" : "[DATE]T18:17:00Z" , 4 "values" : { 5 "altimeterSet…" at bounding box center [1124, 442] width 251 height 345
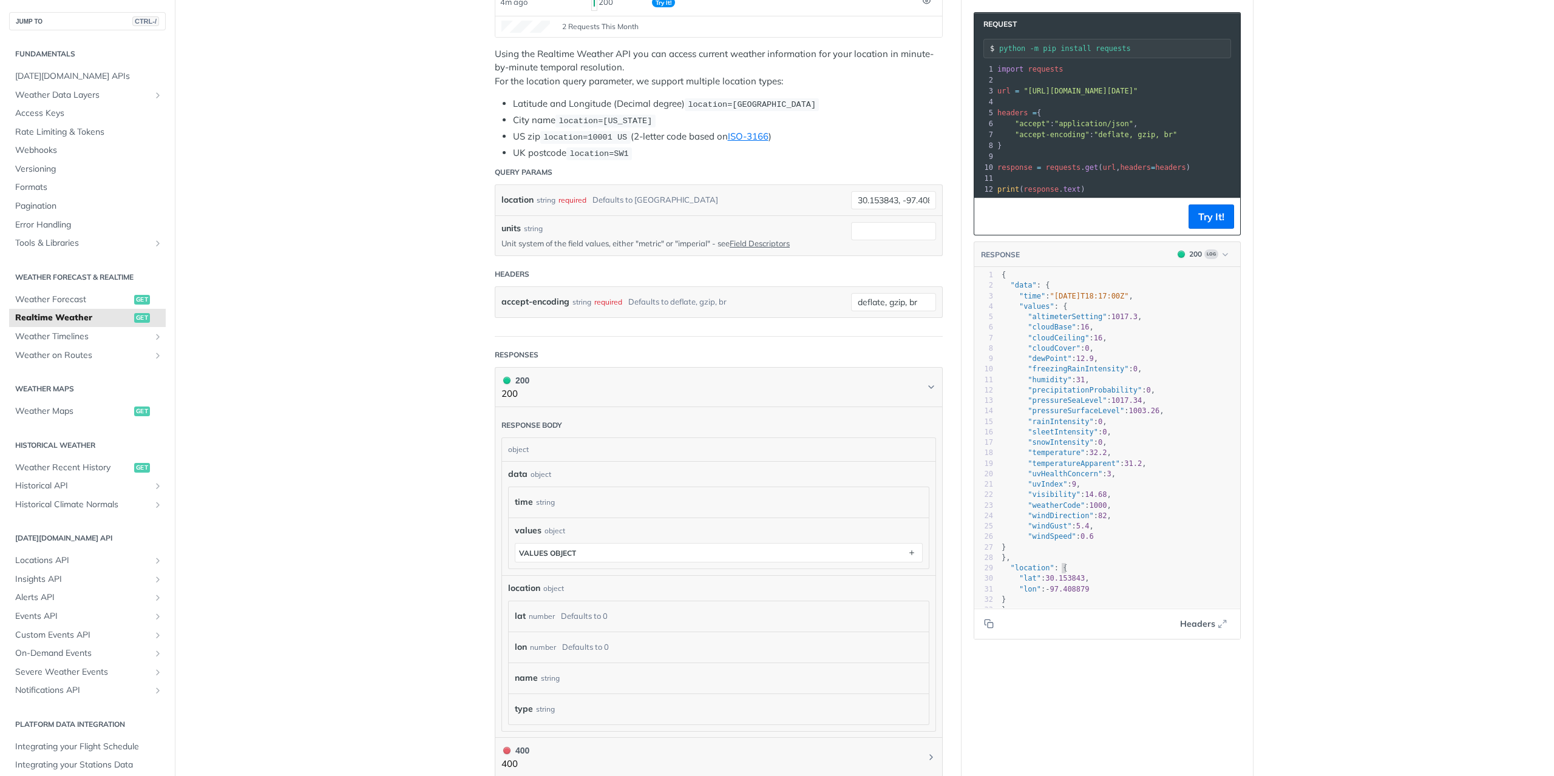
click at [1105, 573] on pre ""location" : {" at bounding box center [1124, 568] width 251 height 10
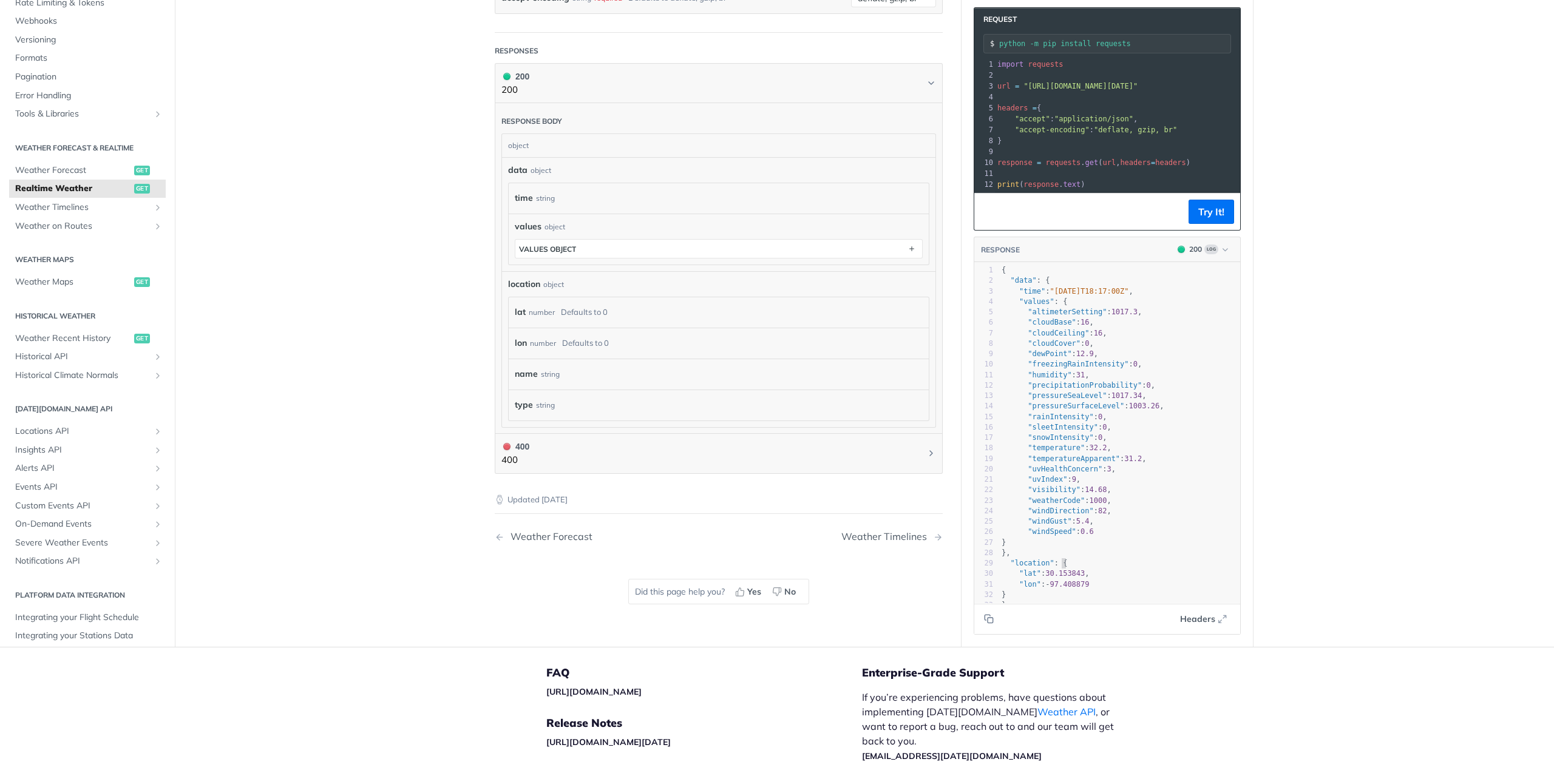
scroll to position [625, 0]
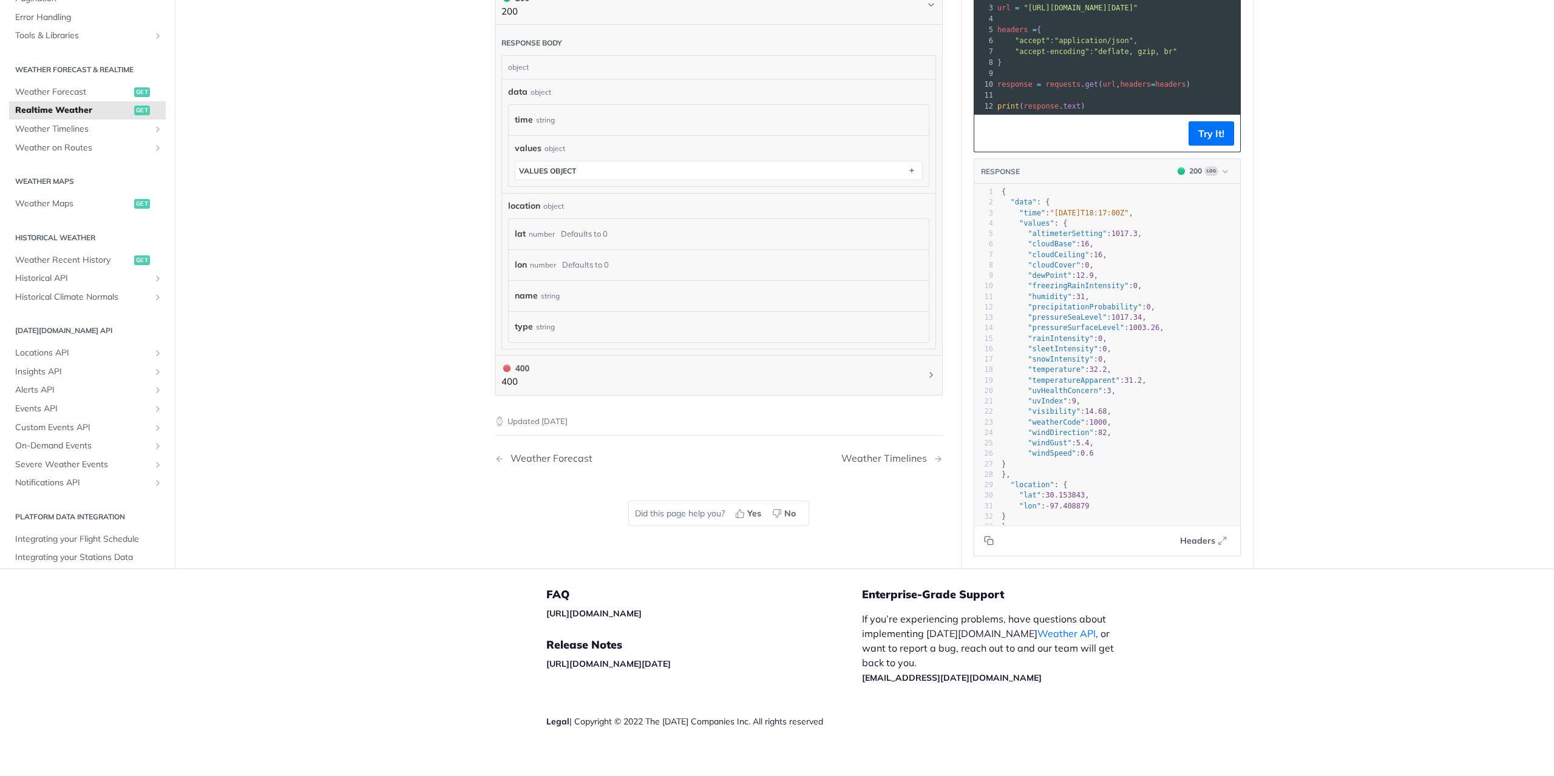
click at [1412, 427] on main "JUMP TO CTRL-/ Fundamentals [DATE][DOMAIN_NAME] APIs Weather Data Layers Core P…" at bounding box center [777, 4] width 1554 height 1129
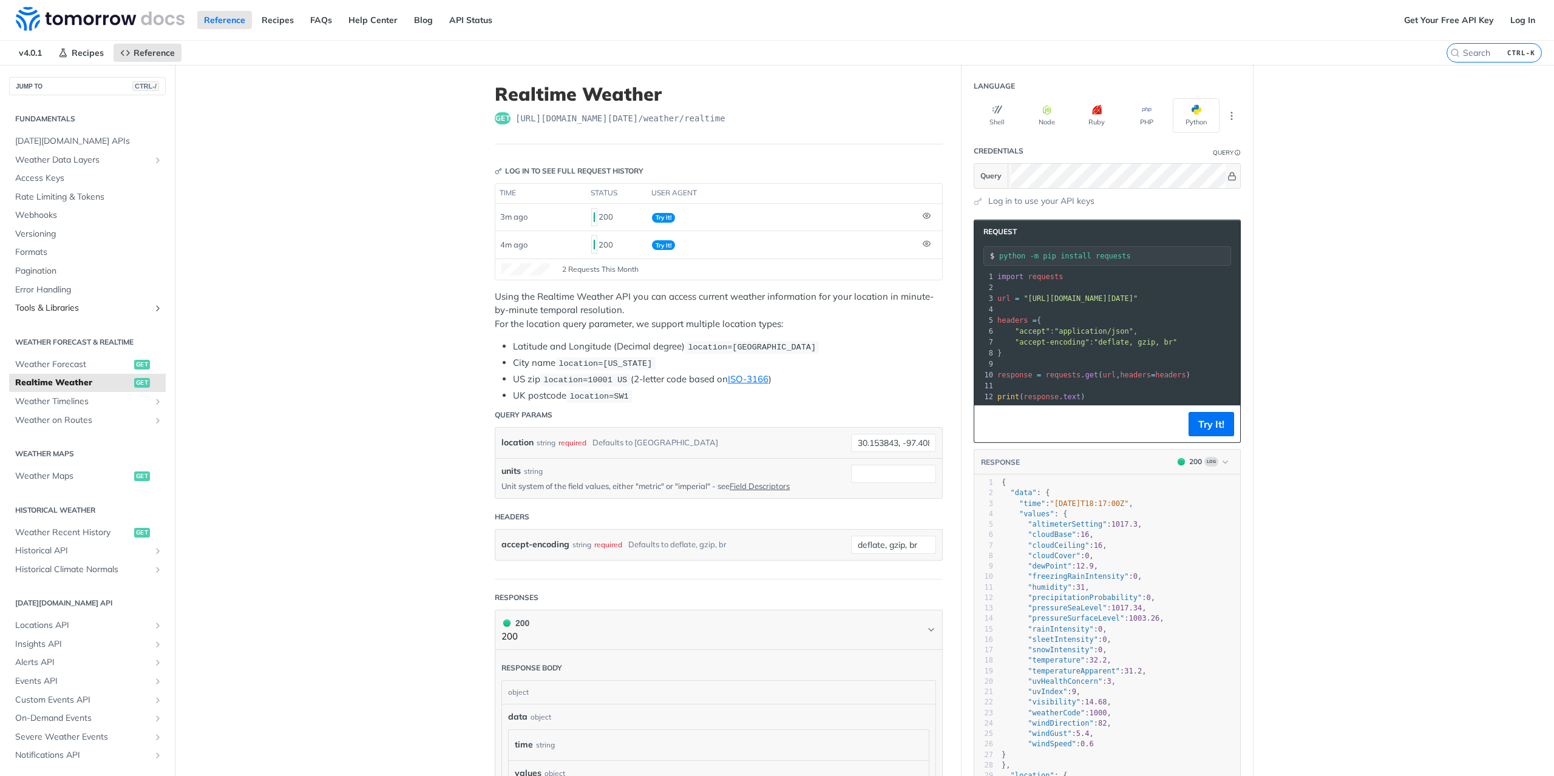
scroll to position [30, 0]
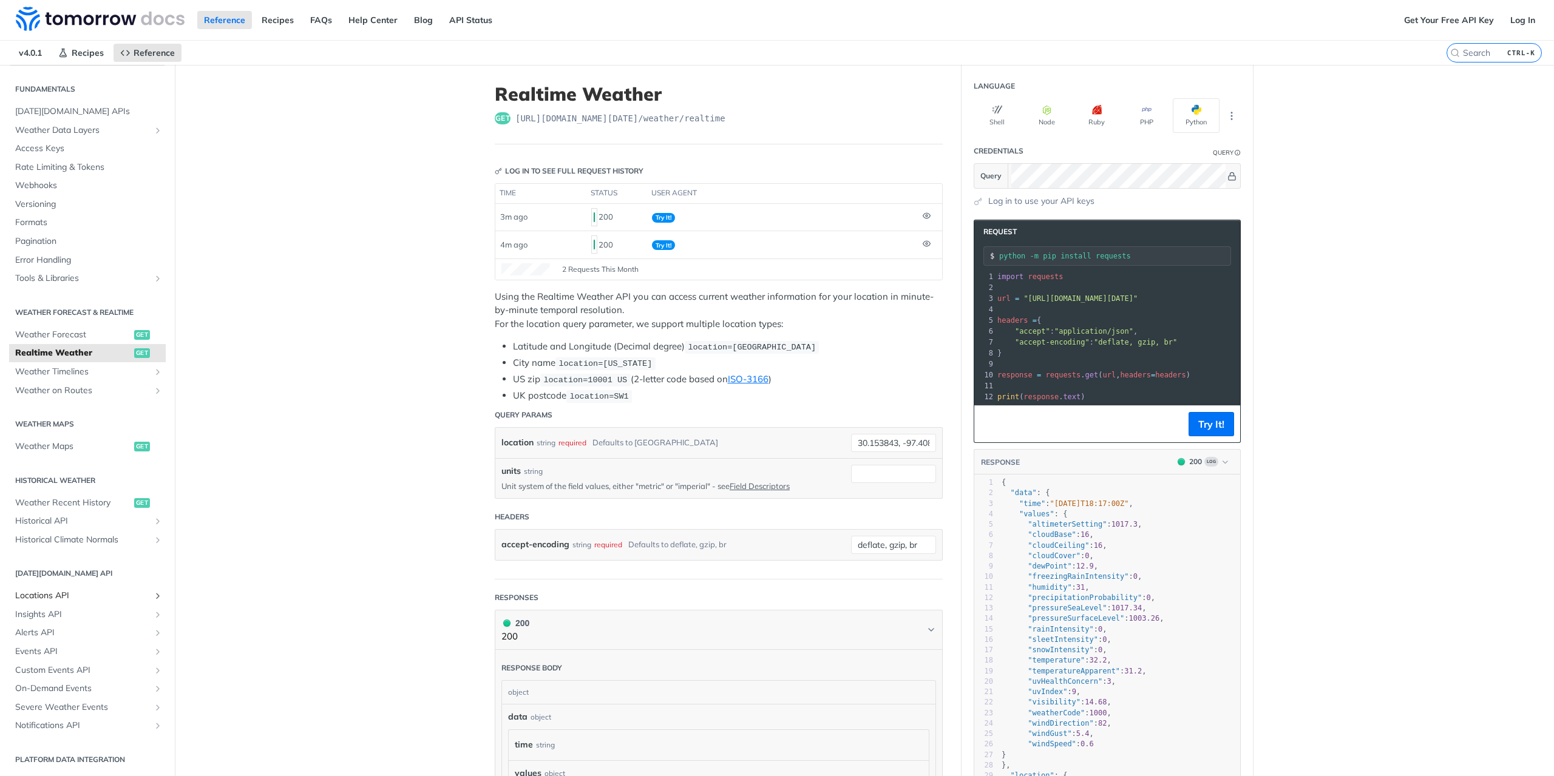
click at [53, 597] on span "Locations API" at bounding box center [82, 596] width 135 height 12
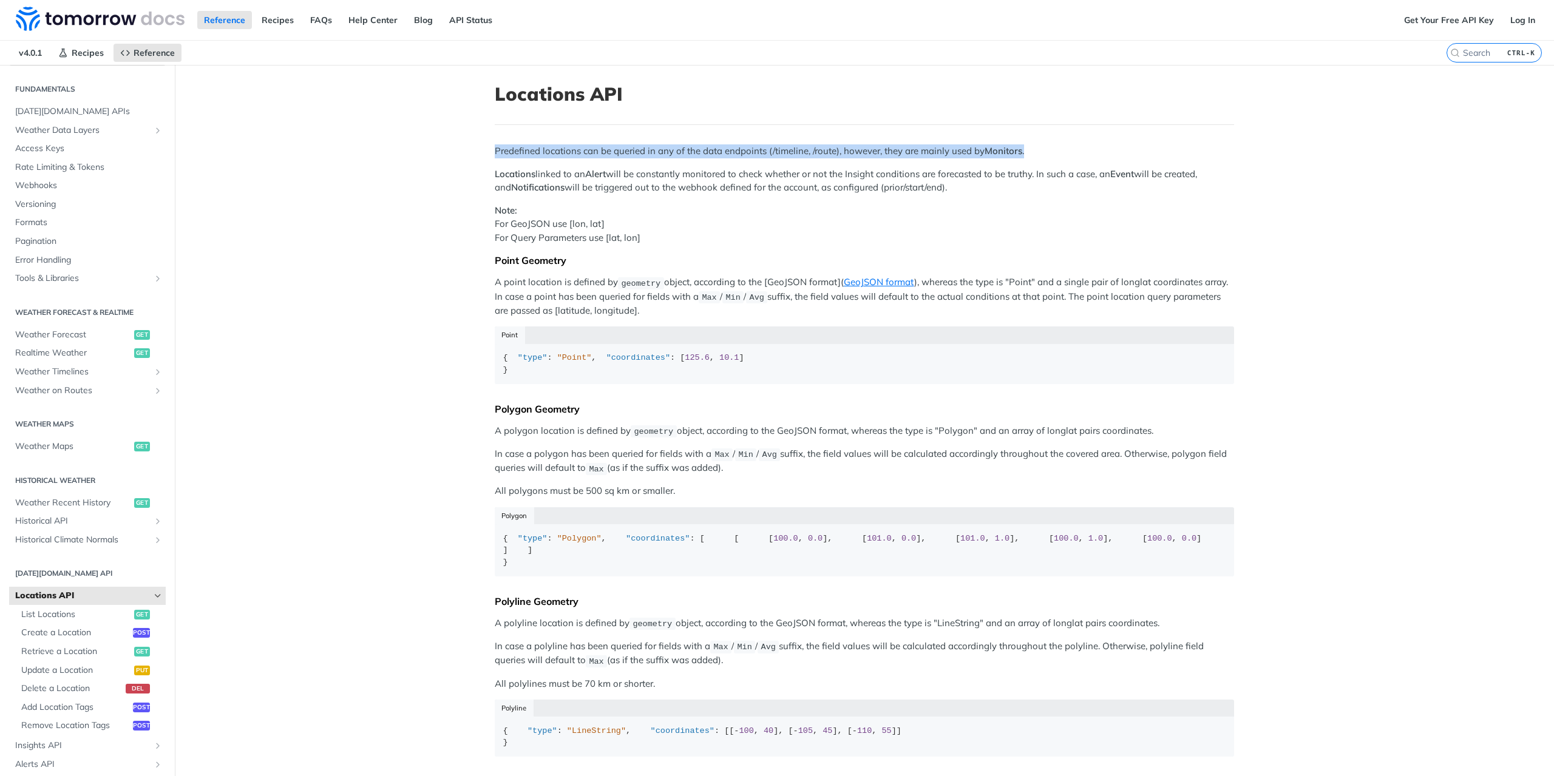
drag, startPoint x: 483, startPoint y: 149, endPoint x: 1063, endPoint y: 151, distance: 579.5
click at [1063, 151] on article "Locations API Predefined locations can be queried in any of the data endpoints …" at bounding box center [864, 502] width 777 height 874
click at [1063, 151] on p "Predefined locations can be queried in any of the data endpoints (/timeline, /r…" at bounding box center [864, 151] width 739 height 14
drag, startPoint x: 1063, startPoint y: 151, endPoint x: 481, endPoint y: 146, distance: 582.0
click at [481, 146] on article "Locations API Predefined locations can be queried in any of the data endpoints …" at bounding box center [864, 502] width 777 height 874
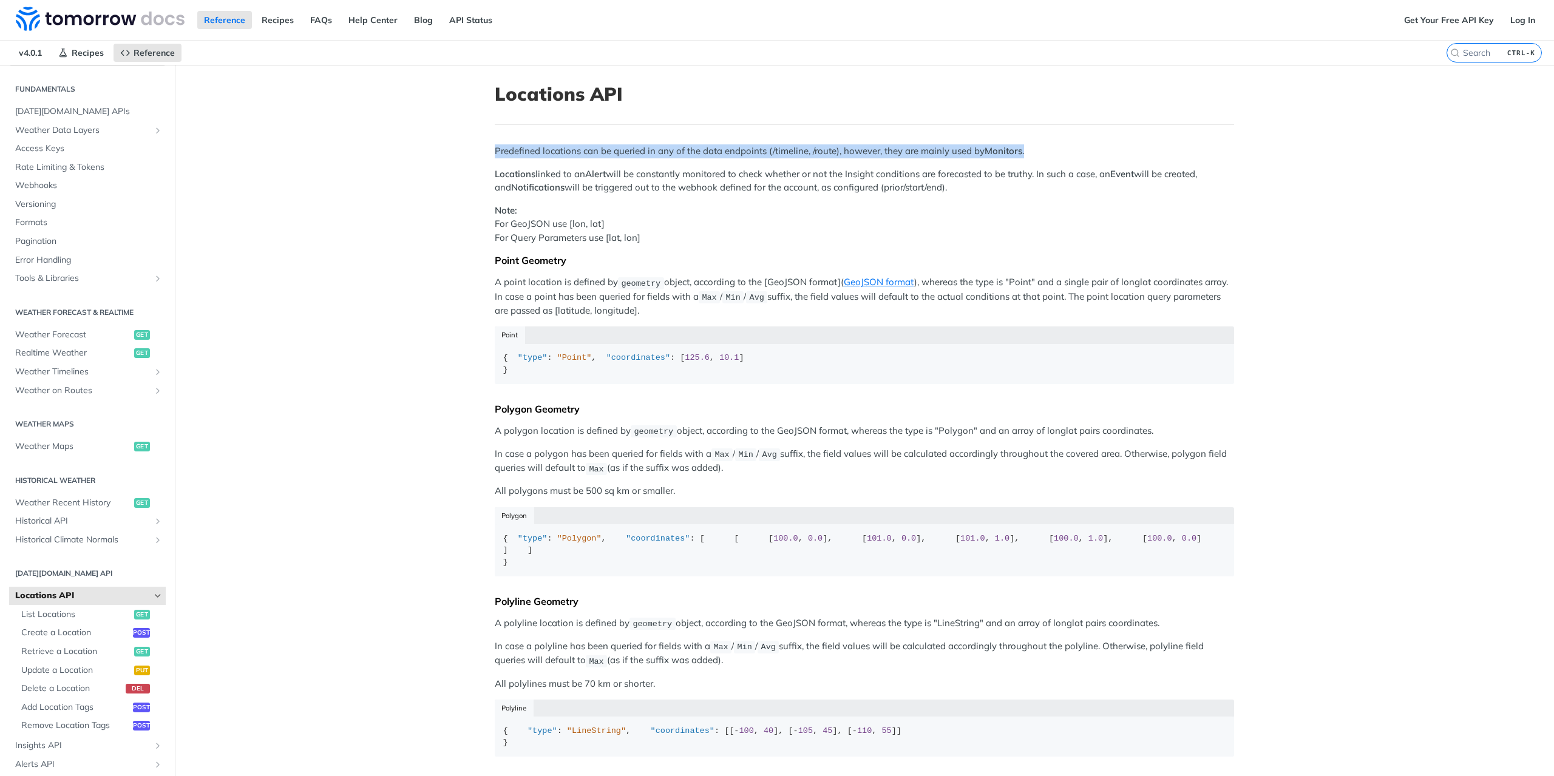
click at [481, 146] on article "Locations API Predefined locations can be queried in any of the data endpoints …" at bounding box center [864, 502] width 777 height 874
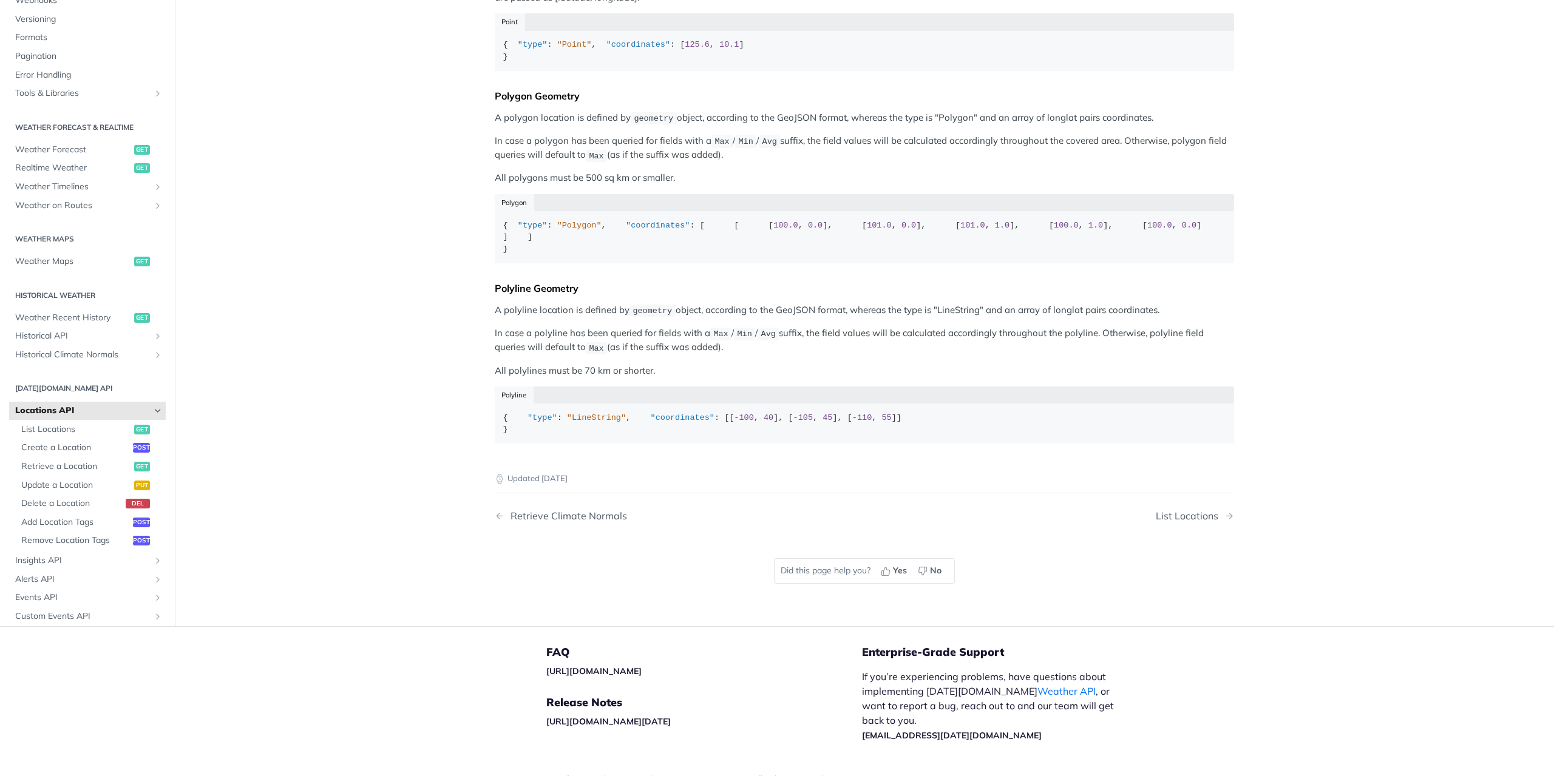
scroll to position [288, 0]
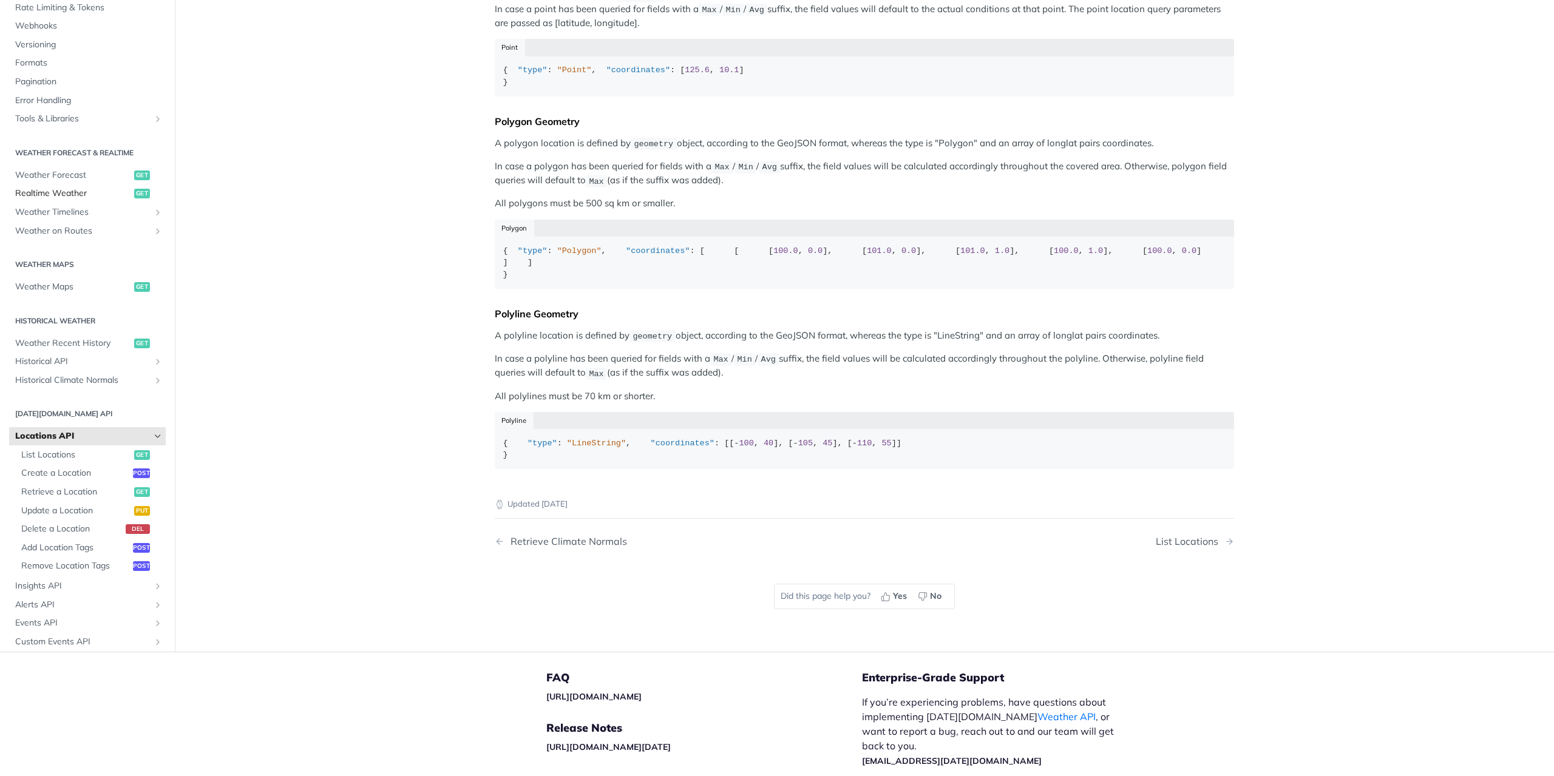
click at [62, 200] on span "Realtime Weather" at bounding box center [73, 194] width 116 height 12
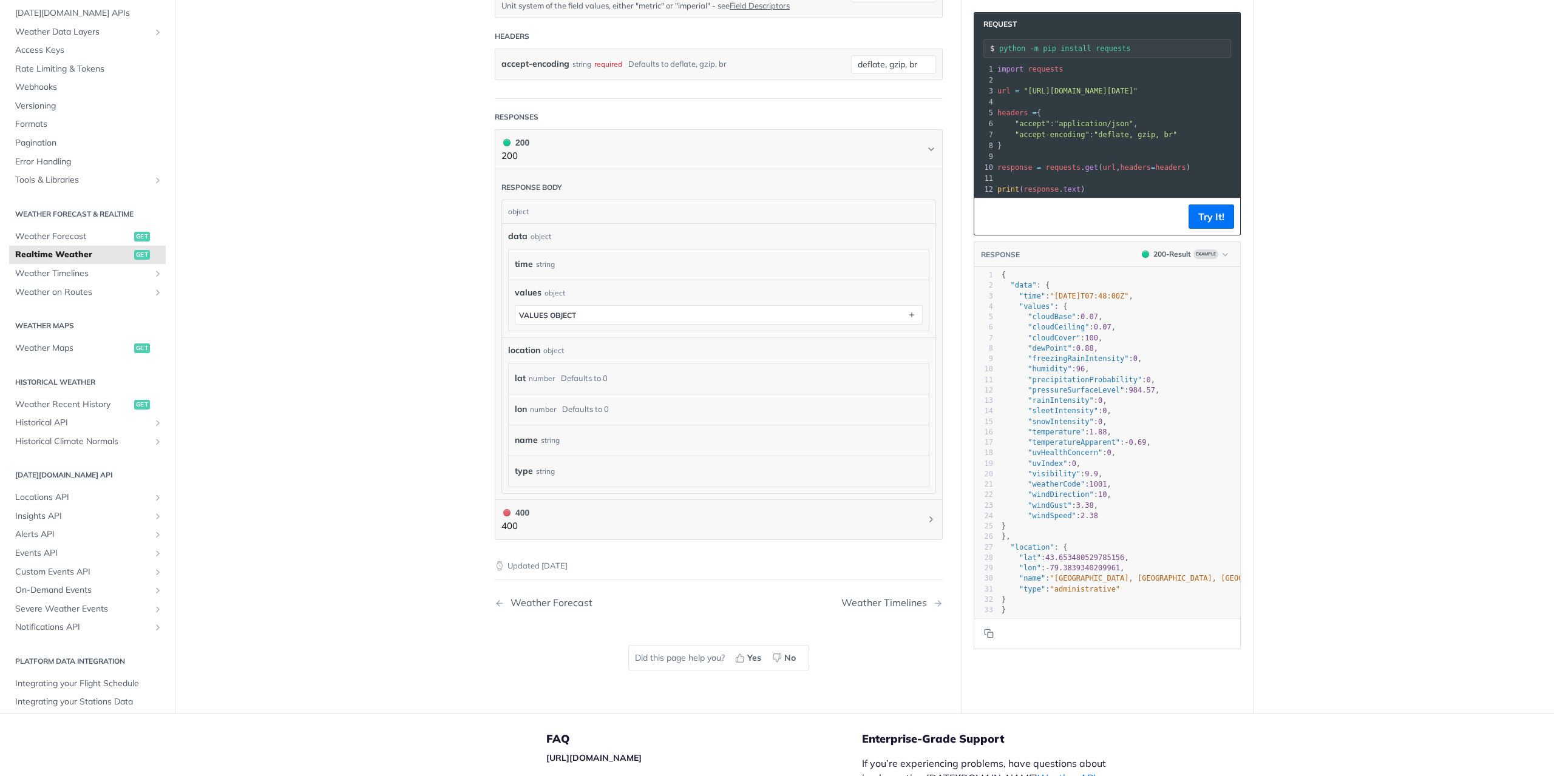
scroll to position [485, 0]
click at [569, 367] on div "Defaults to 0" at bounding box center [584, 374] width 47 height 18
click at [573, 408] on div "lon number Defaults to 0" at bounding box center [719, 404] width 420 height 31
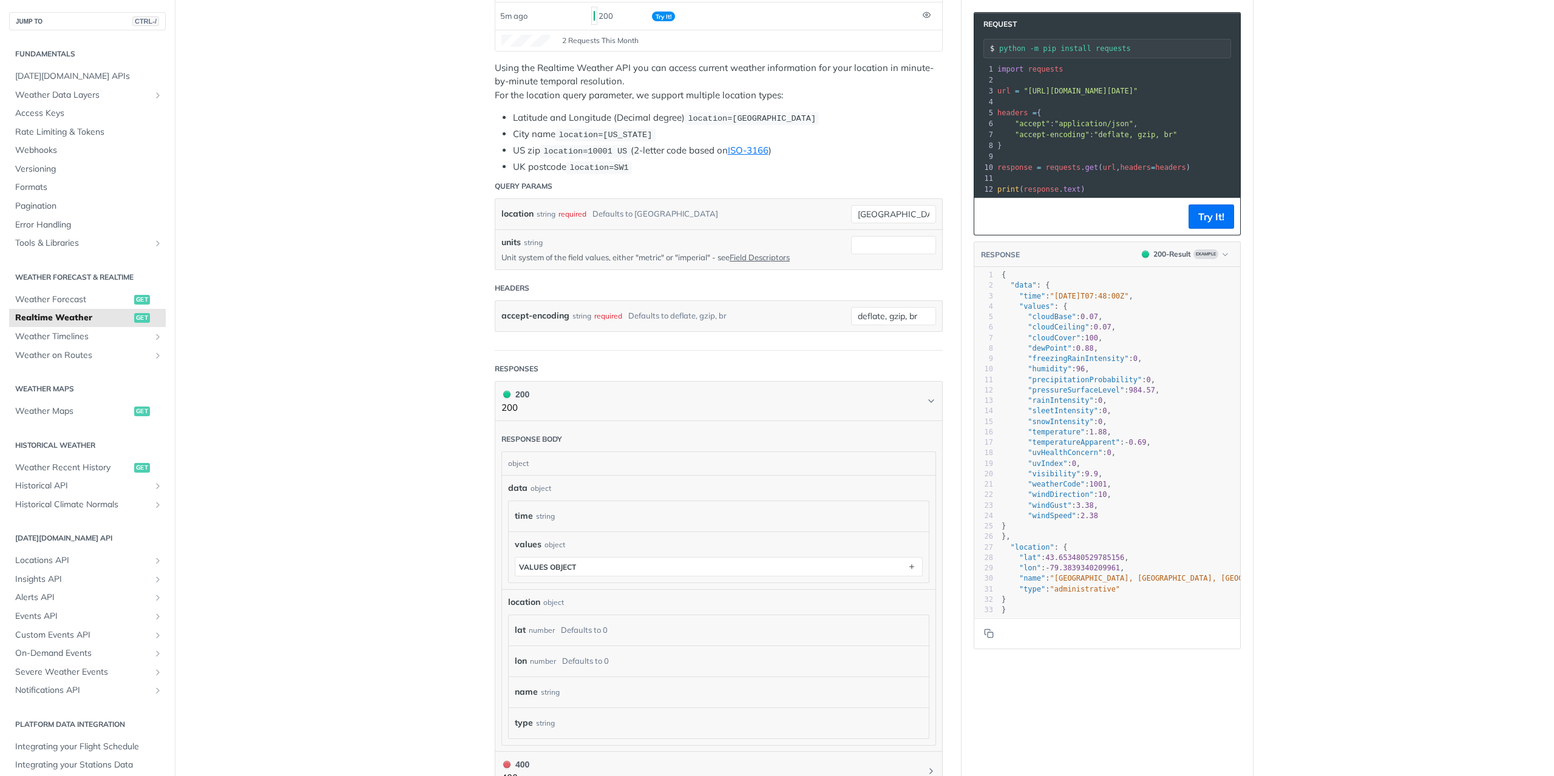
scroll to position [0, 0]
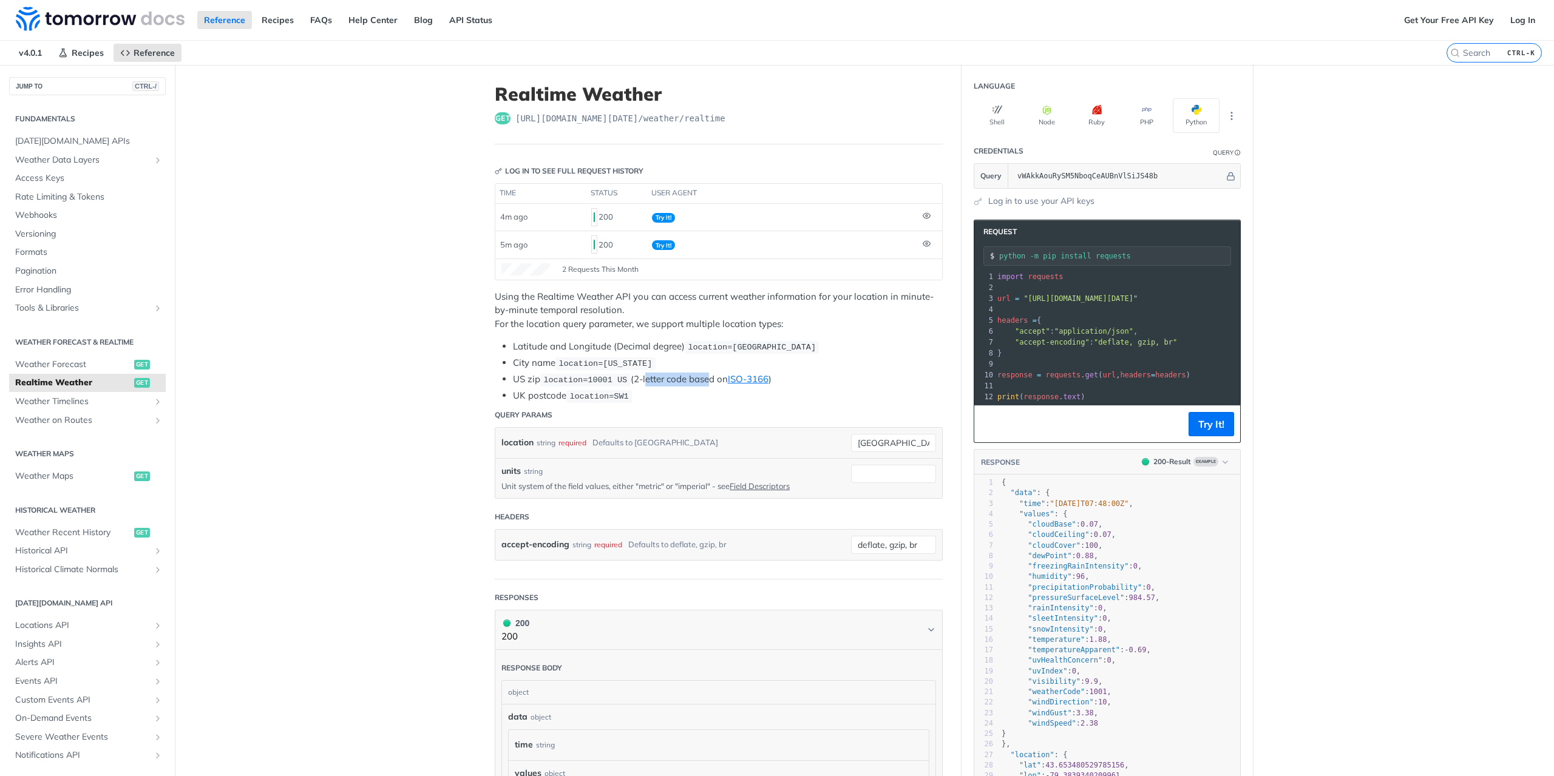
drag, startPoint x: 698, startPoint y: 372, endPoint x: 636, endPoint y: 373, distance: 61.9
click at [636, 373] on li "US zip location=10001 US (2-letter code based on ISO-3166 )" at bounding box center [728, 380] width 430 height 14
click at [644, 390] on li "UK postcode location=SW1" at bounding box center [728, 396] width 430 height 14
drag, startPoint x: 541, startPoint y: 375, endPoint x: 613, endPoint y: 377, distance: 71.6
click at [613, 377] on code "location=10001 US" at bounding box center [585, 380] width 90 height 12
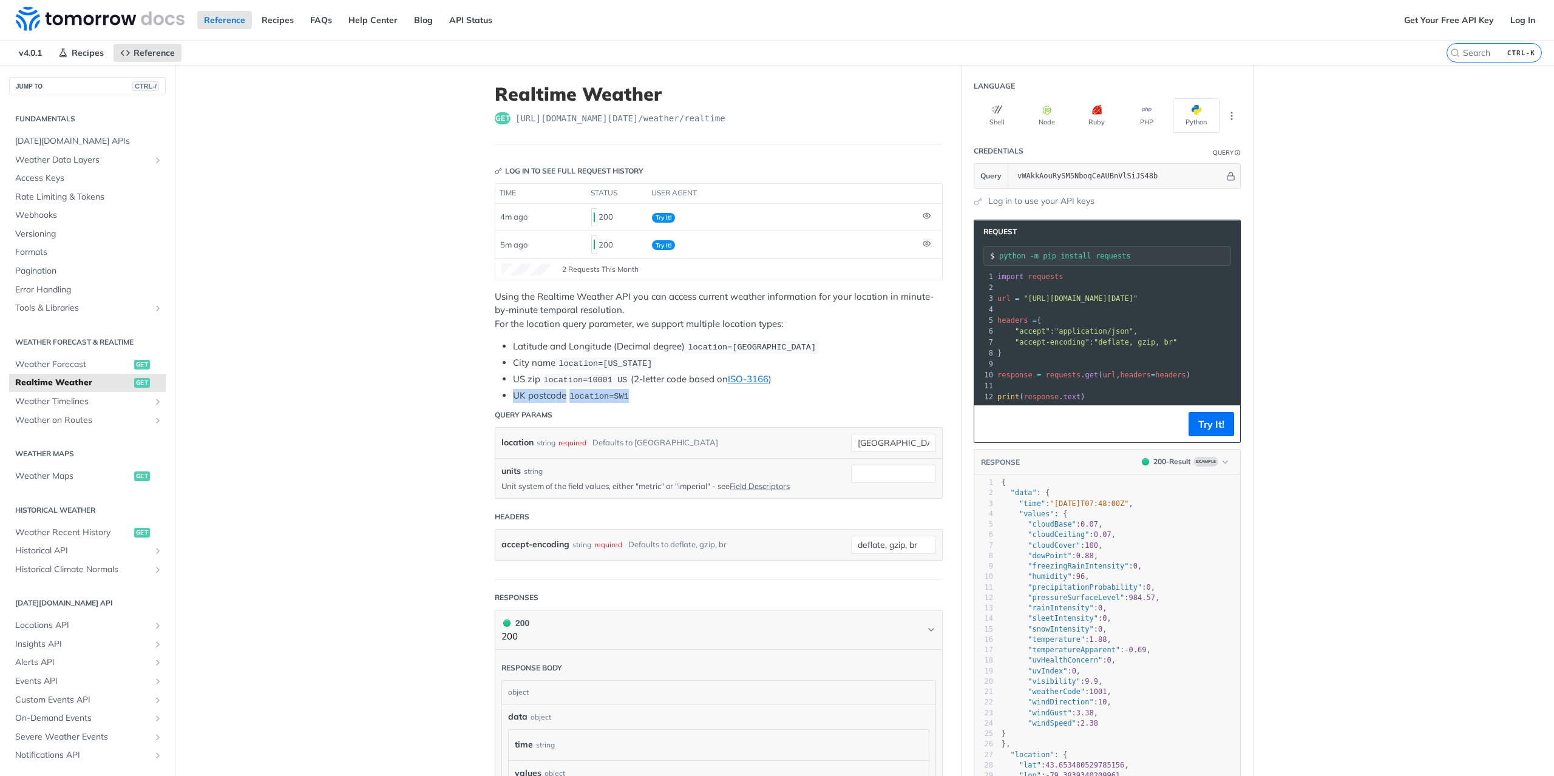
drag, startPoint x: 505, startPoint y: 388, endPoint x: 644, endPoint y: 389, distance: 139.6
click at [644, 389] on ul "Latitude and Longitude (Decimal degree) location=[GEOGRAPHIC_DATA] City name lo…" at bounding box center [719, 371] width 448 height 63
click at [644, 389] on li "UK postcode location=SW1" at bounding box center [728, 396] width 430 height 14
drag, startPoint x: 647, startPoint y: 368, endPoint x: 521, endPoint y: 362, distance: 126.4
click at [521, 362] on ul "Latitude and Longitude (Decimal degree) location=[GEOGRAPHIC_DATA] City name lo…" at bounding box center [719, 371] width 448 height 63
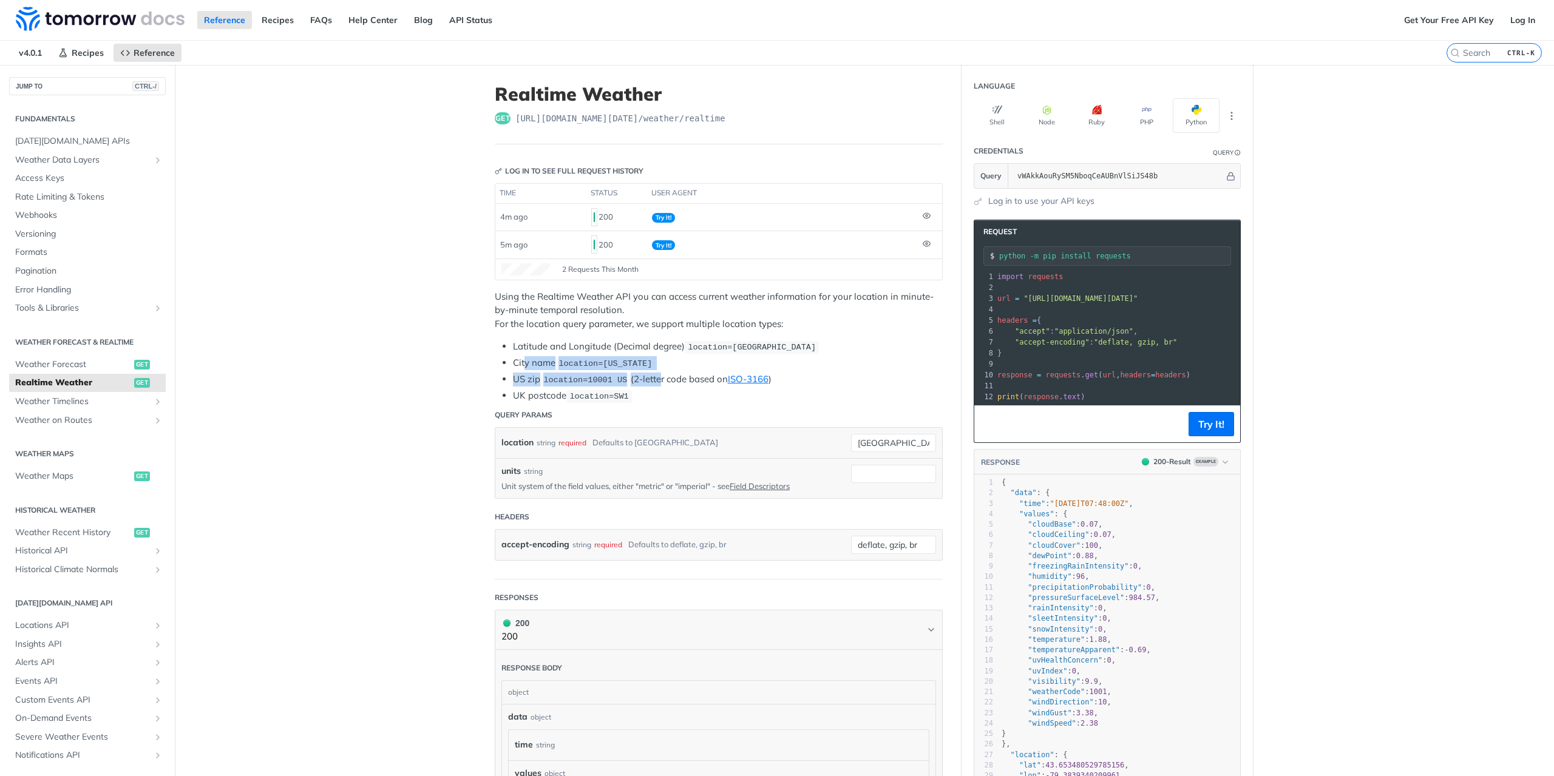
click at [521, 362] on li "City name location=[US_STATE]" at bounding box center [728, 363] width 430 height 14
click at [740, 482] on link "Field Descriptors" at bounding box center [759, 486] width 60 height 10
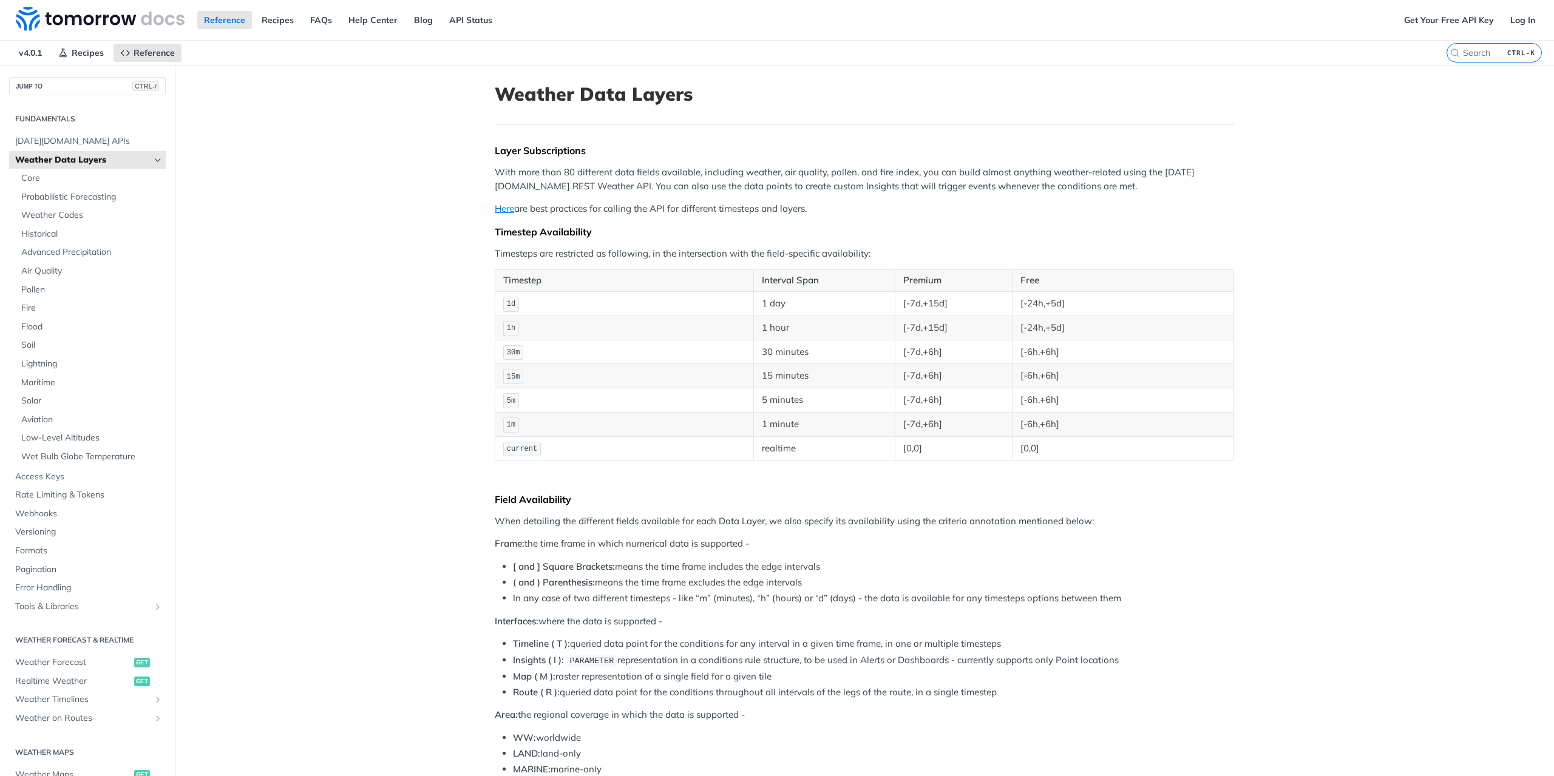
scroll to position [1103, 0]
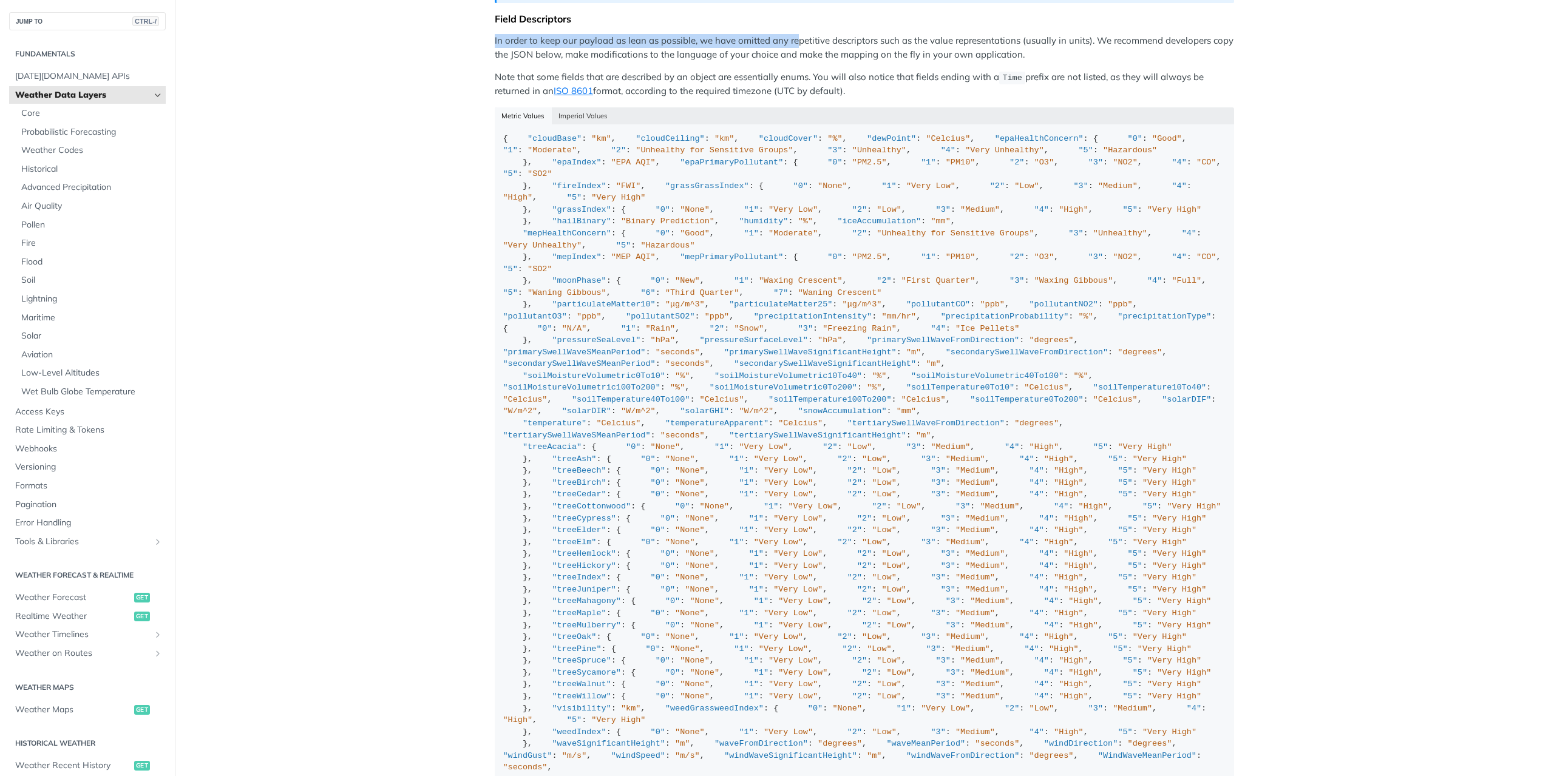
drag, startPoint x: 530, startPoint y: 34, endPoint x: 793, endPoint y: 28, distance: 262.2
click at [793, 34] on p "In order to keep our payload as lean as possible, we have omitted any repetitiv…" at bounding box center [864, 47] width 739 height 27
drag, startPoint x: 825, startPoint y: 30, endPoint x: 1089, endPoint y: 35, distance: 263.4
click at [1088, 35] on p "In order to keep our payload as lean as possible, we have omitted any repetitiv…" at bounding box center [864, 47] width 739 height 27
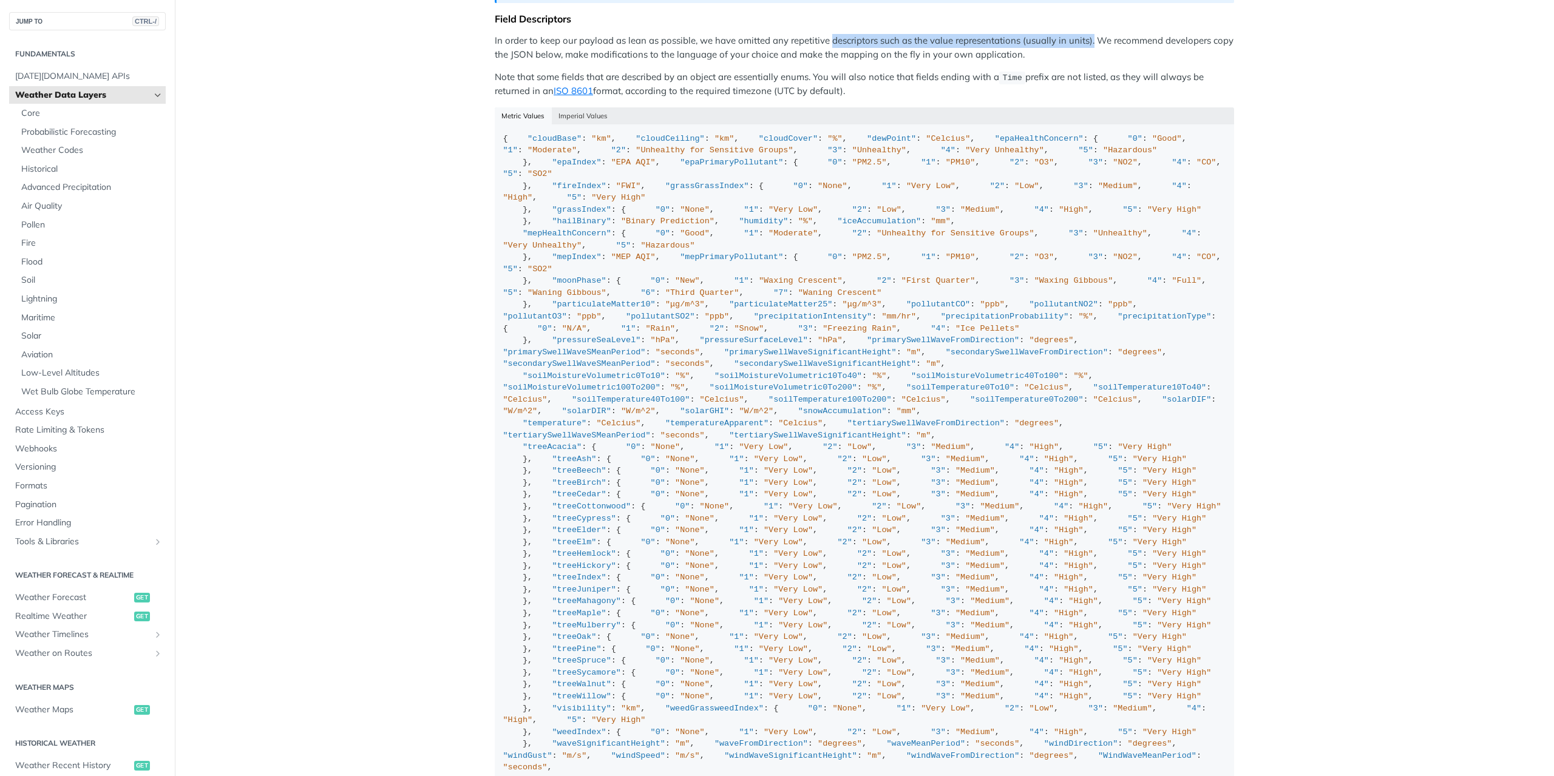
click at [1089, 35] on p "In order to keep our payload as lean as possible, we have omitted any repetitiv…" at bounding box center [864, 47] width 739 height 27
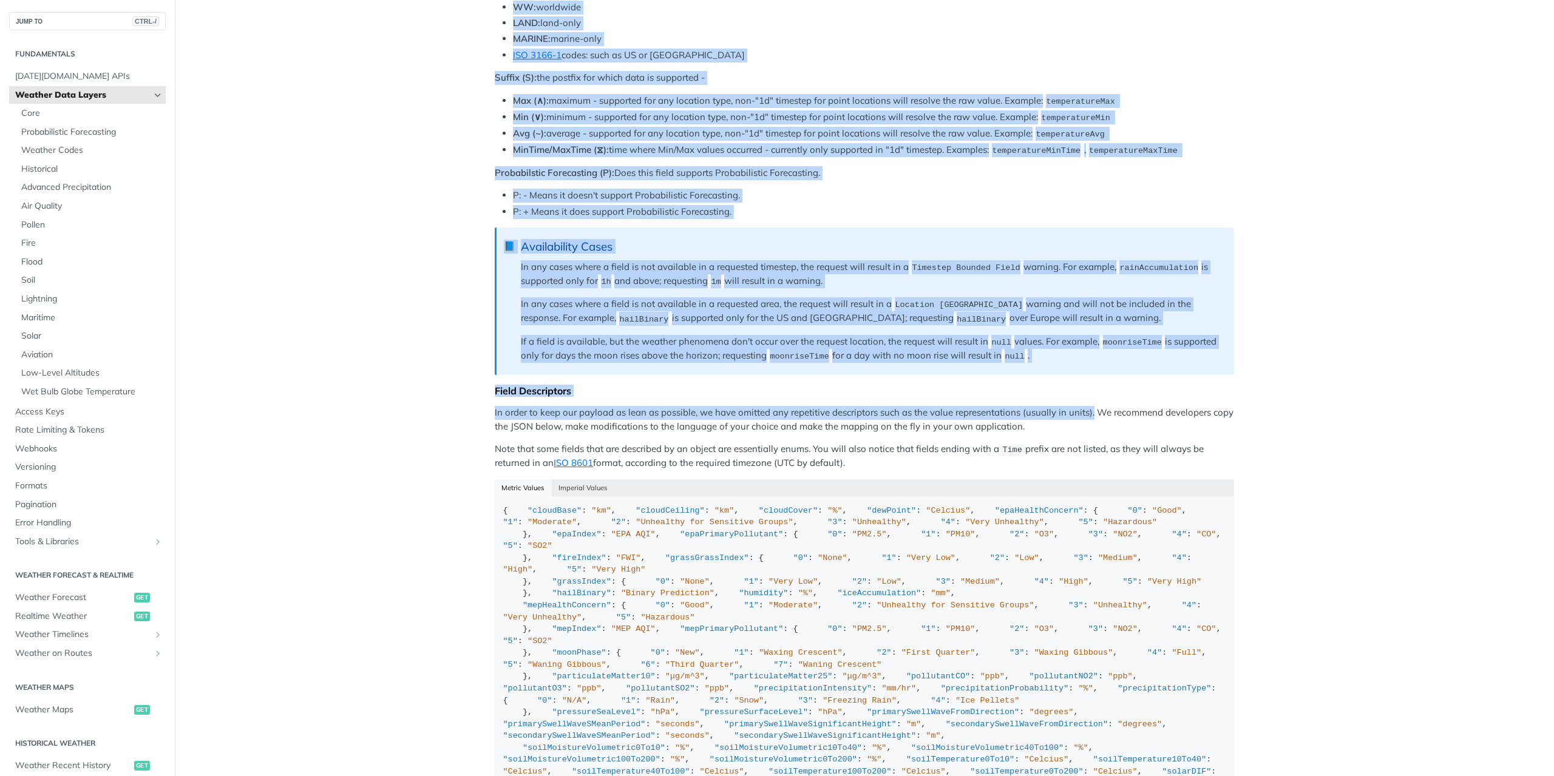
scroll to position [538, 0]
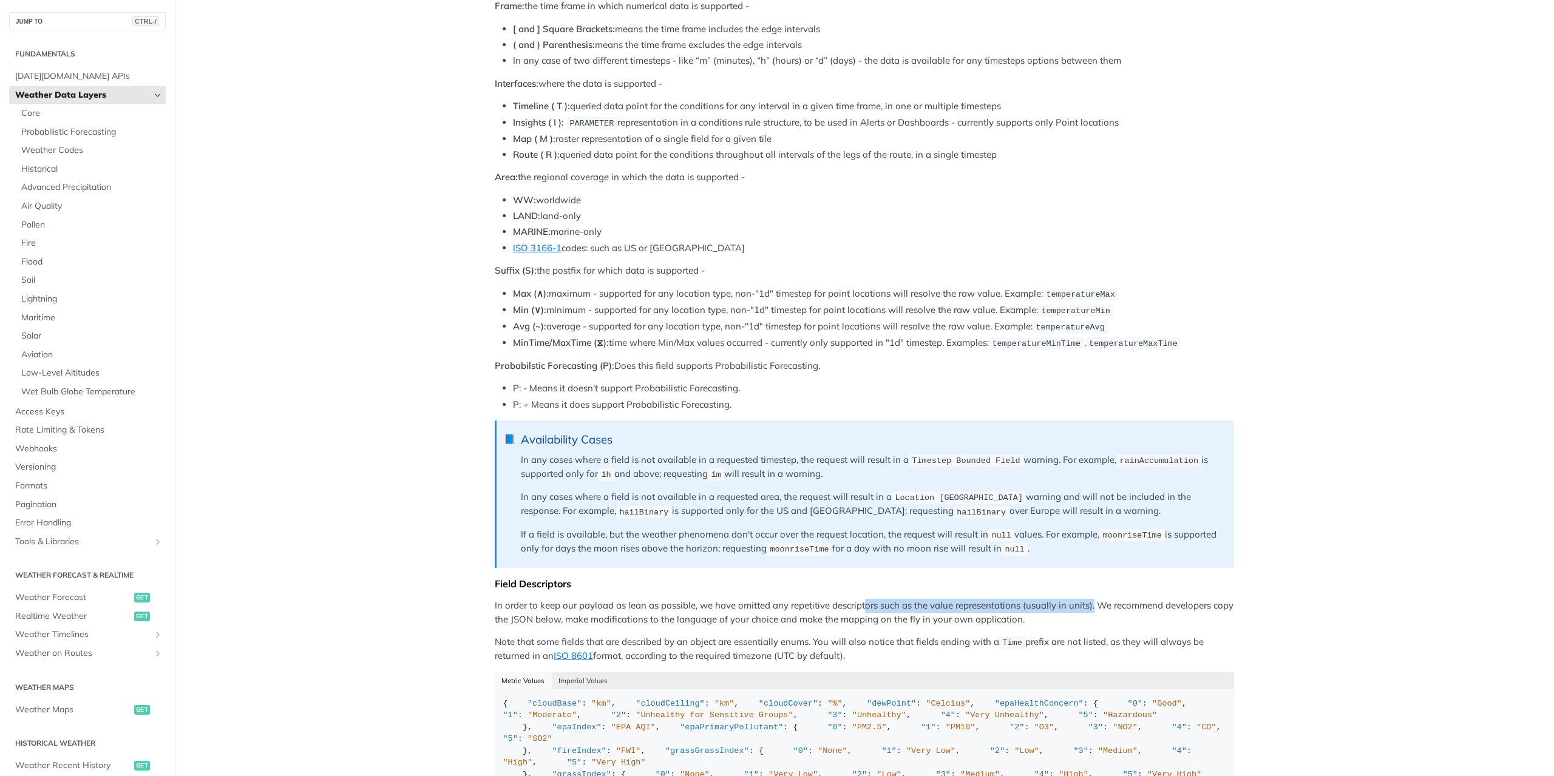
drag, startPoint x: 1089, startPoint y: 35, endPoint x: 859, endPoint y: 592, distance: 602.5
click at [859, 599] on p "In order to keep our payload as lean as possible, we have omitted any repetitiv…" at bounding box center [864, 612] width 739 height 27
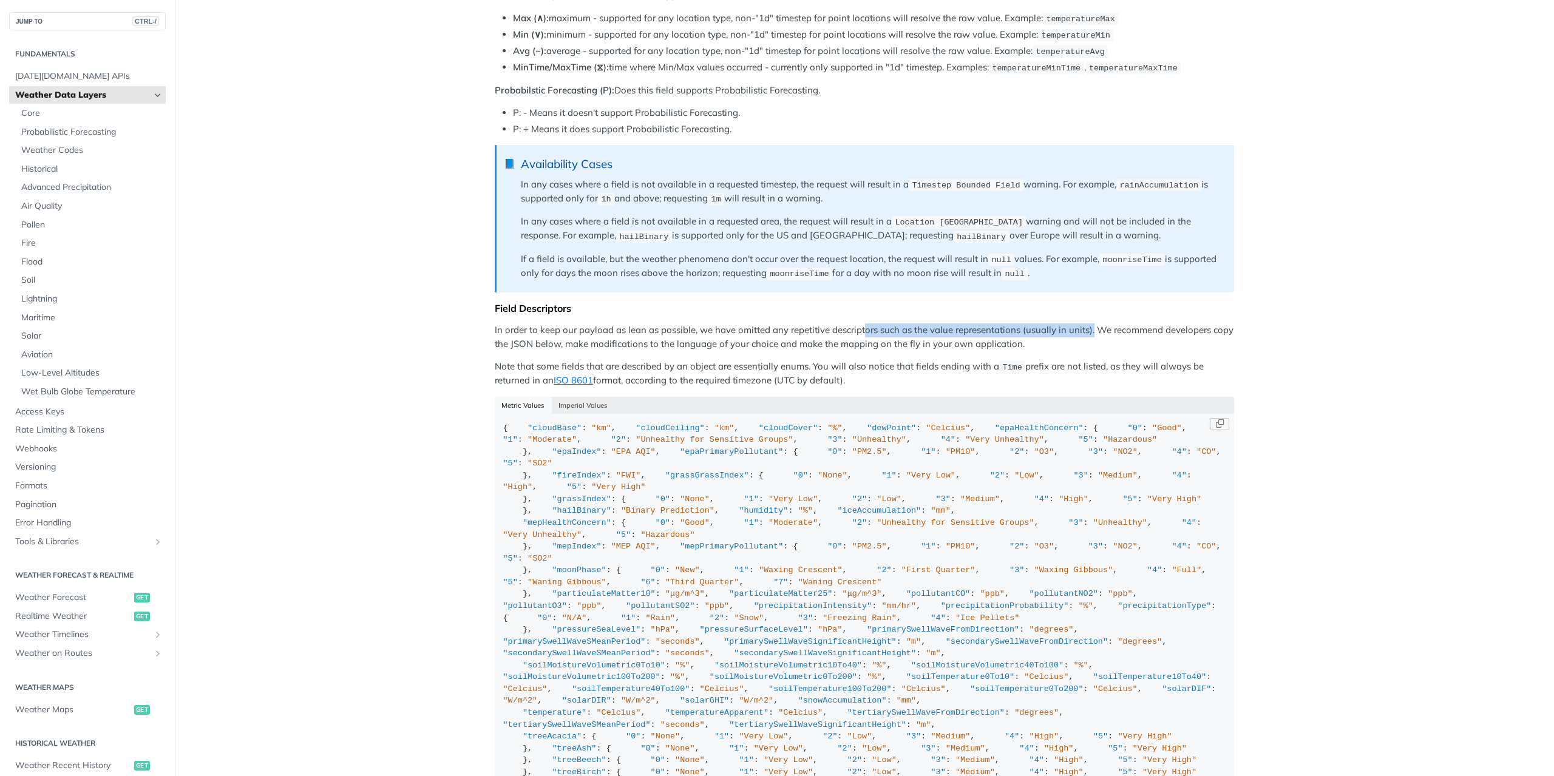
scroll to position [902, 0]
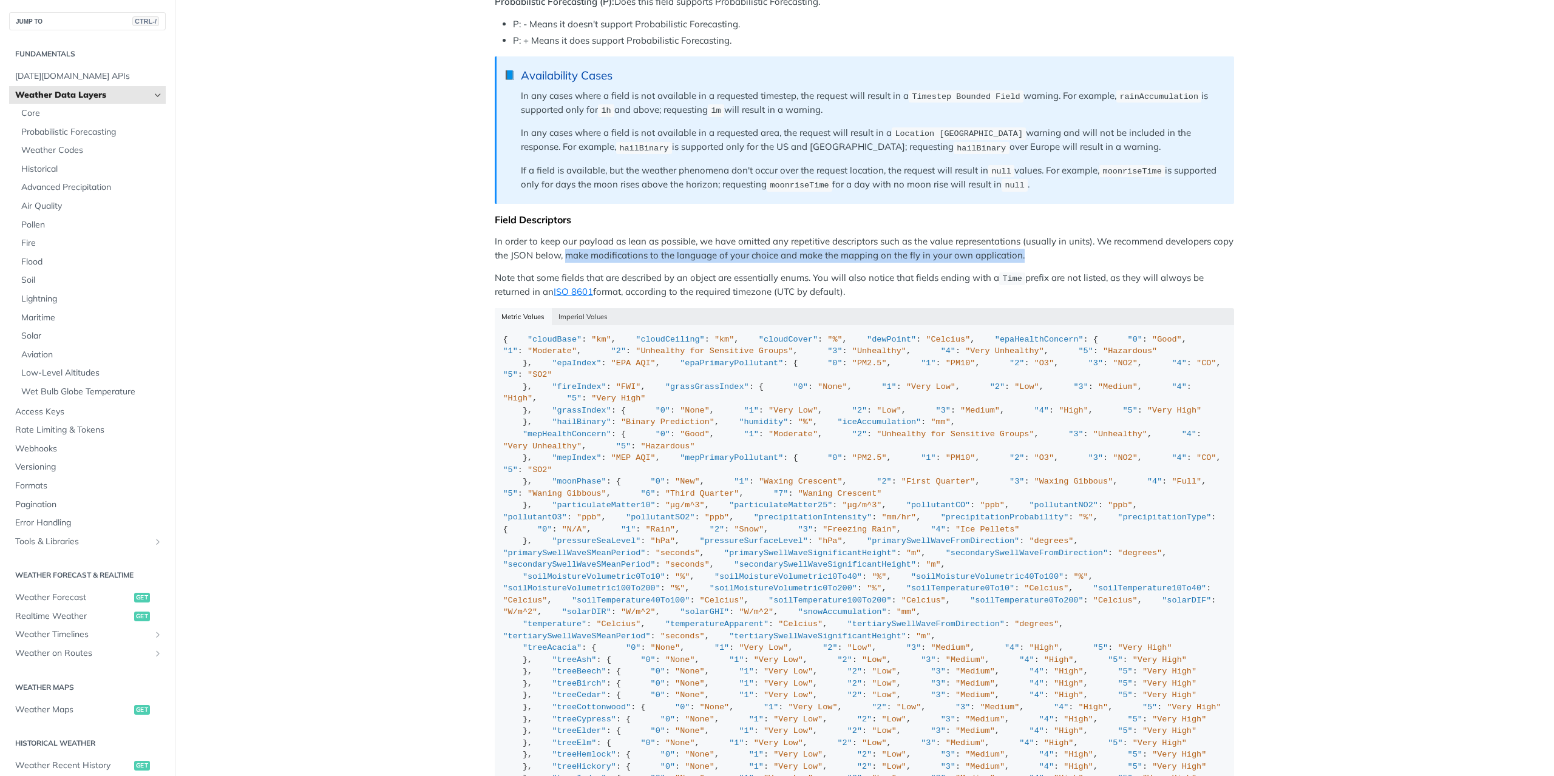
drag, startPoint x: 563, startPoint y: 242, endPoint x: 1024, endPoint y: 246, distance: 461.8
click at [1024, 246] on p "In order to keep our payload as lean as possible, we have omitted any repetitiv…" at bounding box center [864, 248] width 739 height 27
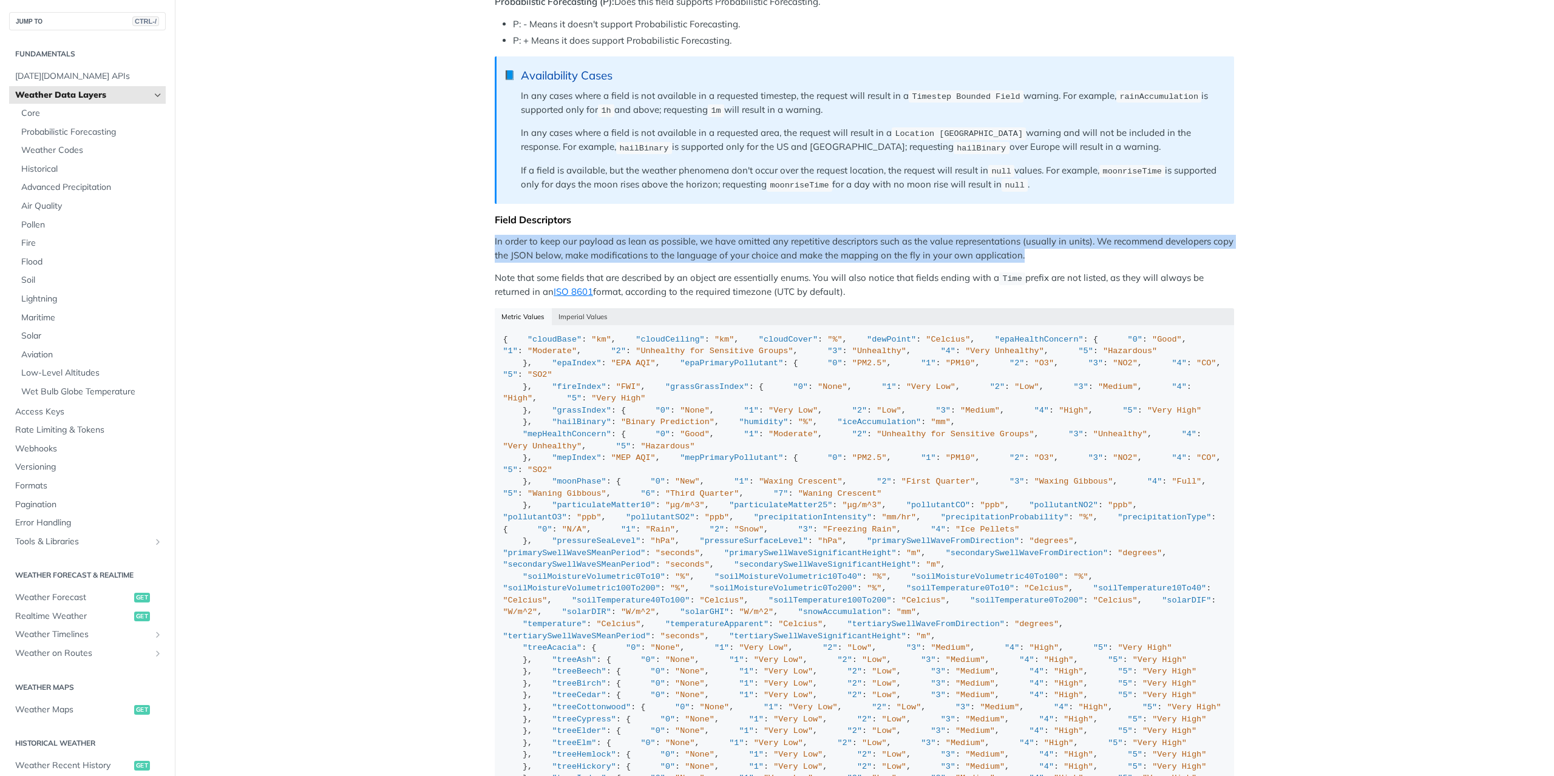
drag, startPoint x: 1033, startPoint y: 247, endPoint x: 484, endPoint y: 229, distance: 550.1
click at [484, 229] on article "Weather Data Layers Layer Subscriptions With more than 80 different data fields…" at bounding box center [864, 184] width 777 height 2043
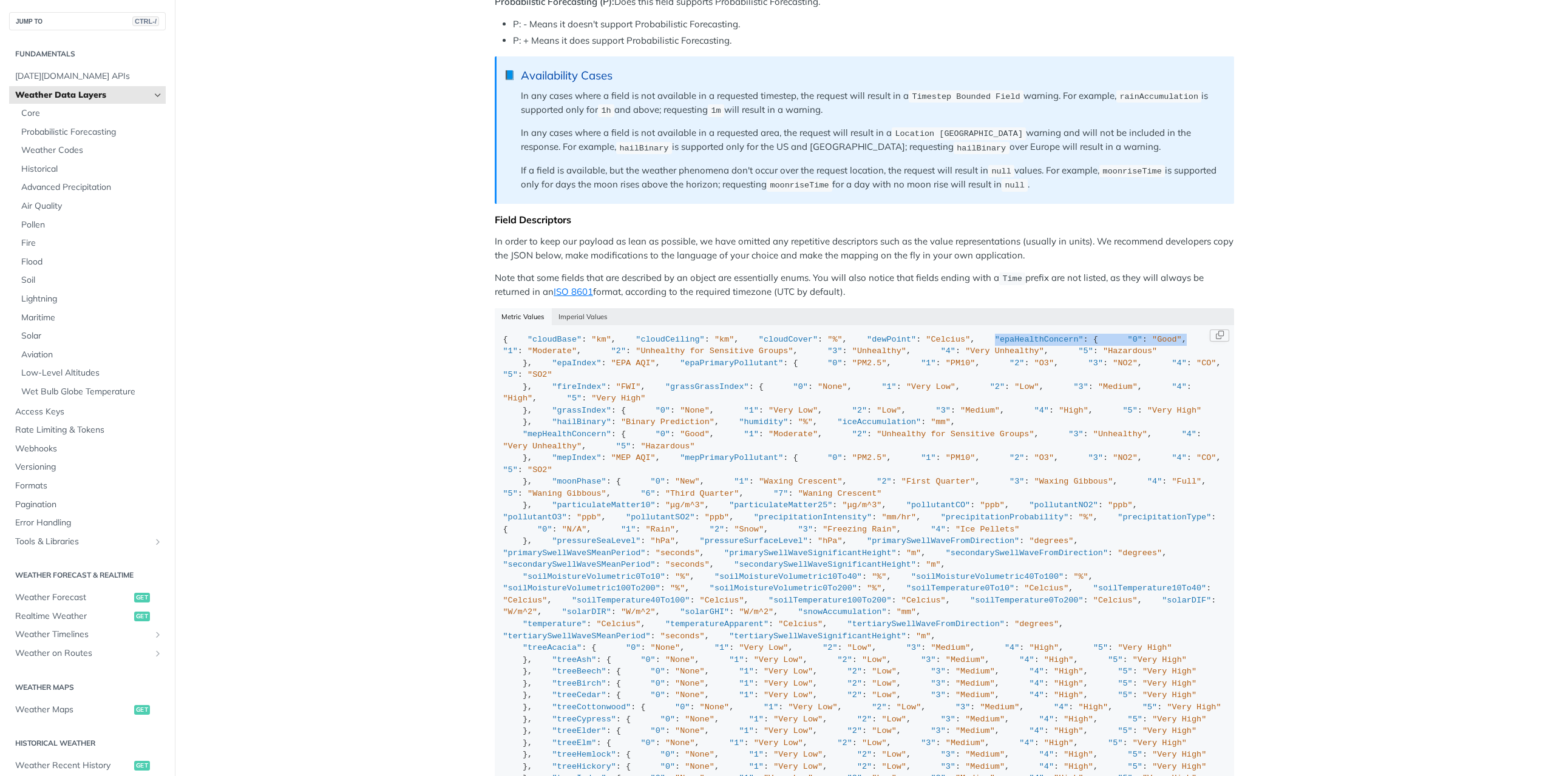
drag, startPoint x: 515, startPoint y: 387, endPoint x: 709, endPoint y: 396, distance: 195.0
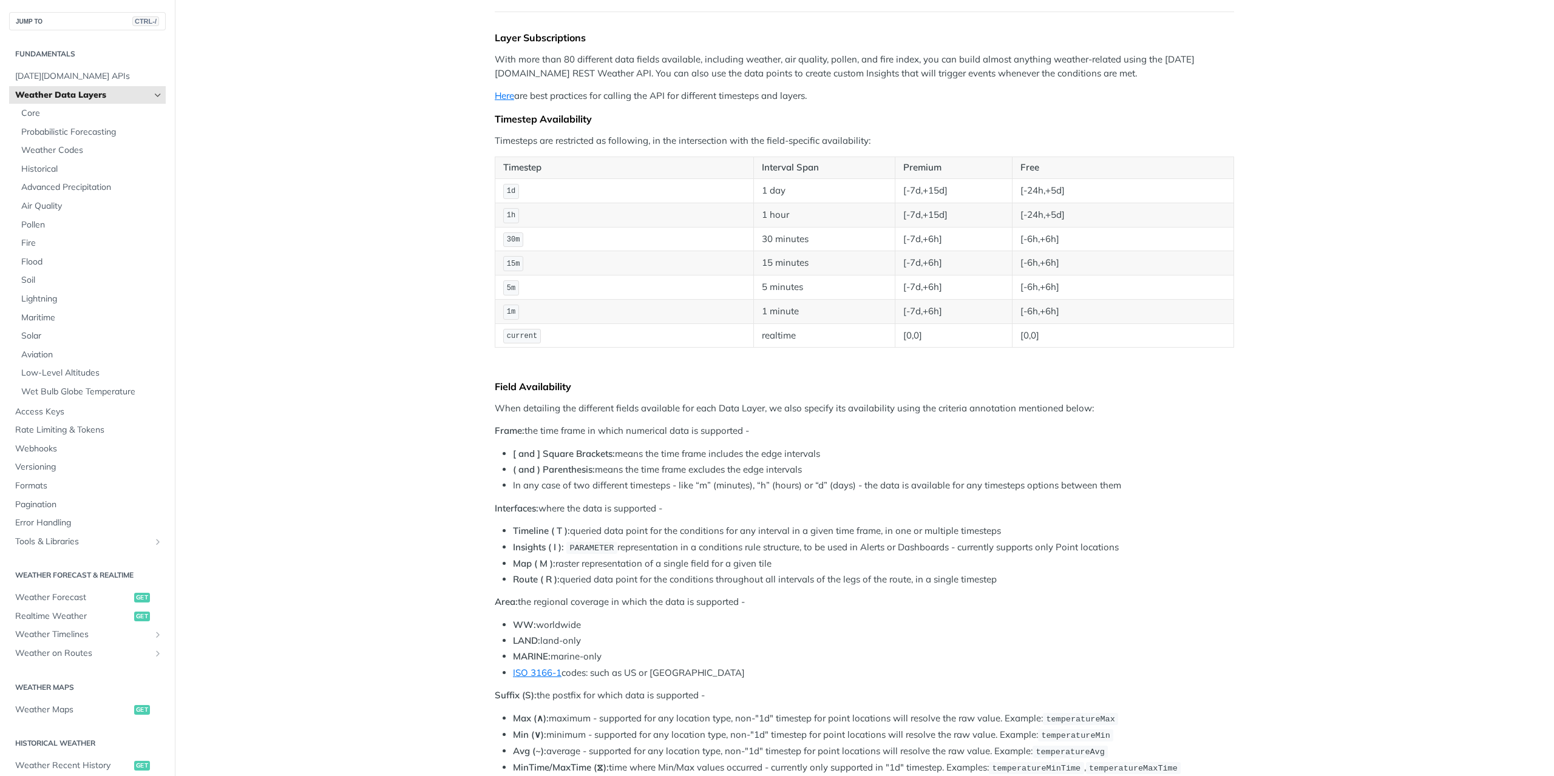
scroll to position [22, 0]
